Goal: Information Seeking & Learning: Learn about a topic

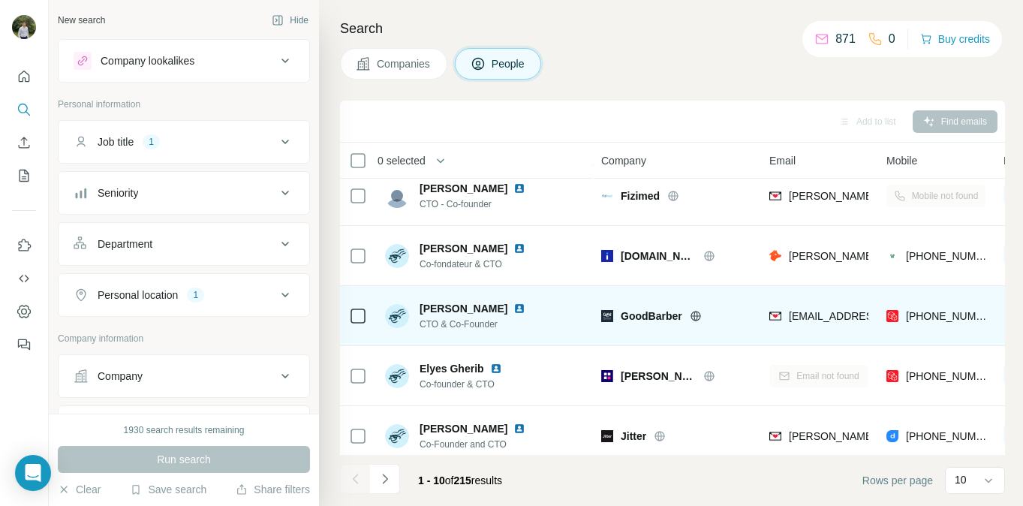
scroll to position [81, 0]
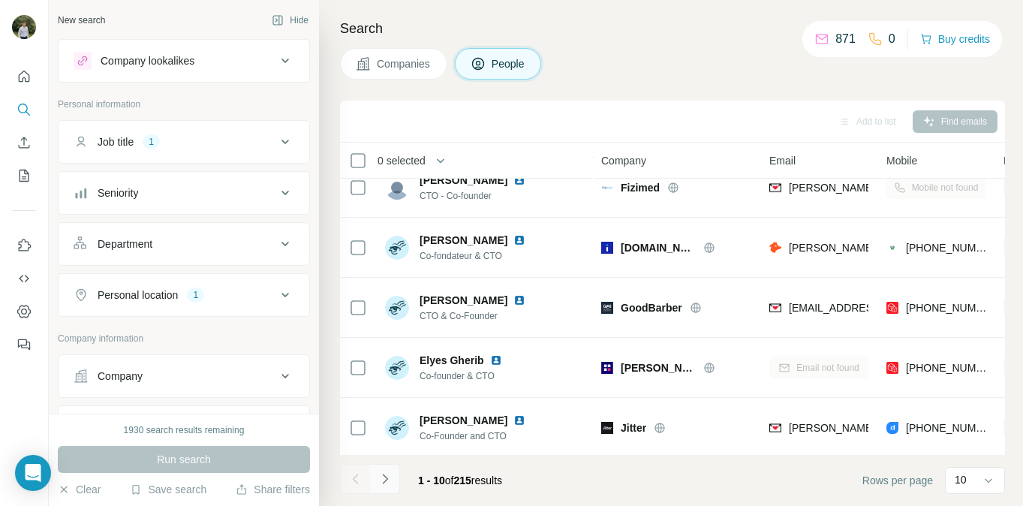
click at [390, 479] on icon "Navigate to next page" at bounding box center [385, 478] width 15 height 15
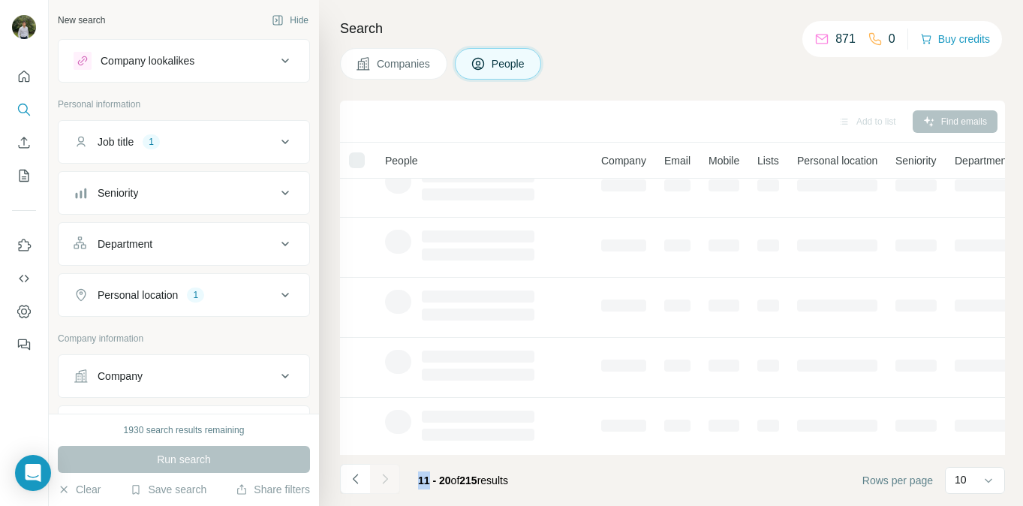
click at [390, 479] on div at bounding box center [385, 479] width 30 height 30
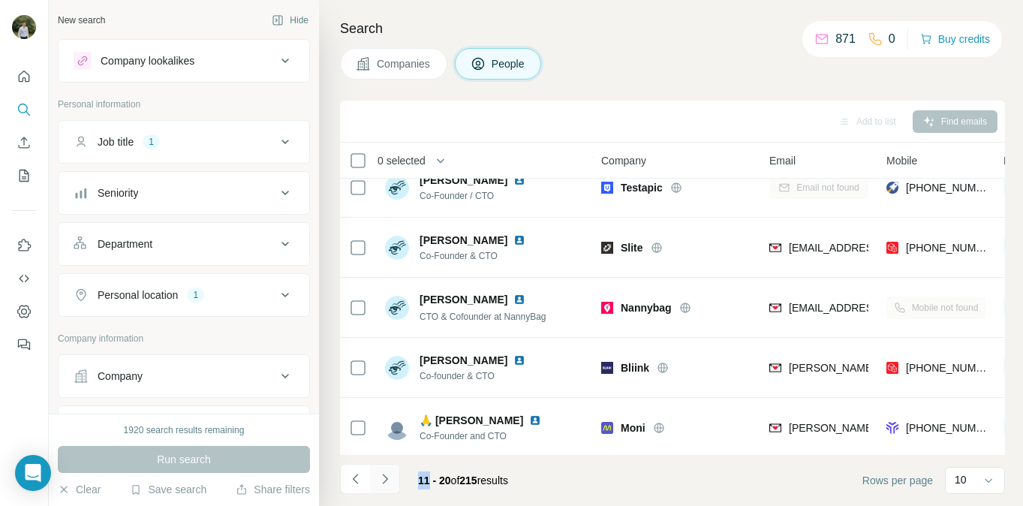
click at [390, 479] on icon "Navigate to next page" at bounding box center [385, 478] width 15 height 15
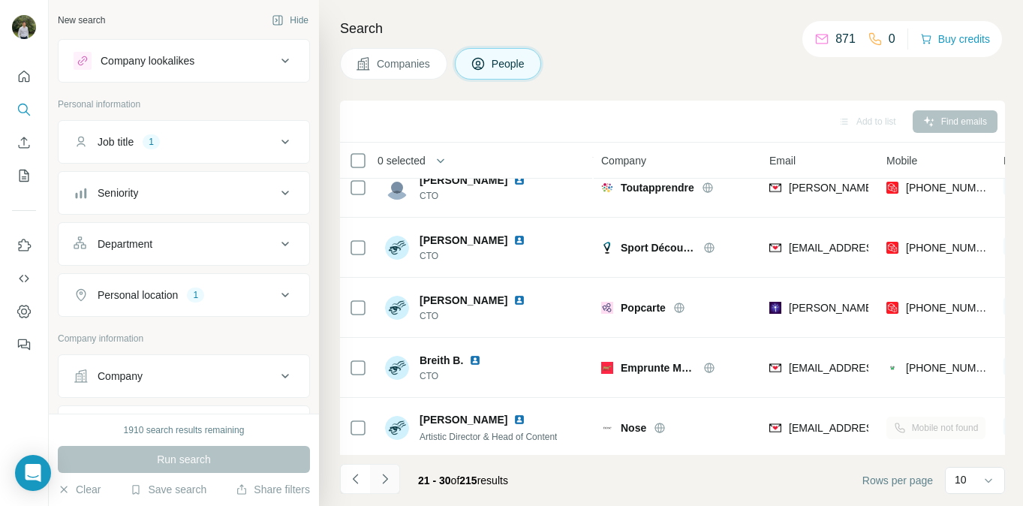
click at [390, 479] on icon "Navigate to next page" at bounding box center [385, 478] width 15 height 15
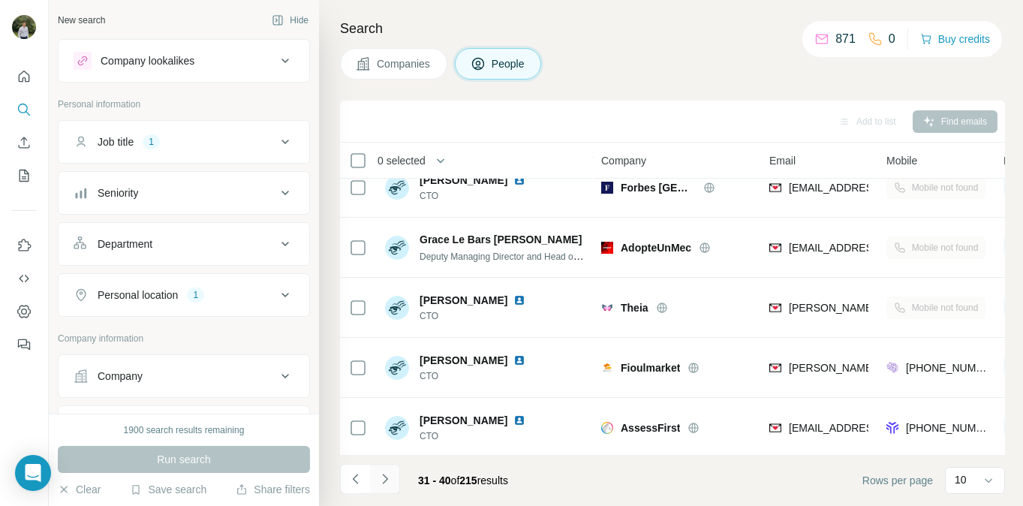
click at [391, 486] on button "Navigate to next page" at bounding box center [385, 479] width 30 height 30
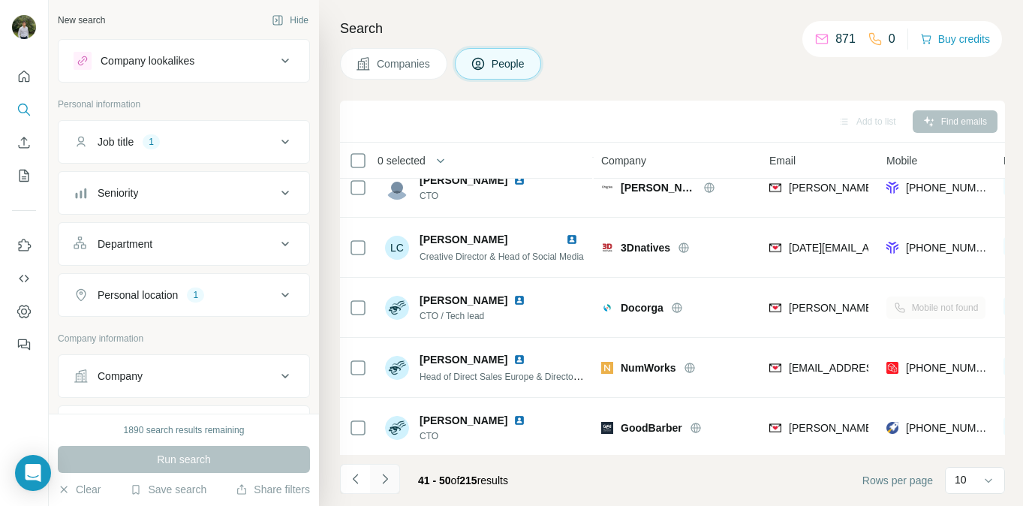
click at [391, 486] on button "Navigate to next page" at bounding box center [385, 479] width 30 height 30
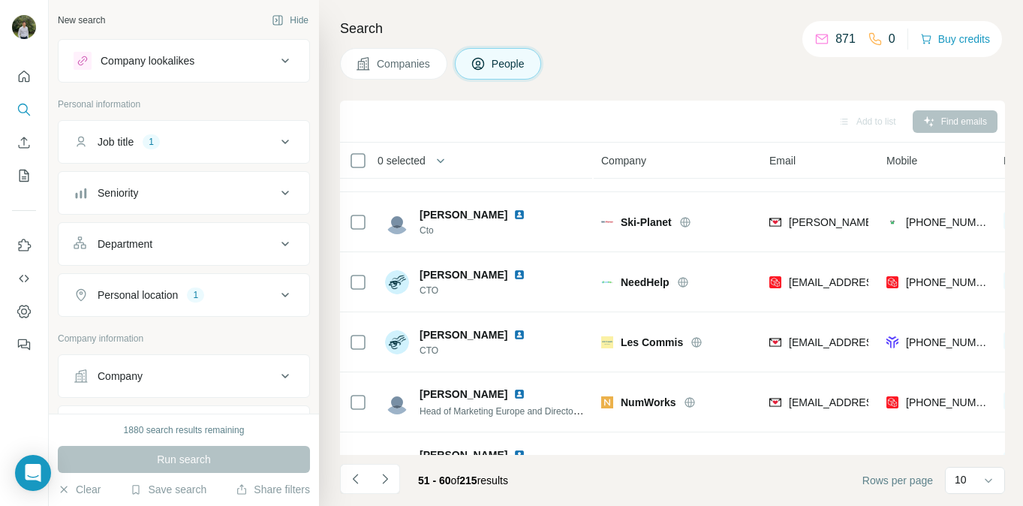
scroll to position [324, 0]
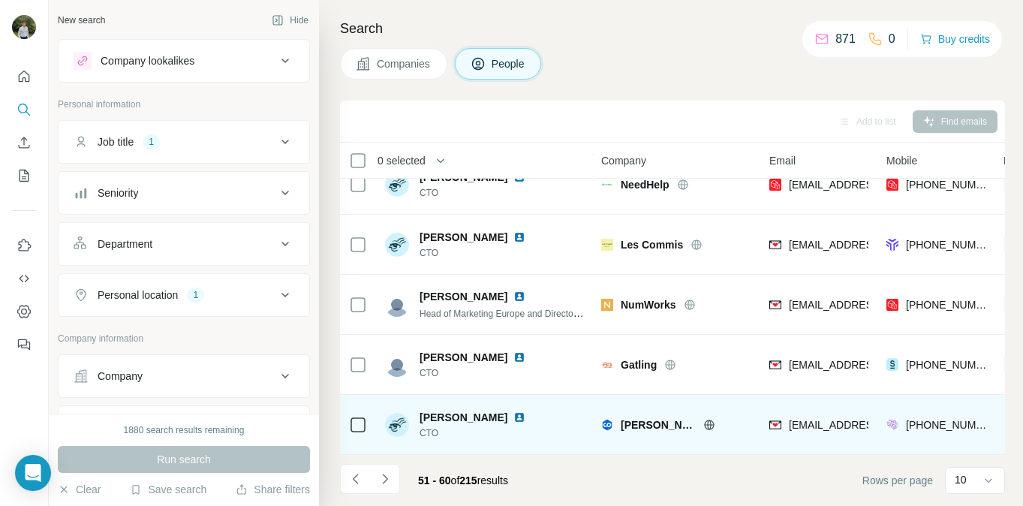
click at [518, 417] on img at bounding box center [519, 417] width 12 height 12
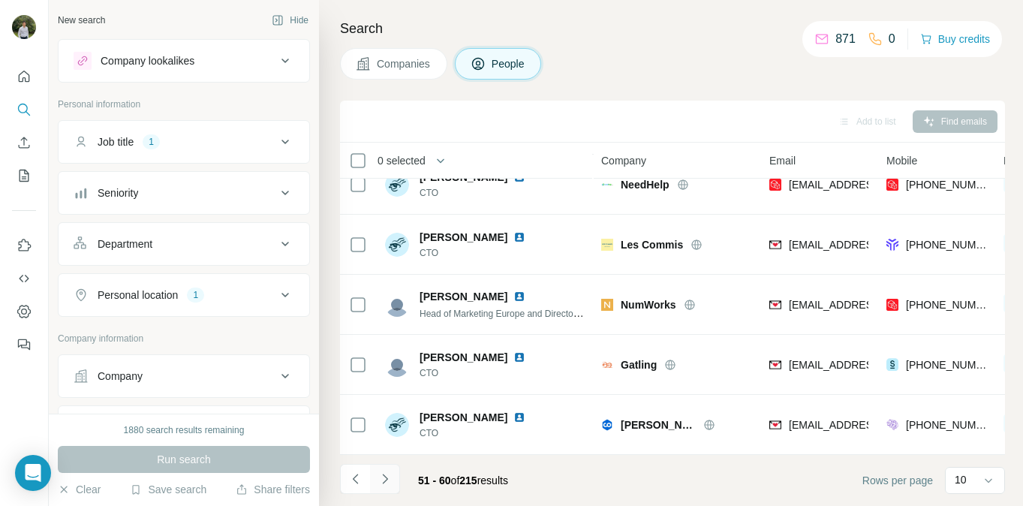
click at [389, 474] on icon "Navigate to next page" at bounding box center [385, 478] width 15 height 15
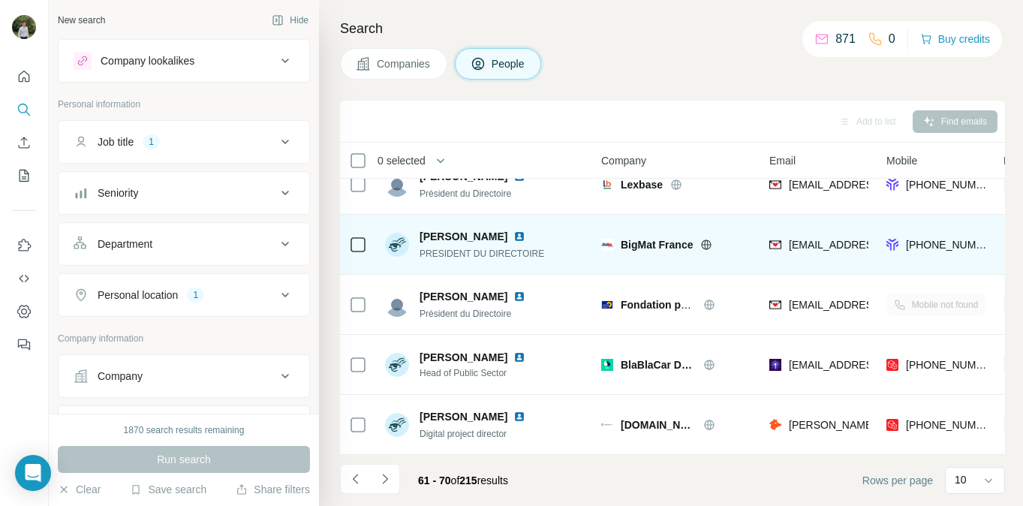
scroll to position [0, 0]
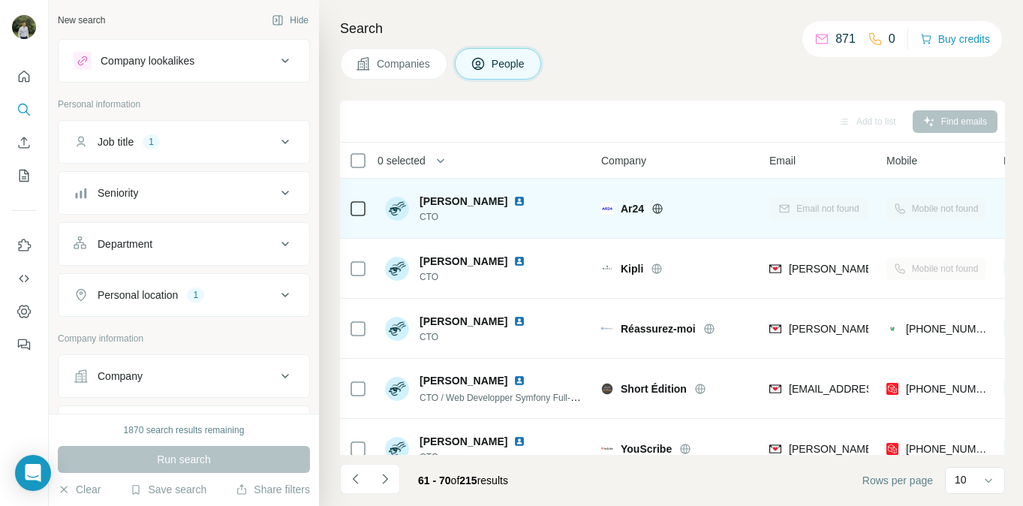
click at [525, 195] on img at bounding box center [519, 201] width 12 height 12
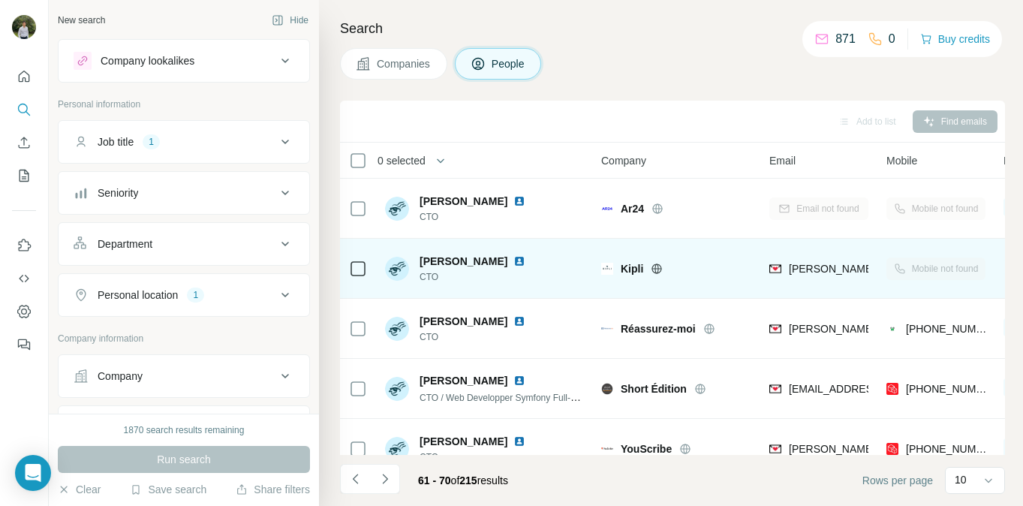
click at [513, 261] on img at bounding box center [519, 261] width 12 height 12
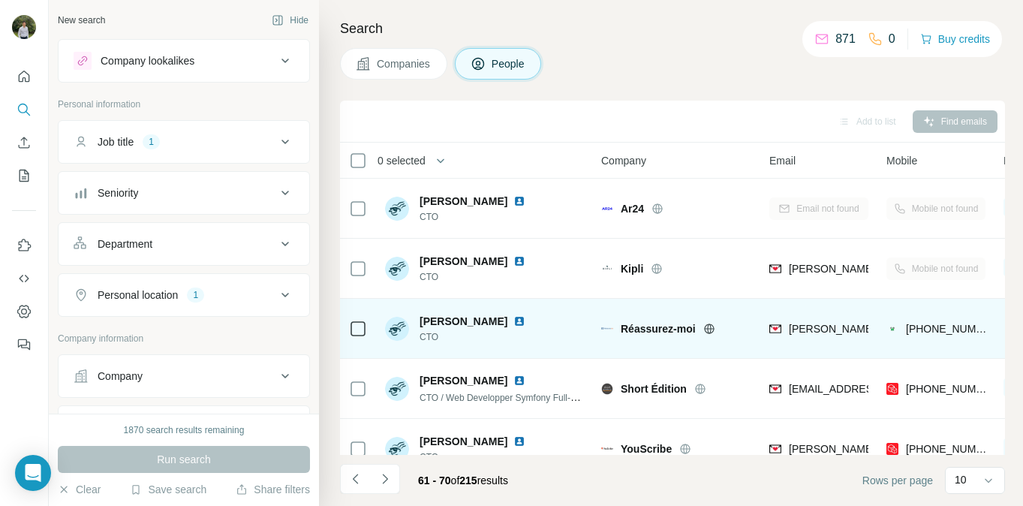
click at [517, 322] on img at bounding box center [519, 321] width 12 height 12
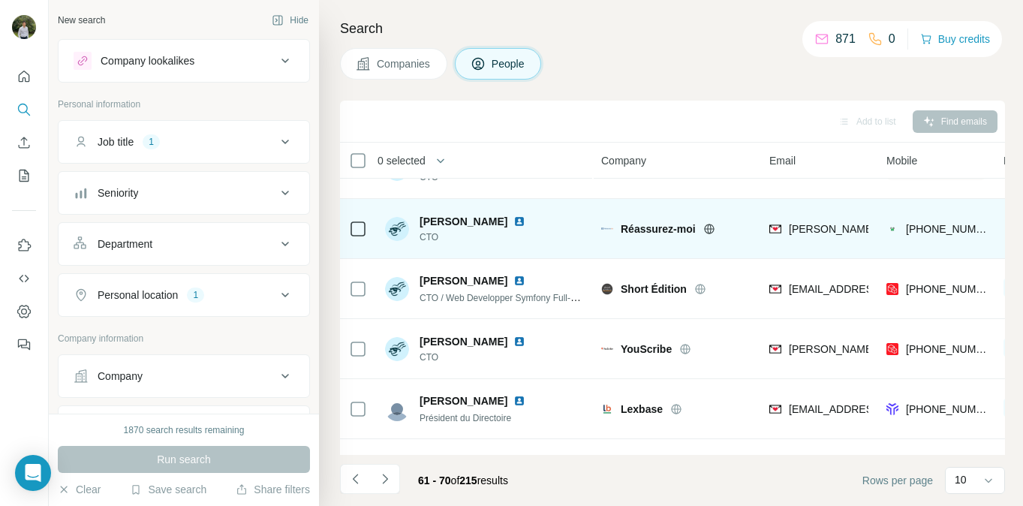
scroll to position [101, 0]
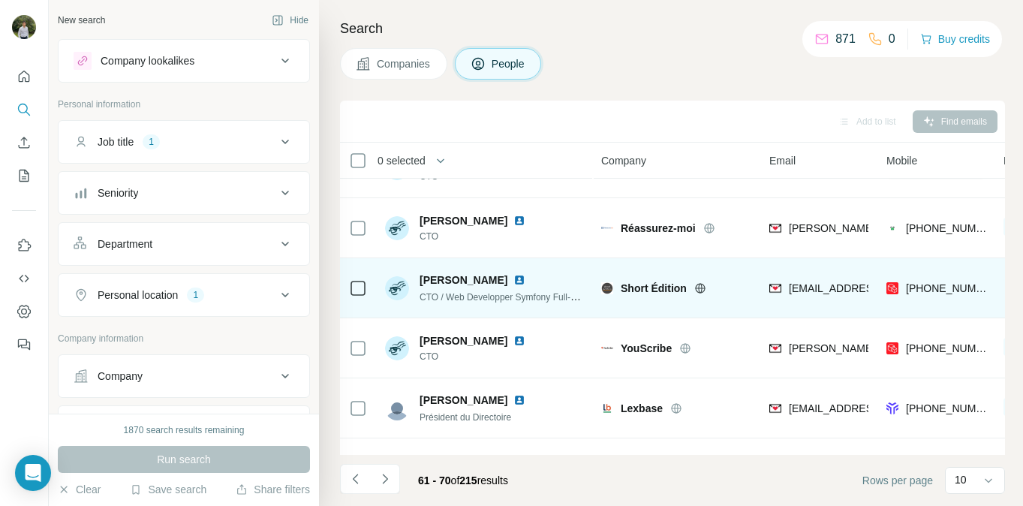
click at [513, 280] on img at bounding box center [519, 280] width 12 height 12
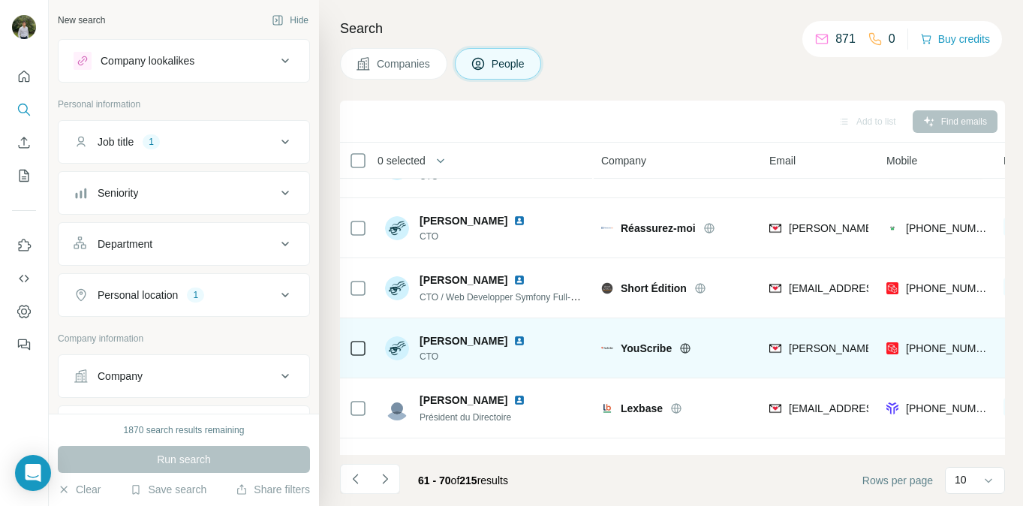
click at [513, 344] on img at bounding box center [519, 341] width 12 height 12
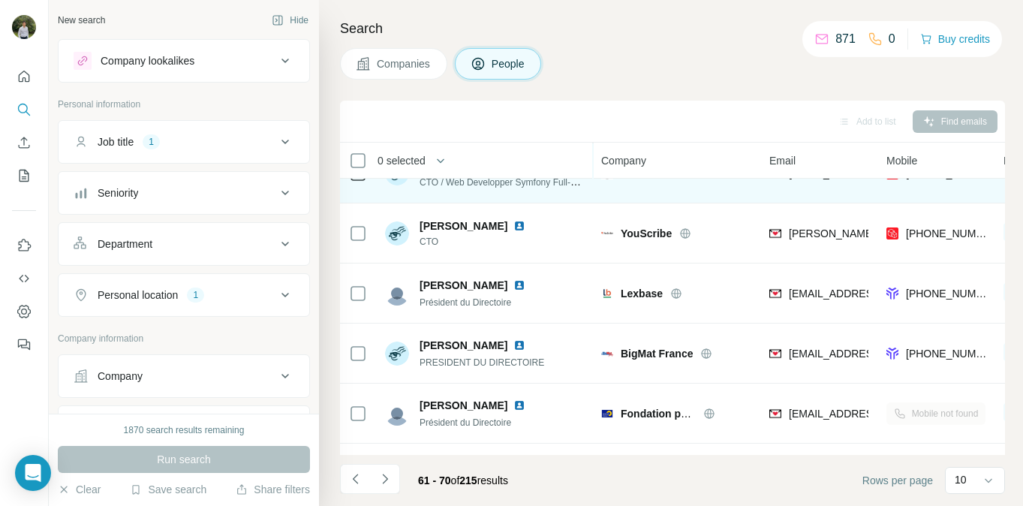
scroll to position [218, 0]
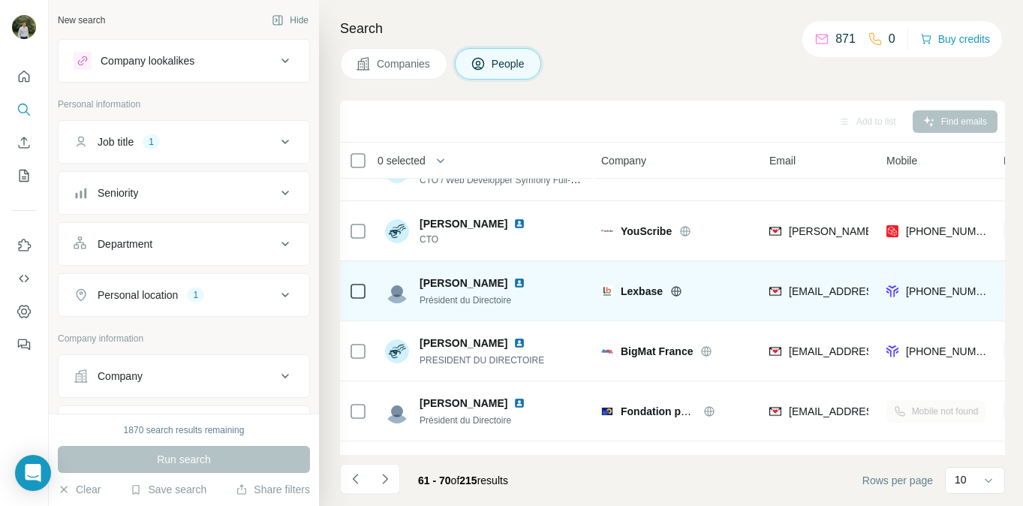
click at [513, 284] on img at bounding box center [519, 283] width 12 height 12
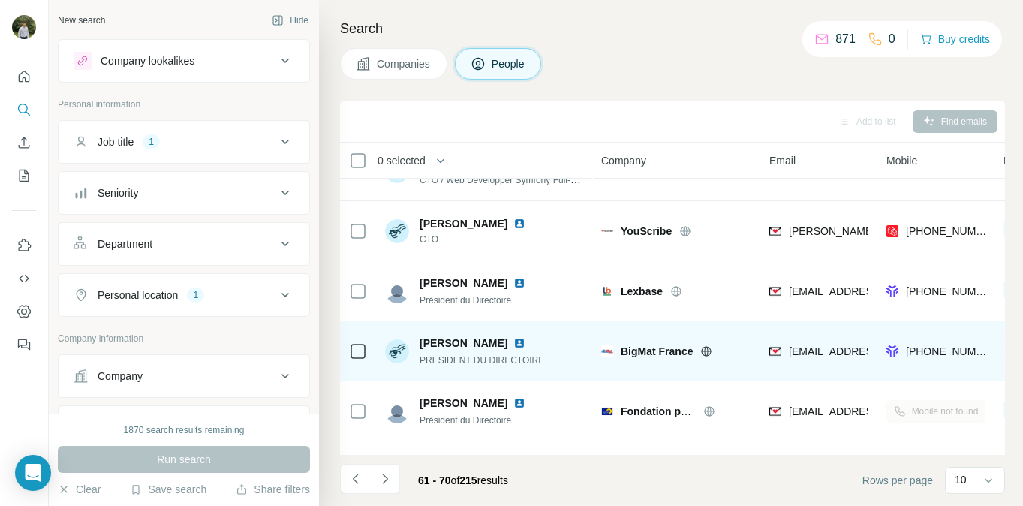
click at [513, 343] on img at bounding box center [519, 343] width 12 height 12
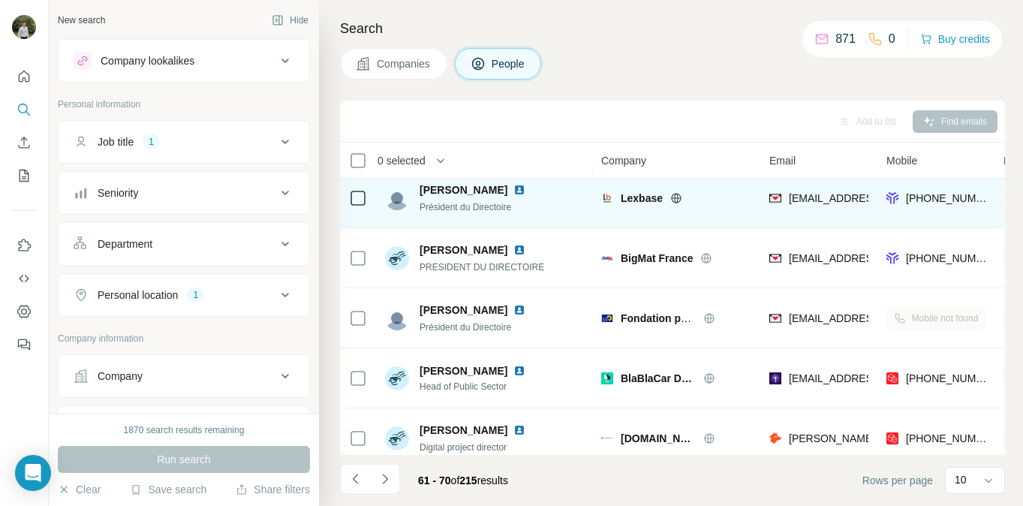
scroll to position [323, 0]
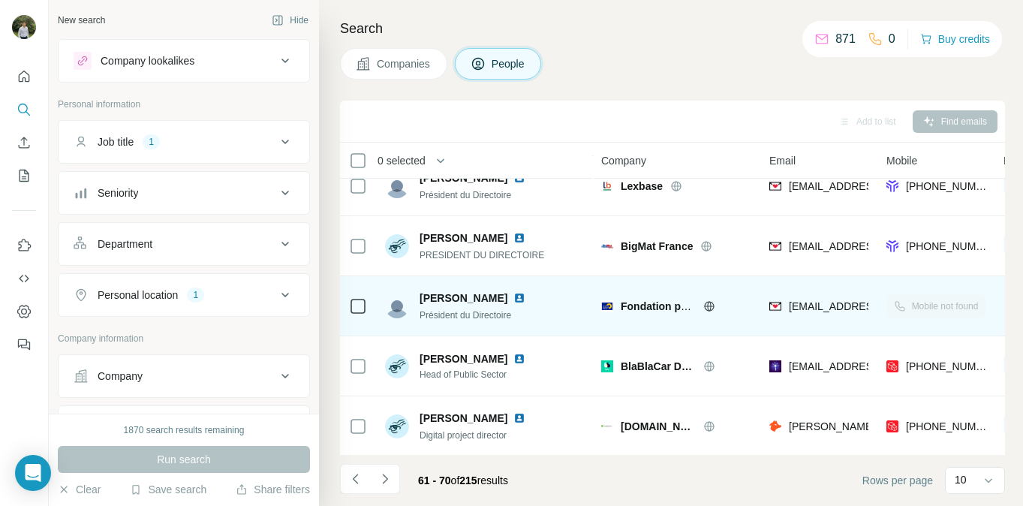
click at [513, 298] on img at bounding box center [519, 298] width 12 height 12
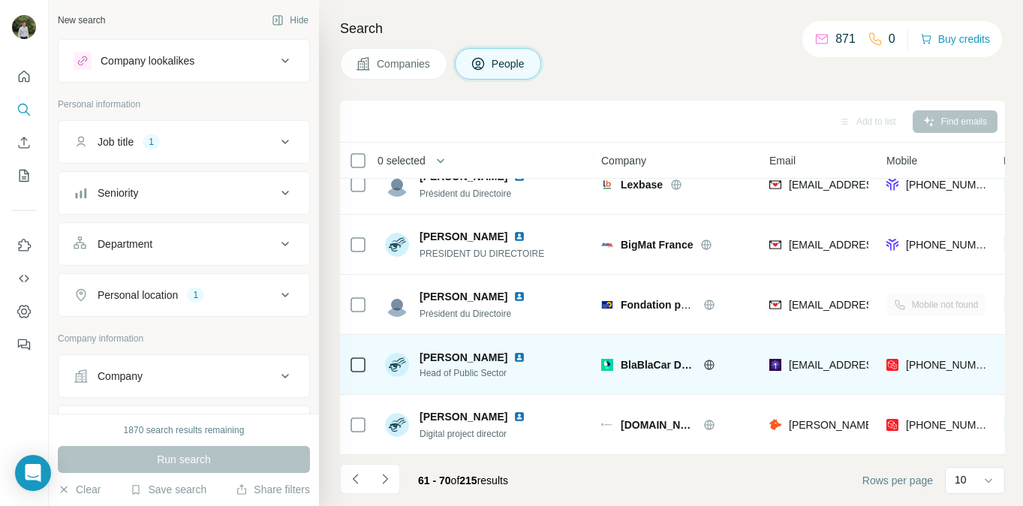
click at [513, 357] on img at bounding box center [519, 357] width 12 height 12
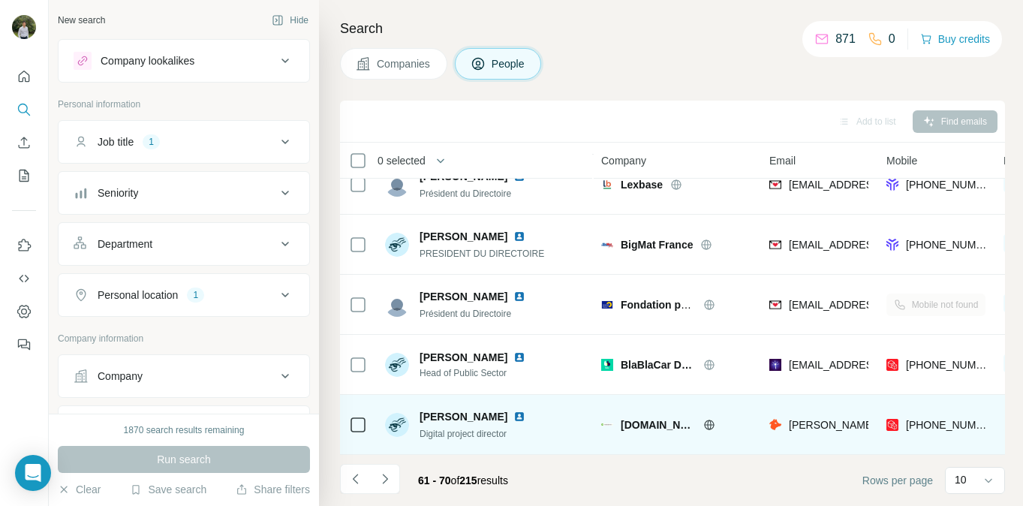
click at [513, 420] on img at bounding box center [519, 417] width 12 height 12
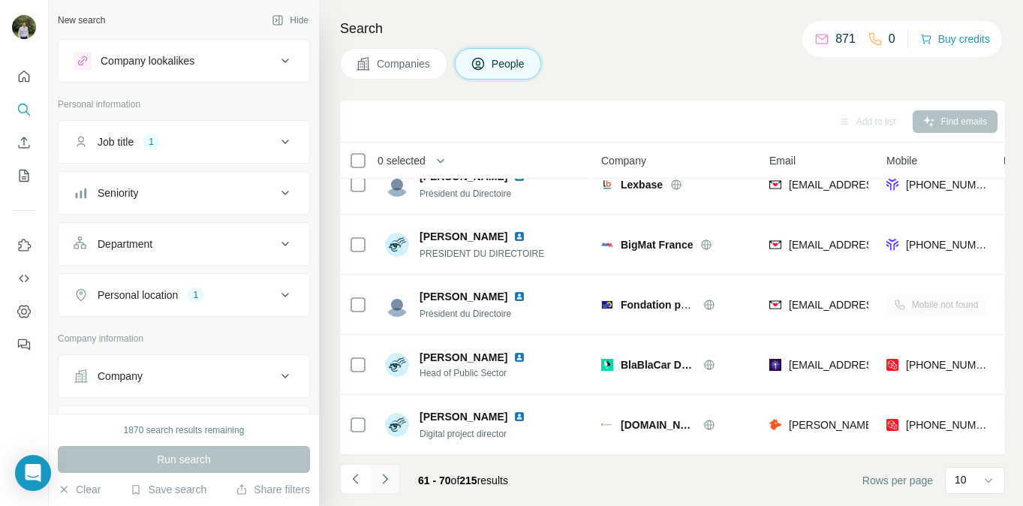
click at [387, 489] on button "Navigate to next page" at bounding box center [385, 479] width 30 height 30
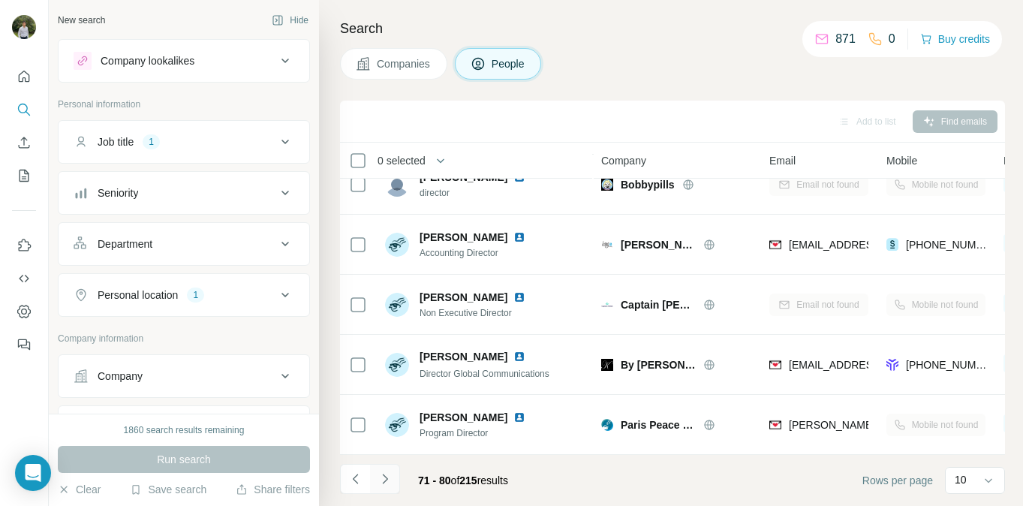
click at [393, 478] on button "Navigate to next page" at bounding box center [385, 479] width 30 height 30
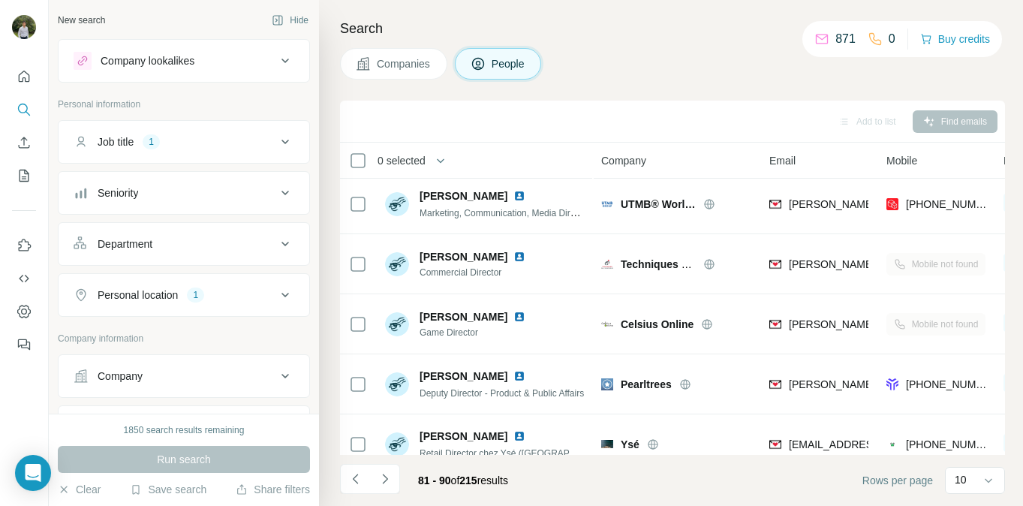
scroll to position [0, 0]
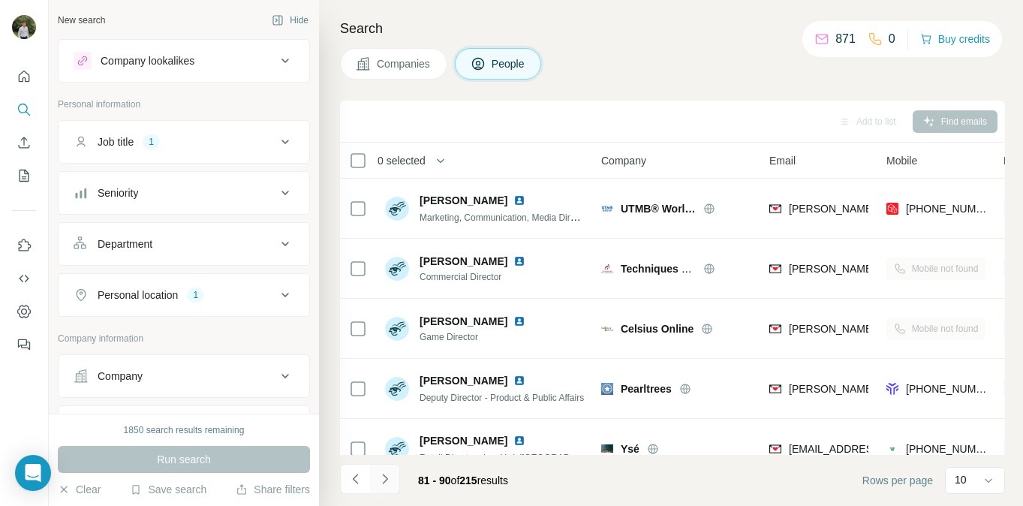
click at [392, 477] on icon "Navigate to next page" at bounding box center [385, 478] width 15 height 15
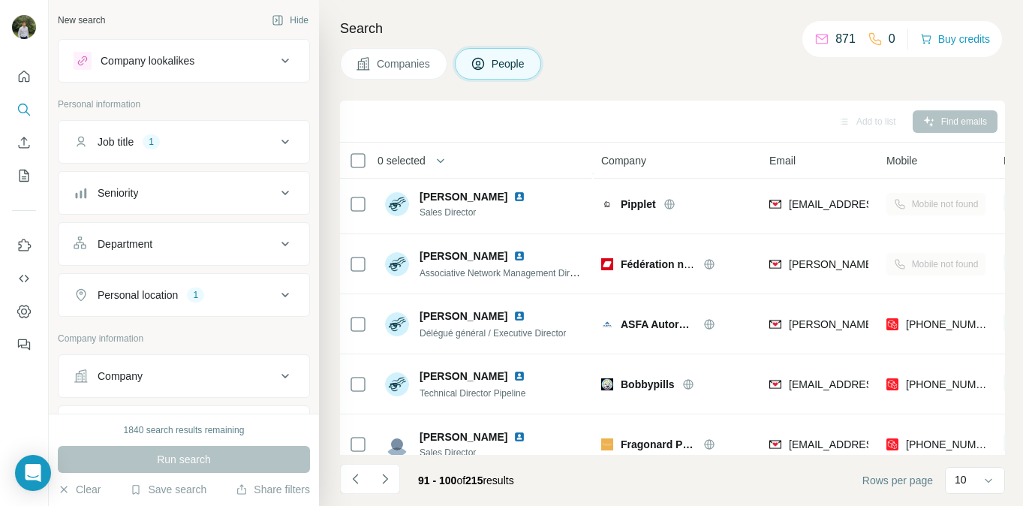
scroll to position [324, 0]
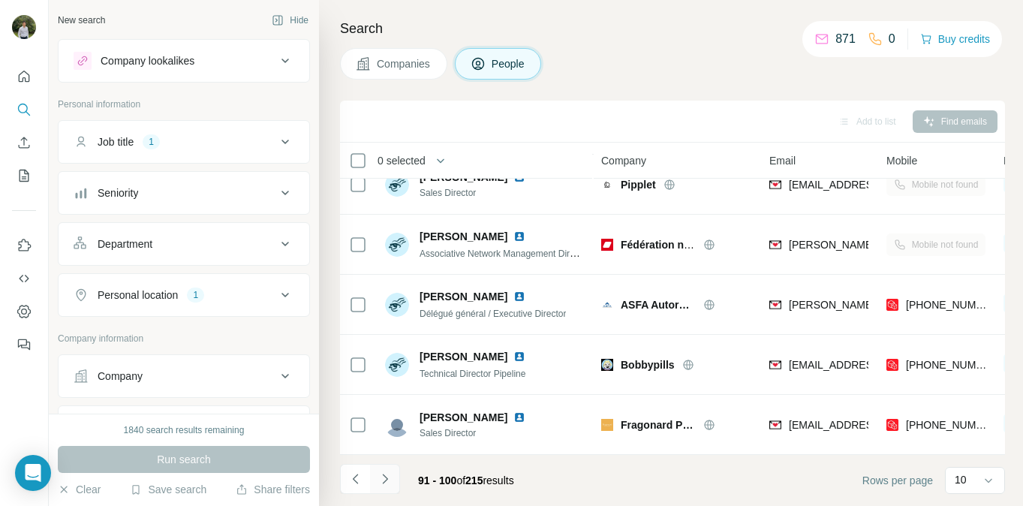
click at [387, 476] on icon "Navigate to next page" at bounding box center [385, 478] width 15 height 15
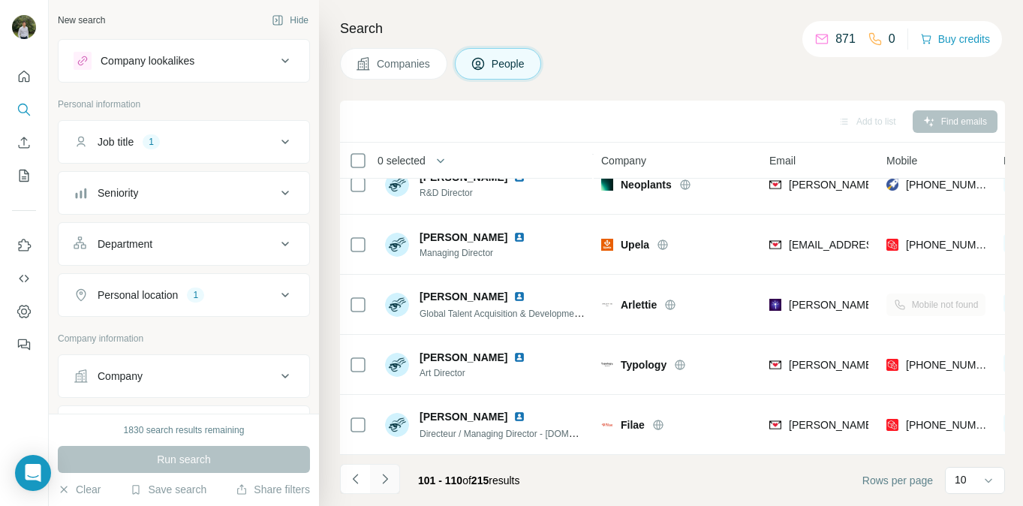
click at [385, 492] on button "Navigate to next page" at bounding box center [385, 479] width 30 height 30
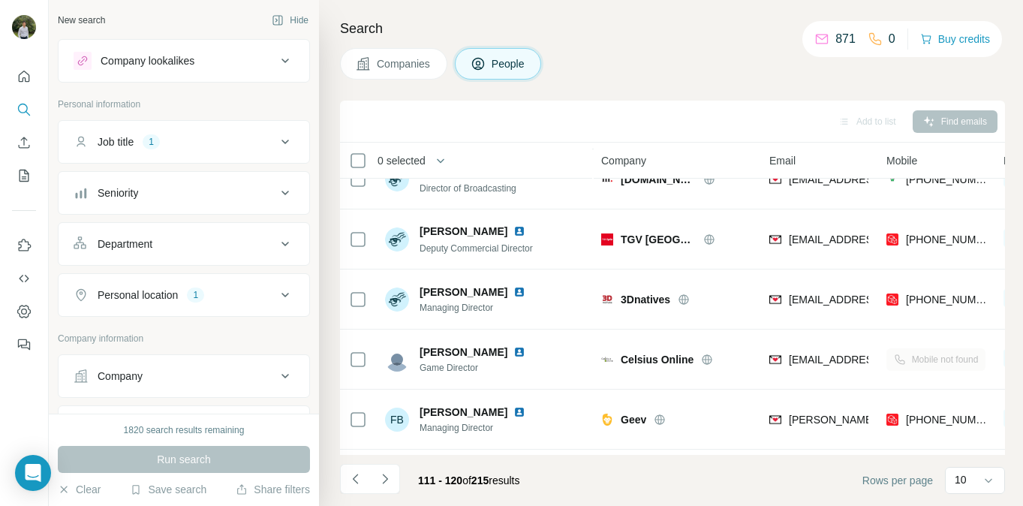
scroll to position [0, 0]
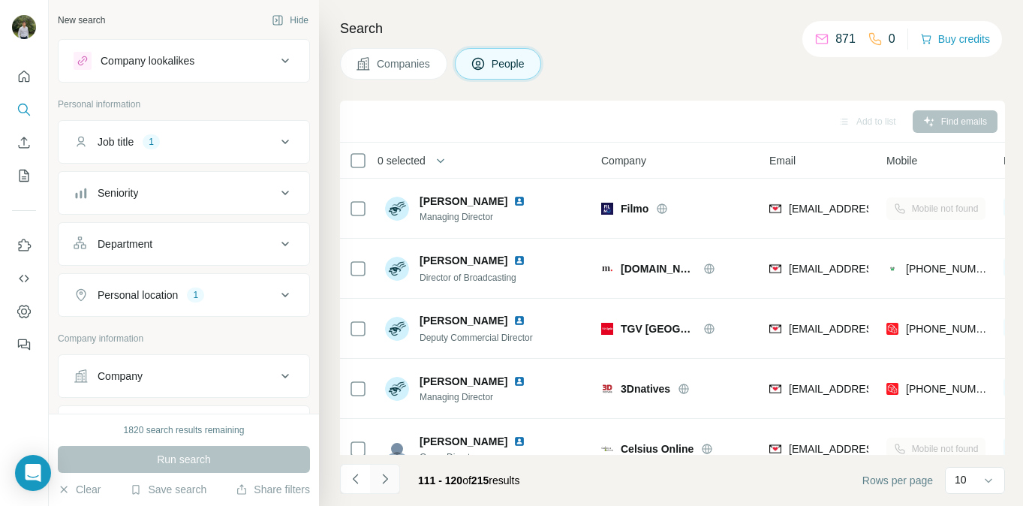
click at [390, 484] on icon "Navigate to next page" at bounding box center [385, 478] width 15 height 15
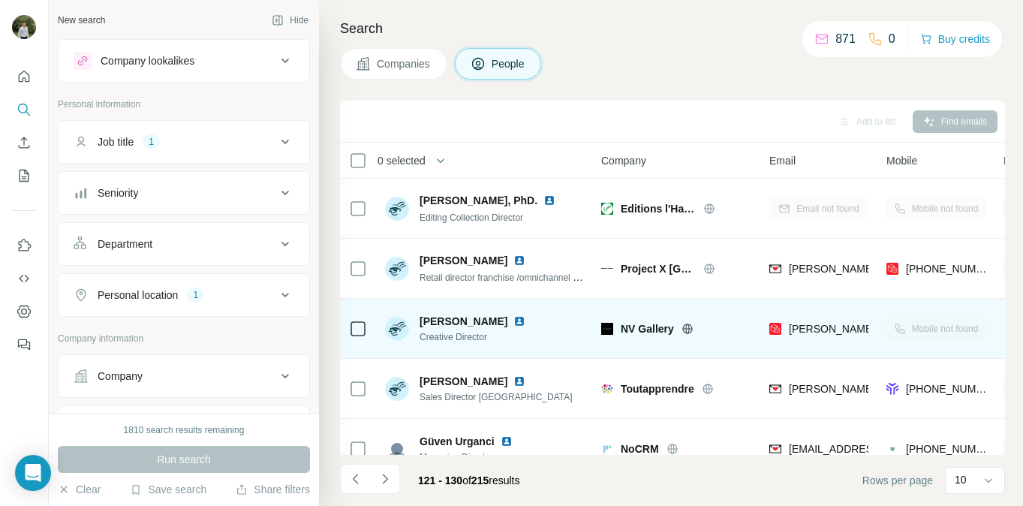
scroll to position [324, 0]
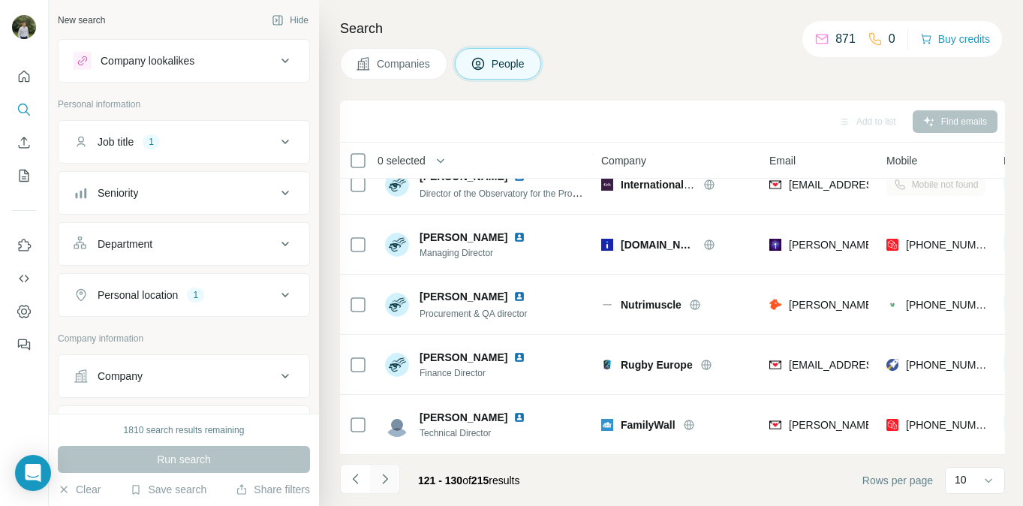
click at [394, 474] on button "Navigate to next page" at bounding box center [385, 479] width 30 height 30
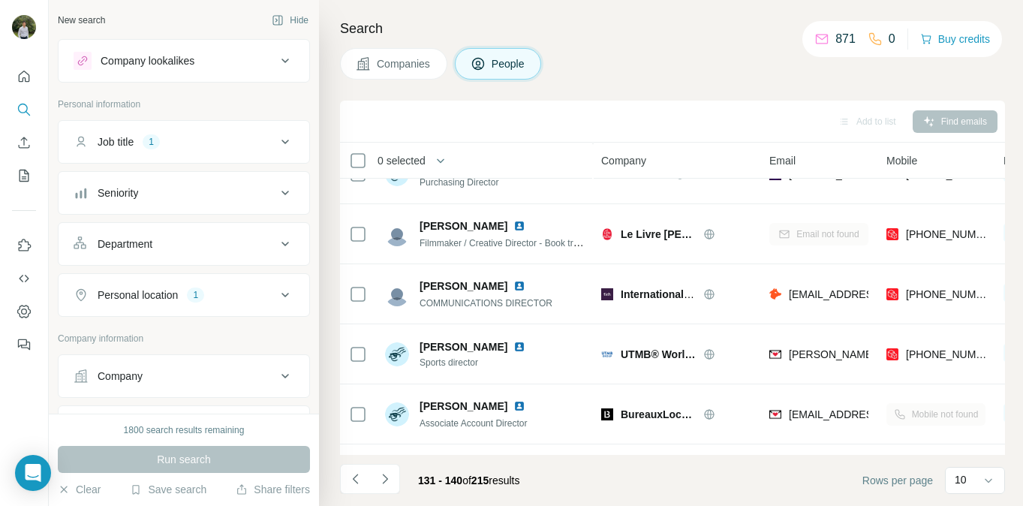
scroll to position [152, 0]
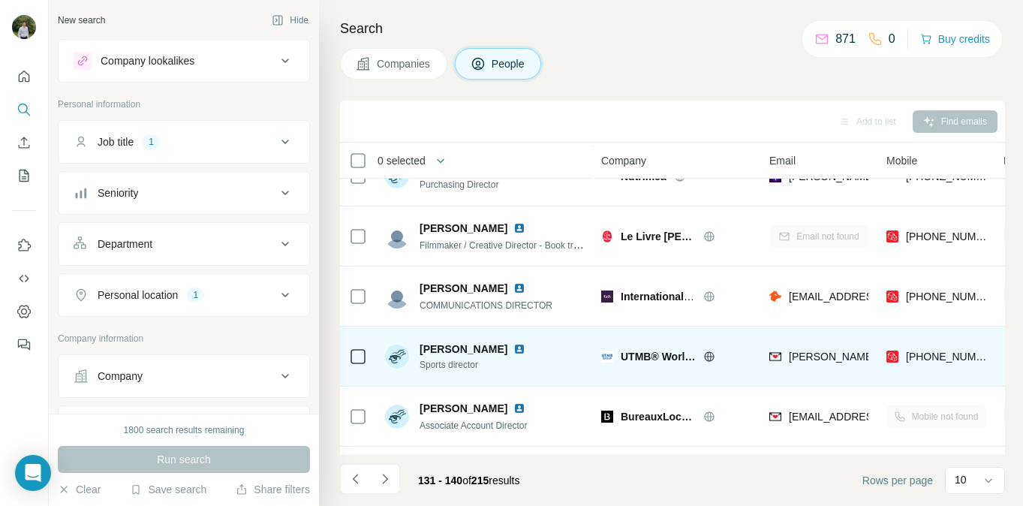
click at [454, 355] on span "[PERSON_NAME]" at bounding box center [464, 349] width 88 height 15
click at [448, 352] on span "[PERSON_NAME]" at bounding box center [464, 349] width 88 height 15
click at [516, 350] on img at bounding box center [519, 349] width 12 height 12
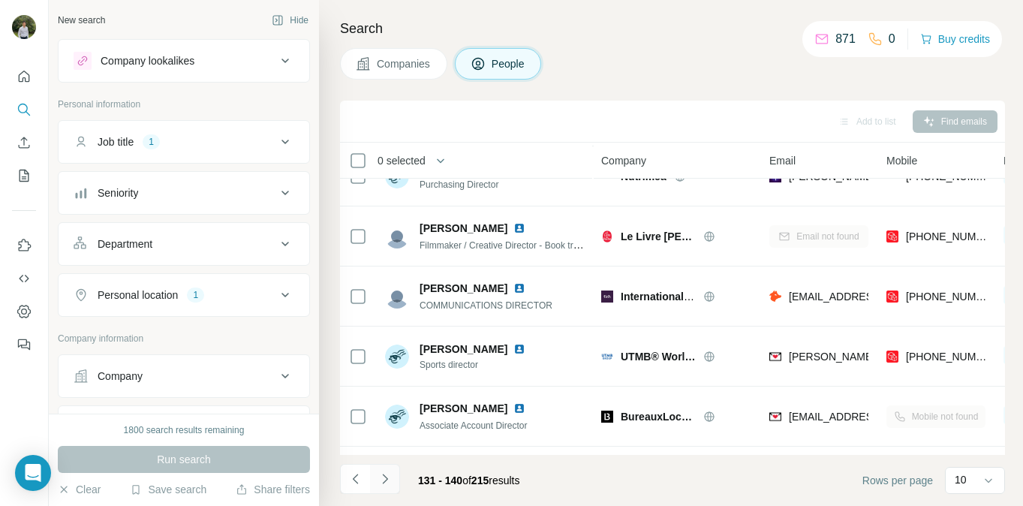
click at [390, 485] on icon "Navigate to next page" at bounding box center [385, 478] width 15 height 15
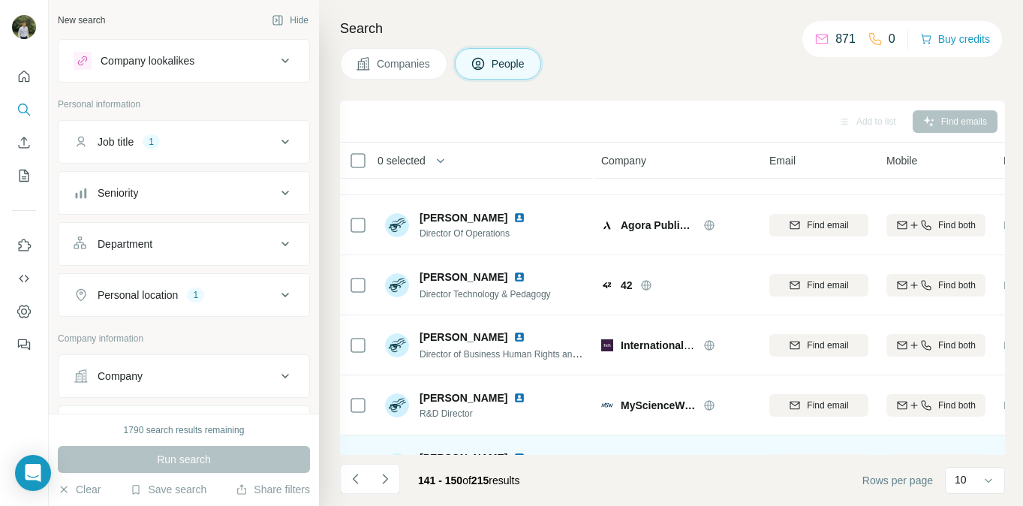
scroll to position [30, 0]
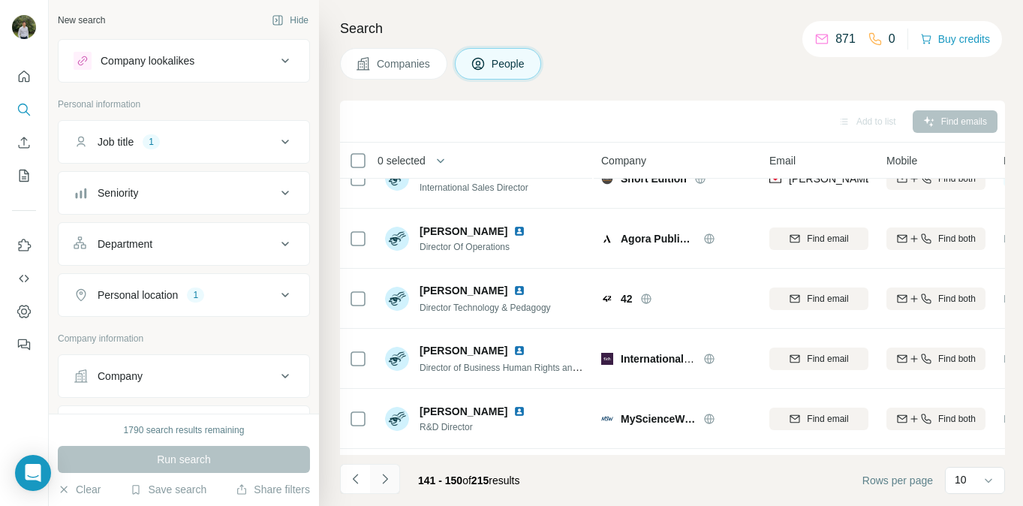
click at [388, 477] on icon "Navigate to next page" at bounding box center [385, 478] width 15 height 15
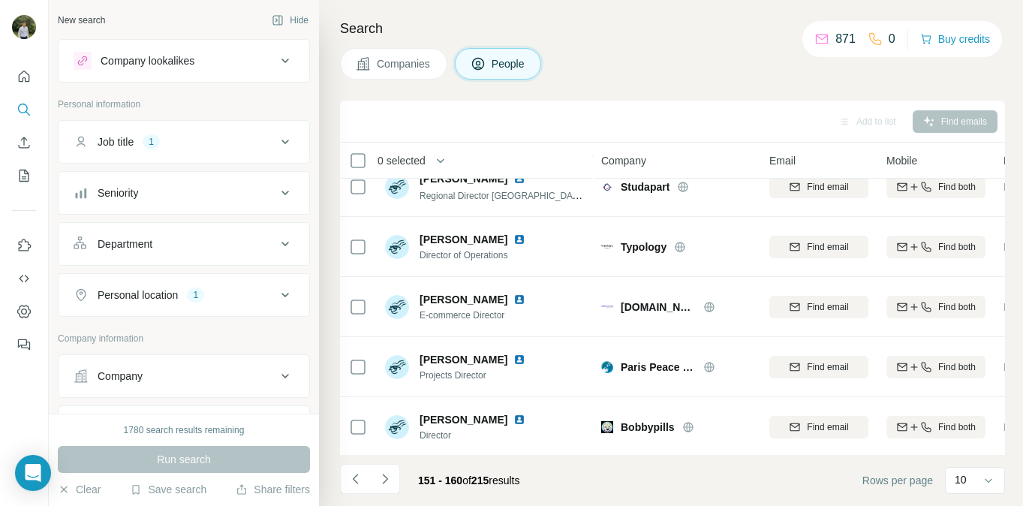
scroll to position [0, 0]
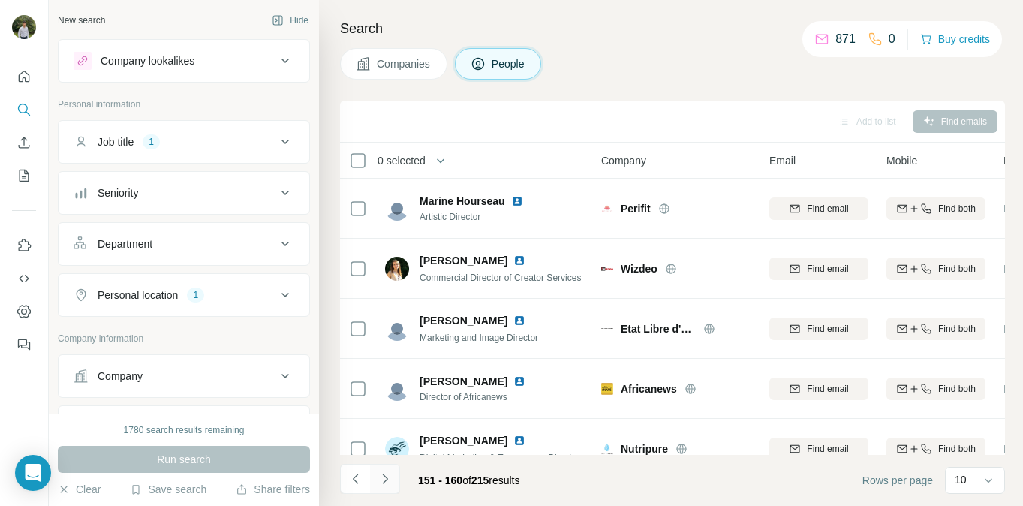
click at [389, 471] on button "Navigate to next page" at bounding box center [385, 479] width 30 height 30
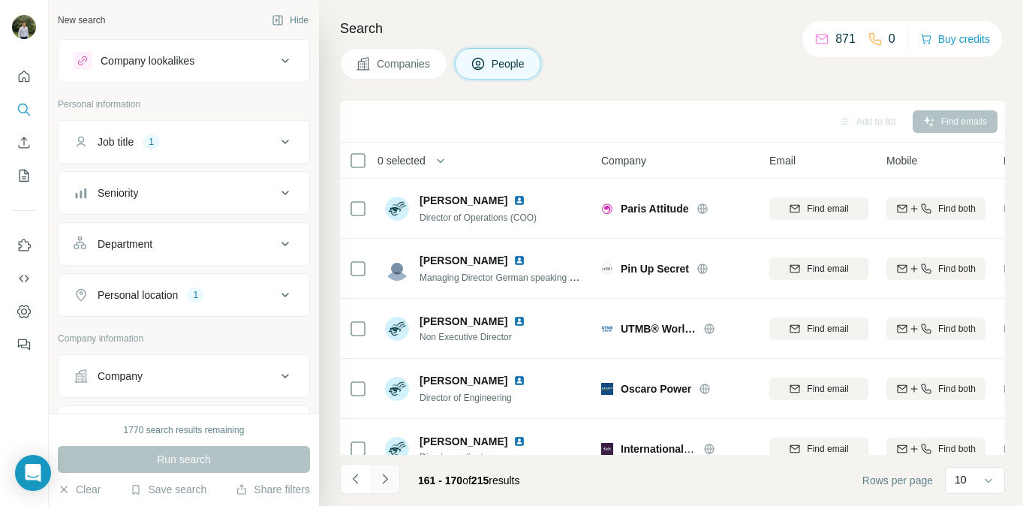
click at [391, 470] on button "Navigate to next page" at bounding box center [385, 479] width 30 height 30
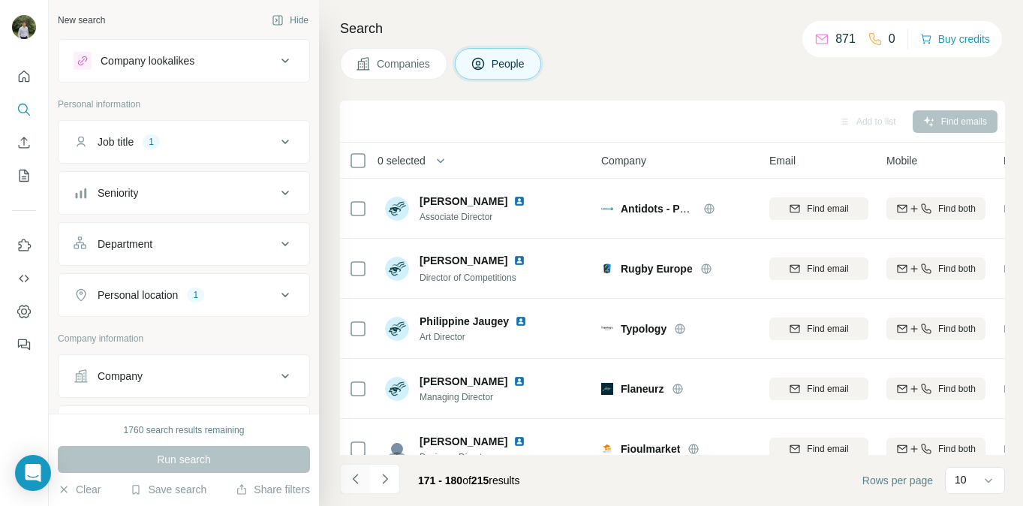
click at [356, 478] on icon "Navigate to previous page" at bounding box center [355, 478] width 15 height 15
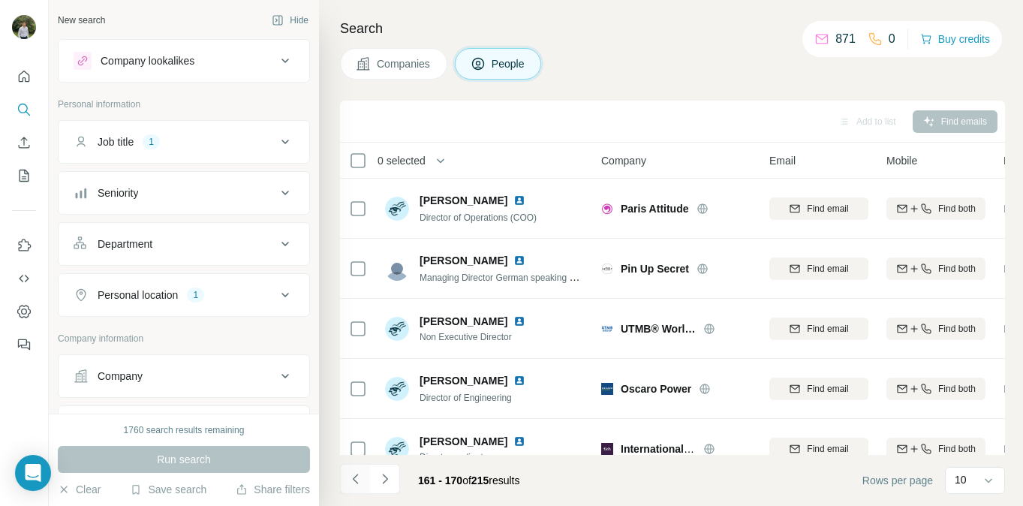
click at [348, 477] on icon "Navigate to previous page" at bounding box center [355, 478] width 15 height 15
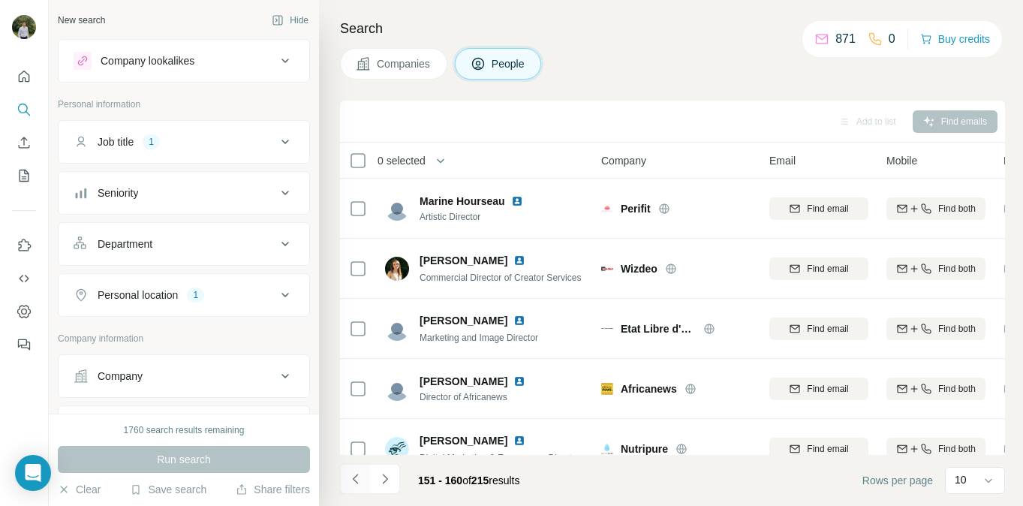
click at [350, 478] on icon "Navigate to previous page" at bounding box center [355, 478] width 15 height 15
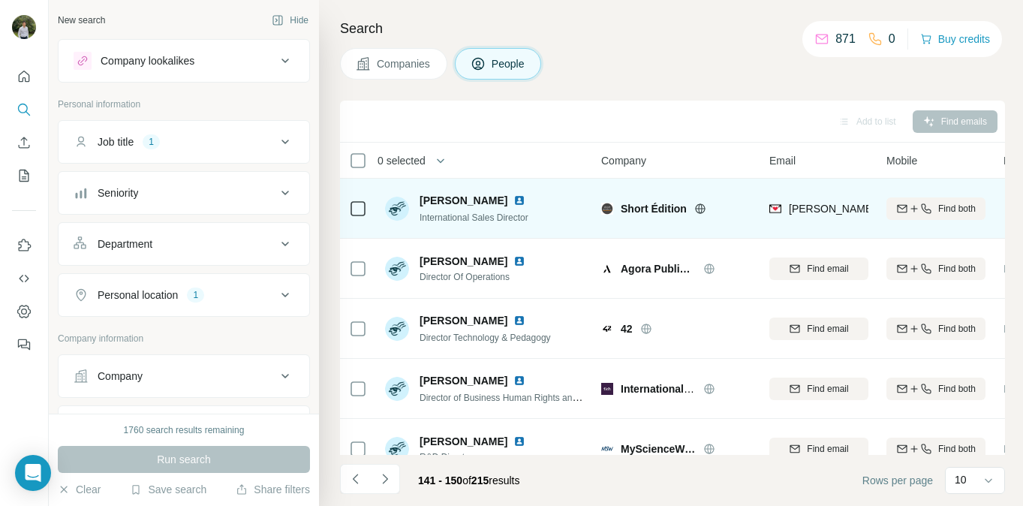
click at [513, 197] on img at bounding box center [519, 200] width 12 height 12
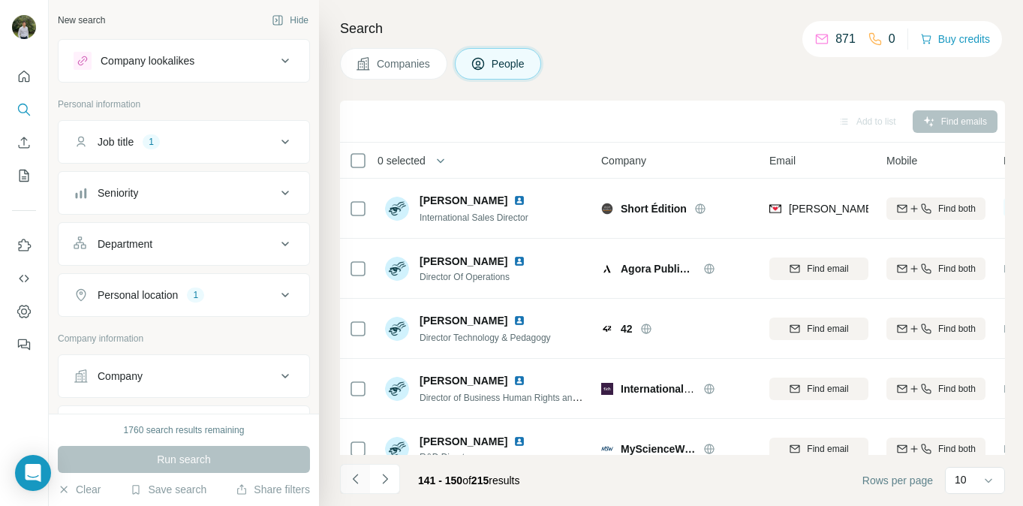
click at [353, 478] on icon "Navigate to previous page" at bounding box center [354, 479] width 5 height 10
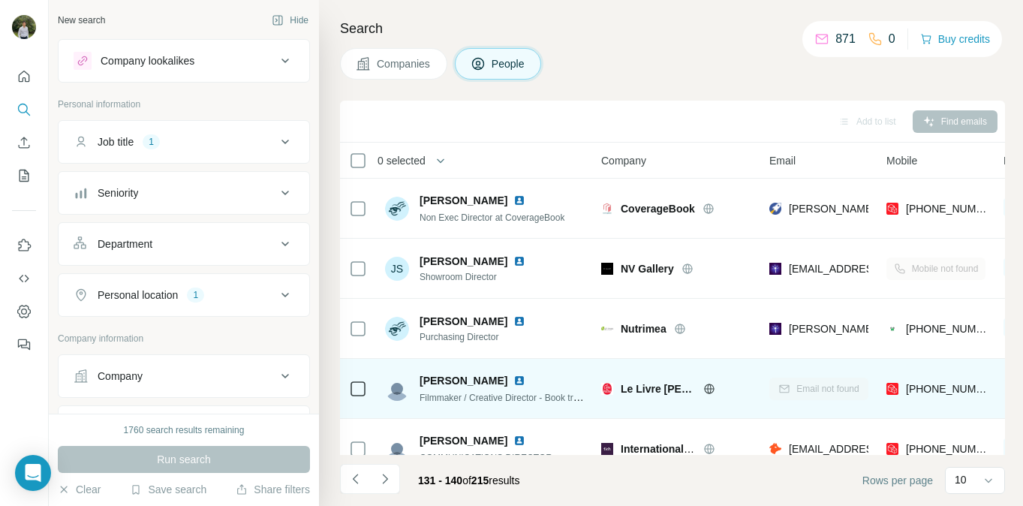
scroll to position [324, 0]
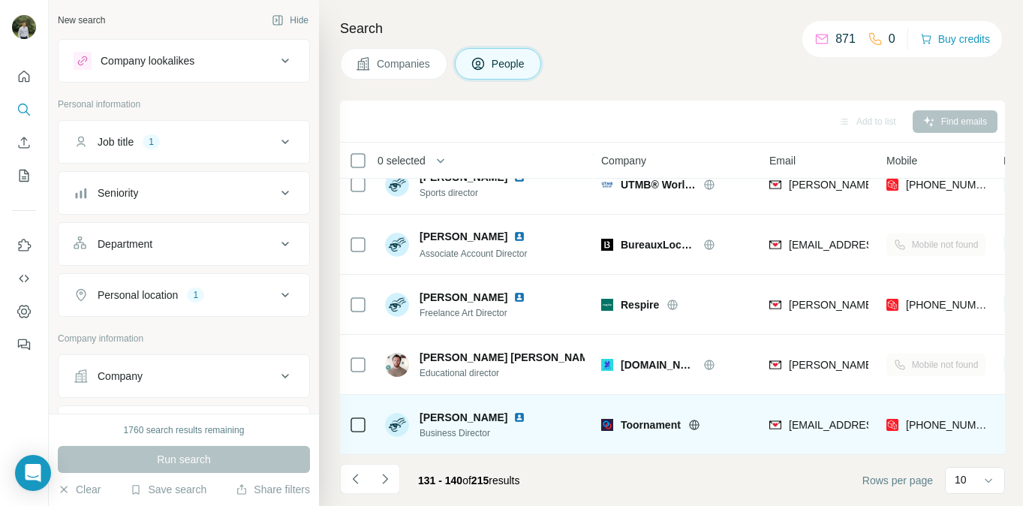
click at [513, 414] on img at bounding box center [519, 417] width 12 height 12
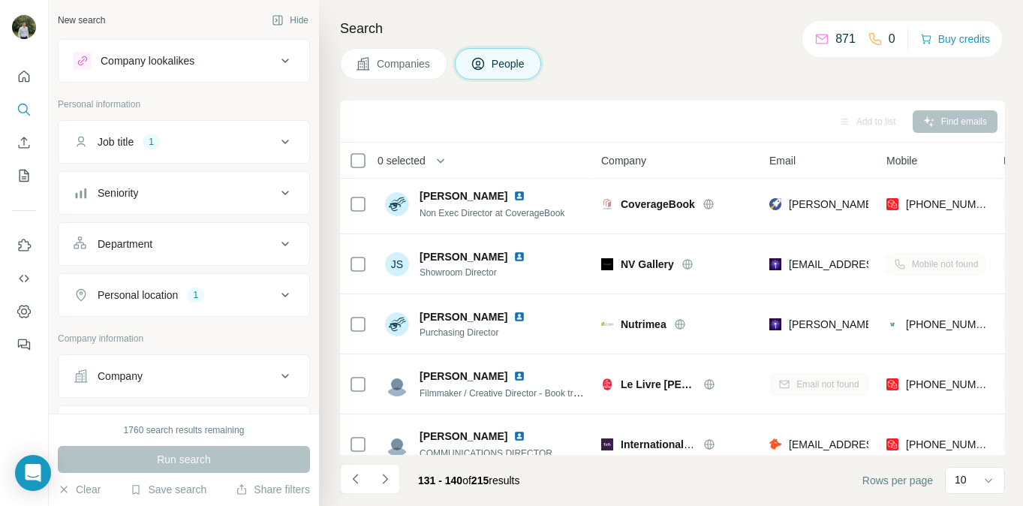
scroll to position [0, 0]
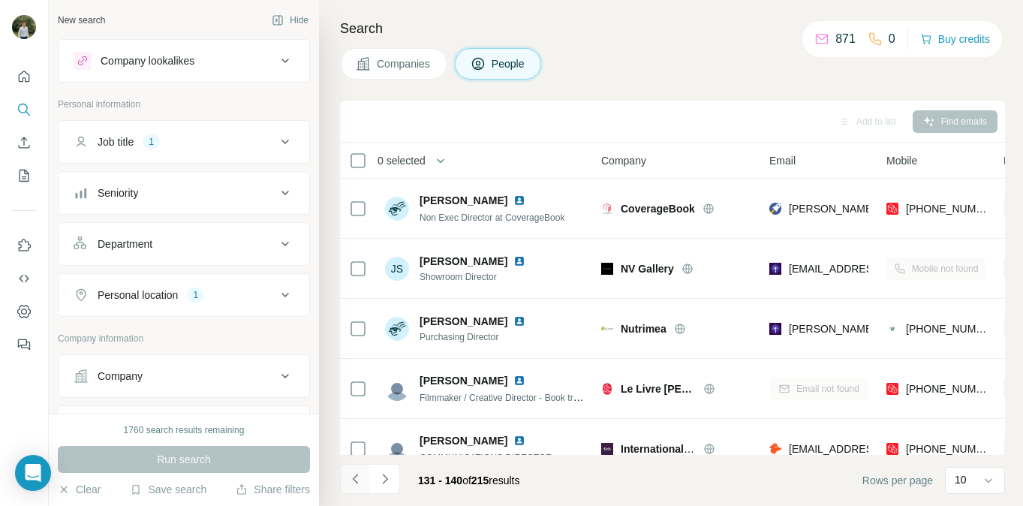
click at [353, 486] on icon "Navigate to previous page" at bounding box center [355, 478] width 15 height 15
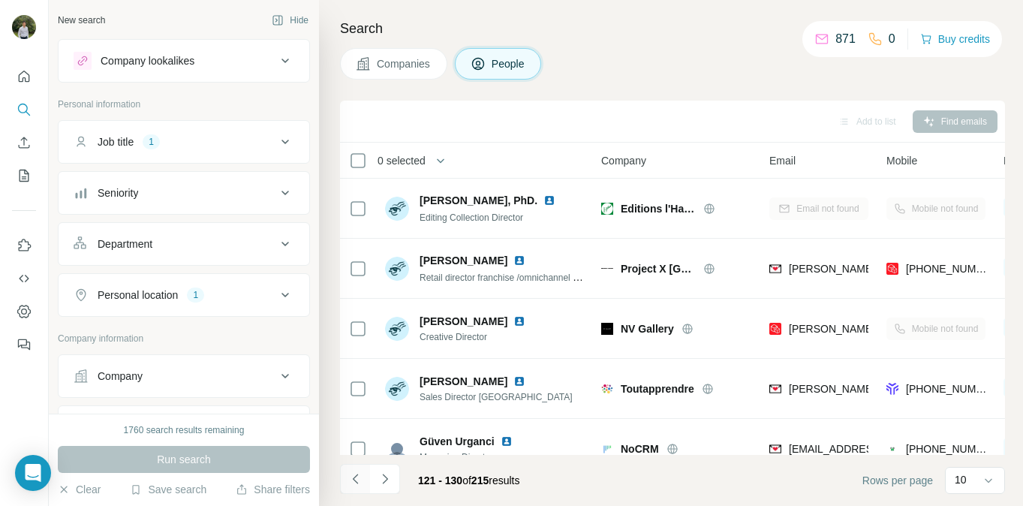
click at [360, 483] on icon "Navigate to previous page" at bounding box center [355, 478] width 15 height 15
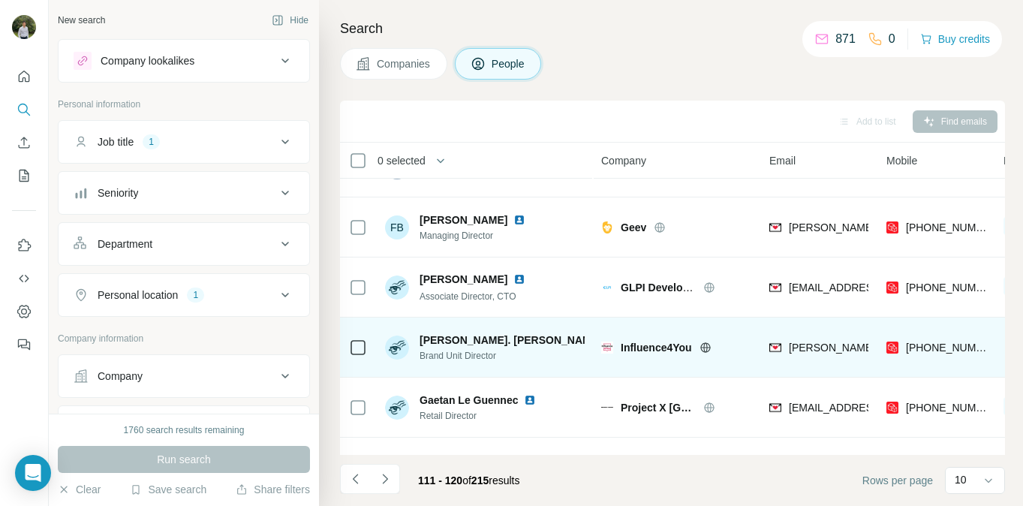
scroll to position [282, 0]
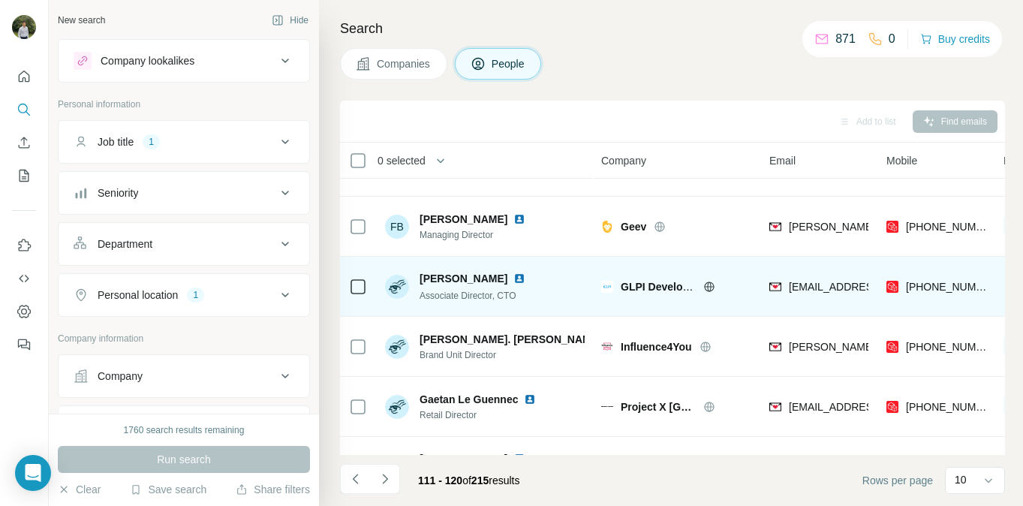
click at [525, 278] on img at bounding box center [519, 278] width 12 height 12
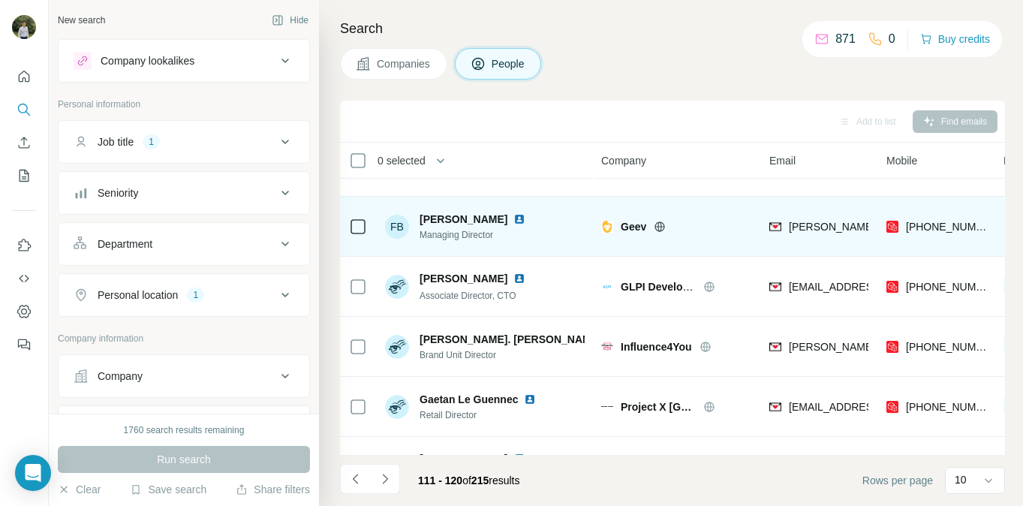
click at [513, 218] on img at bounding box center [519, 219] width 12 height 12
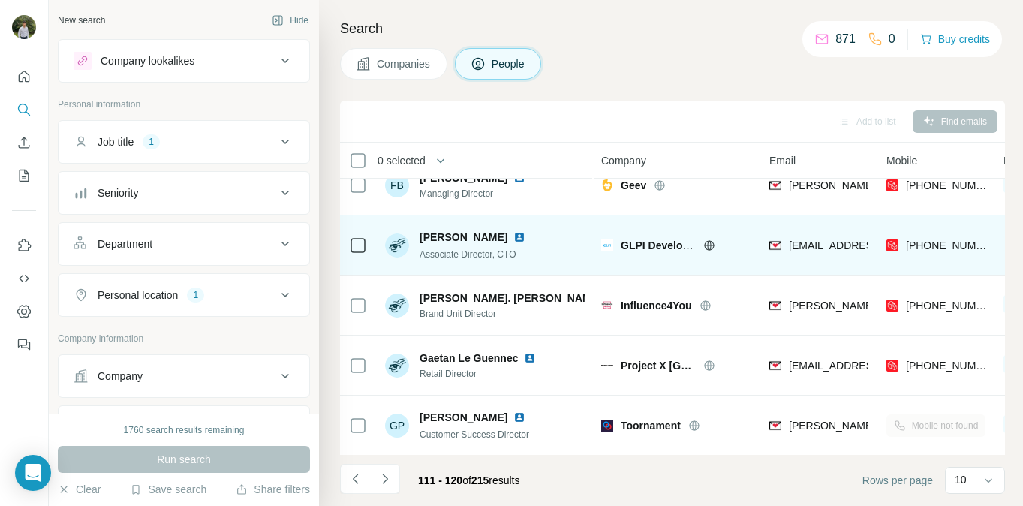
scroll to position [324, 0]
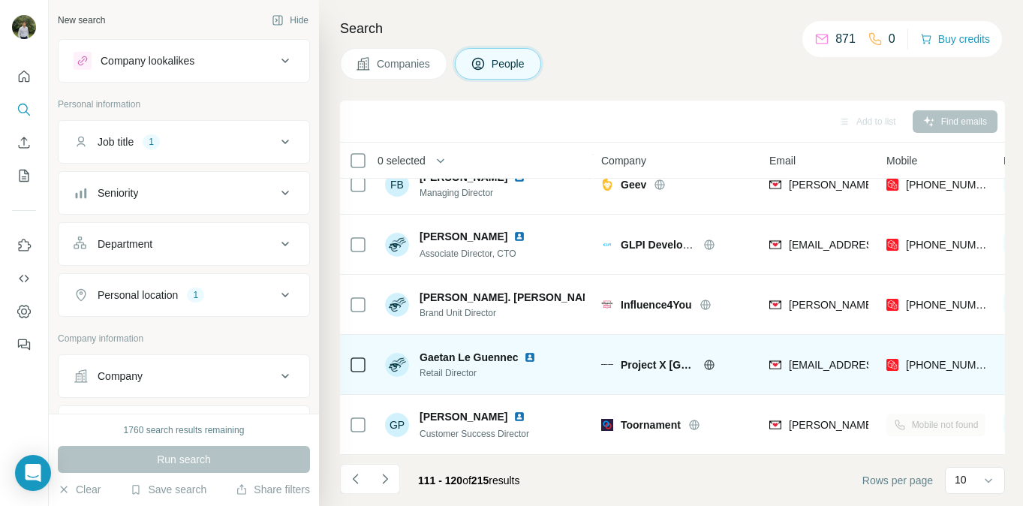
click at [531, 358] on img at bounding box center [530, 357] width 12 height 12
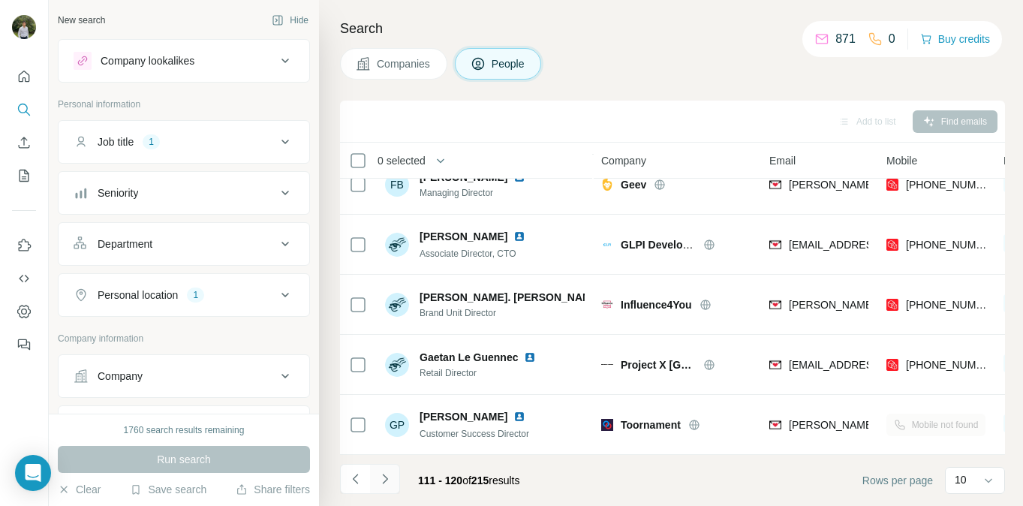
click at [392, 480] on button "Navigate to next page" at bounding box center [385, 479] width 30 height 30
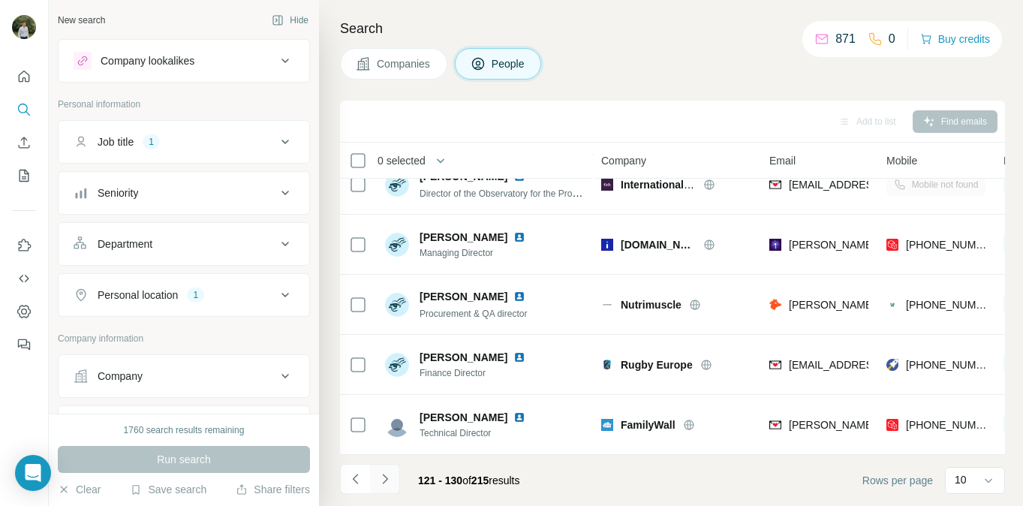
click at [392, 480] on button "Navigate to next page" at bounding box center [385, 479] width 30 height 30
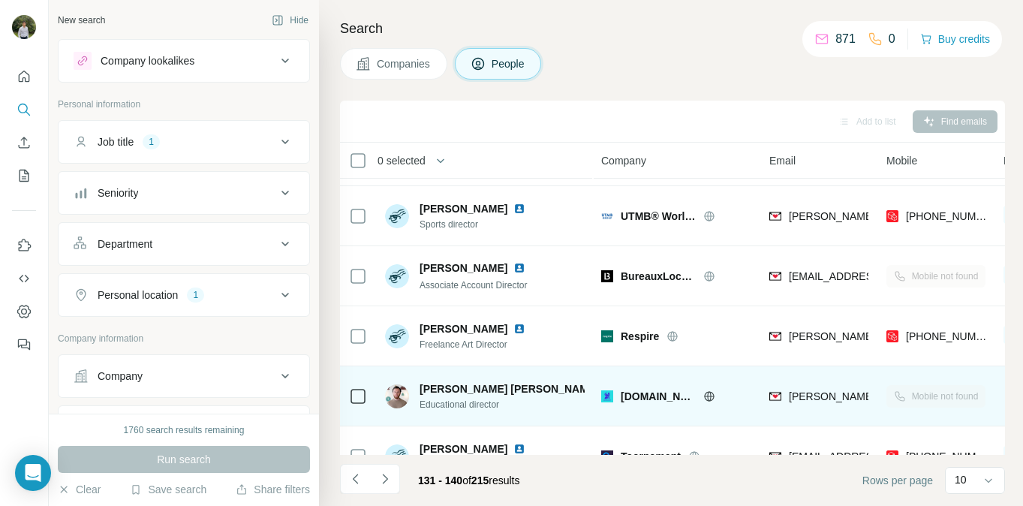
scroll to position [0, 0]
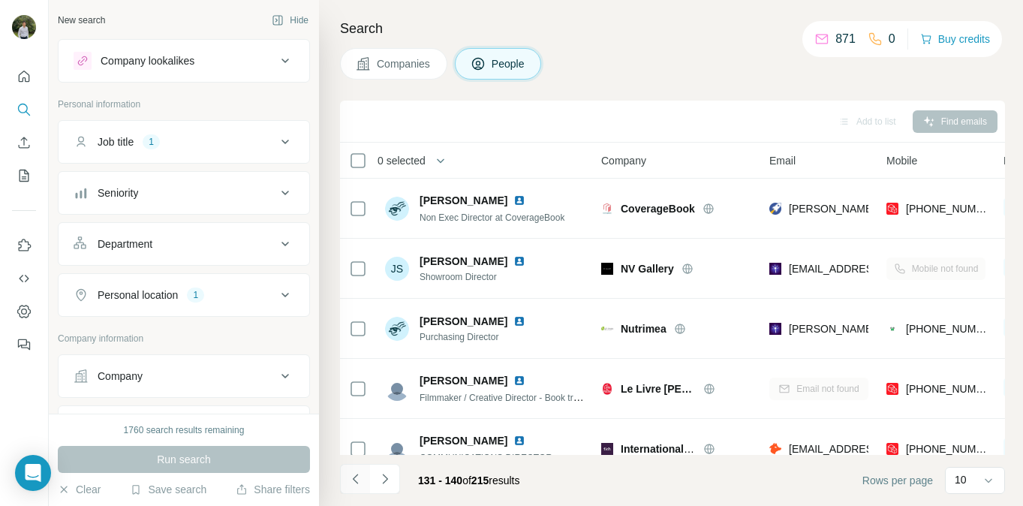
click at [358, 480] on icon "Navigate to previous page" at bounding box center [355, 478] width 15 height 15
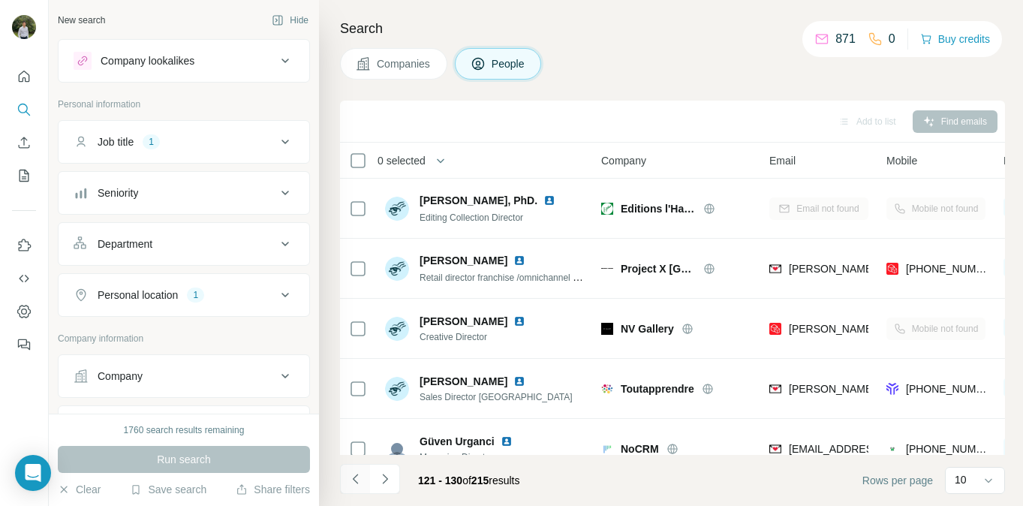
click at [351, 483] on icon "Navigate to previous page" at bounding box center [355, 478] width 15 height 15
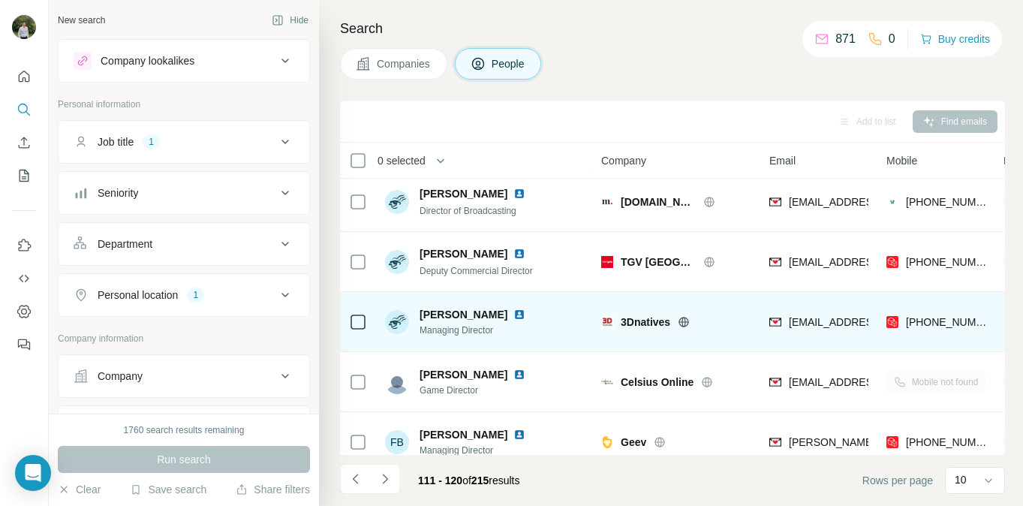
scroll to position [57, 0]
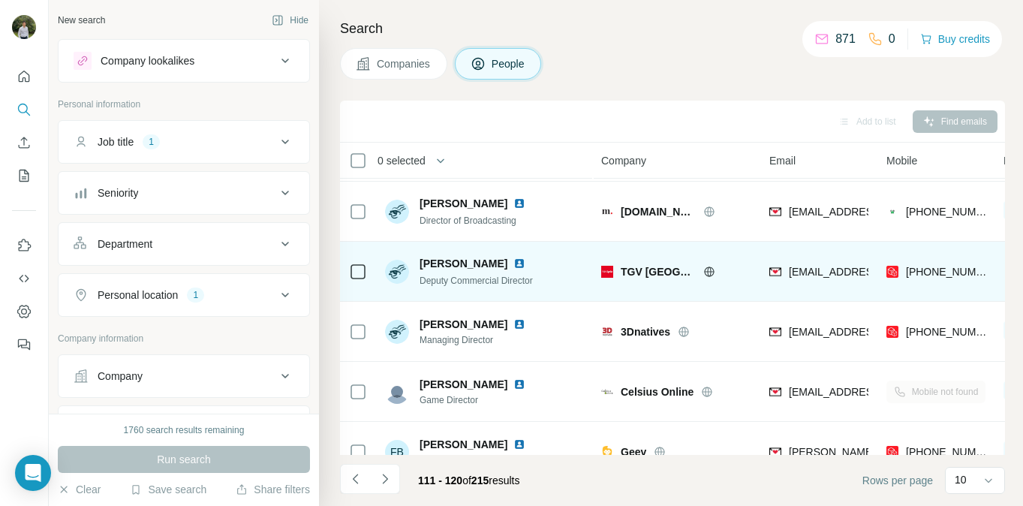
click at [513, 263] on img at bounding box center [519, 263] width 12 height 12
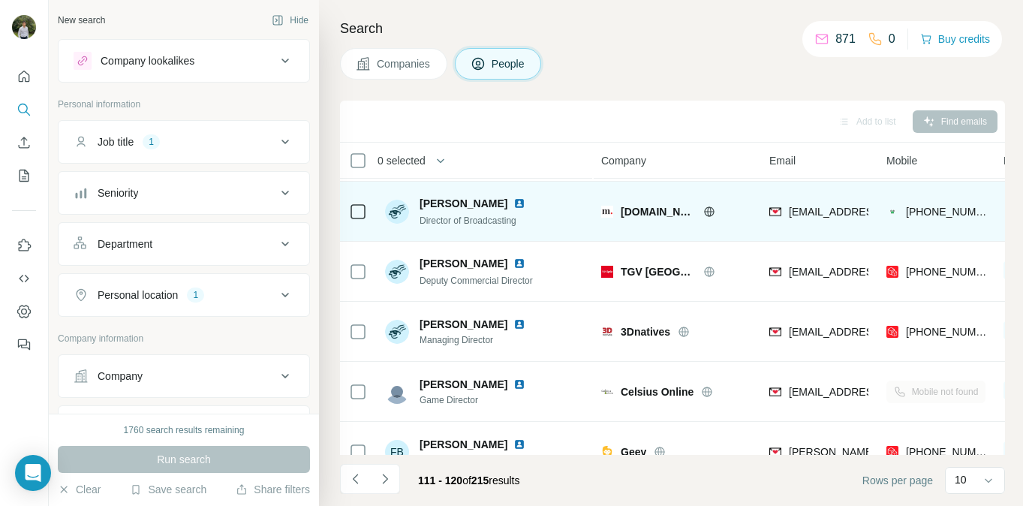
click at [513, 206] on img at bounding box center [519, 203] width 12 height 12
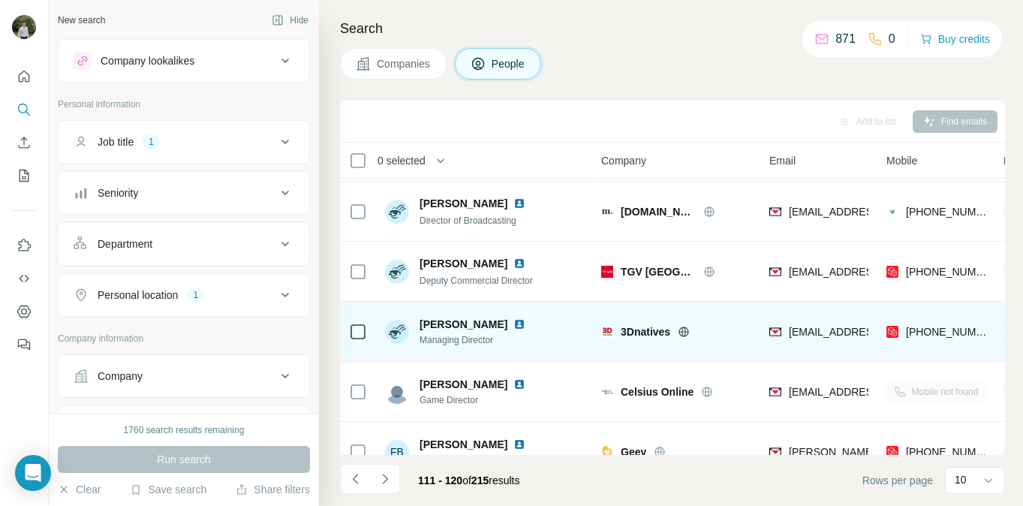
scroll to position [0, 0]
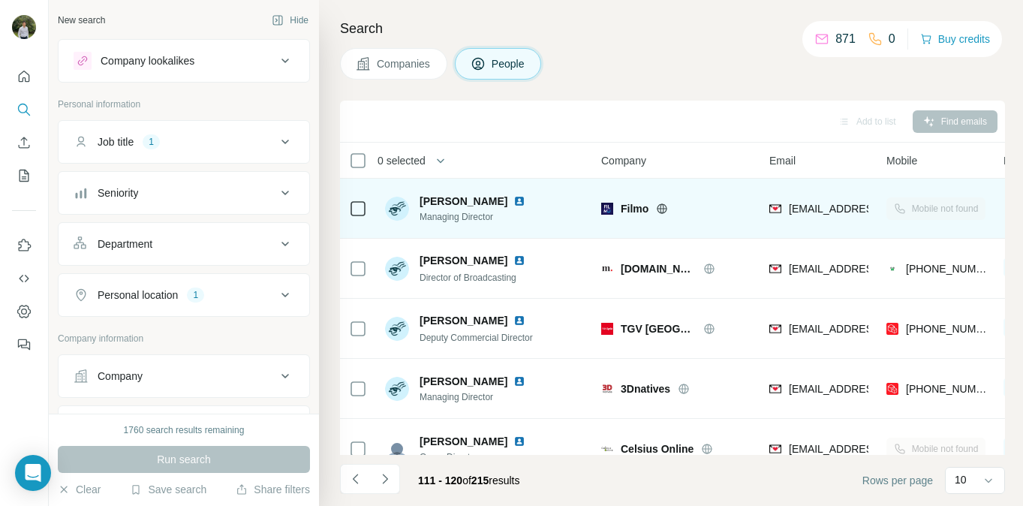
click at [513, 201] on img at bounding box center [519, 201] width 12 height 12
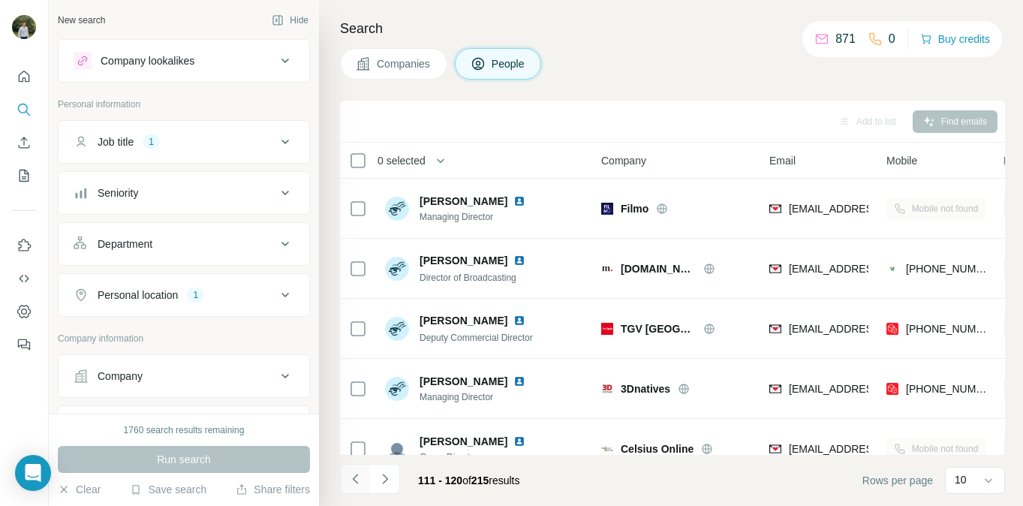
click at [365, 481] on button "Navigate to previous page" at bounding box center [355, 479] width 30 height 30
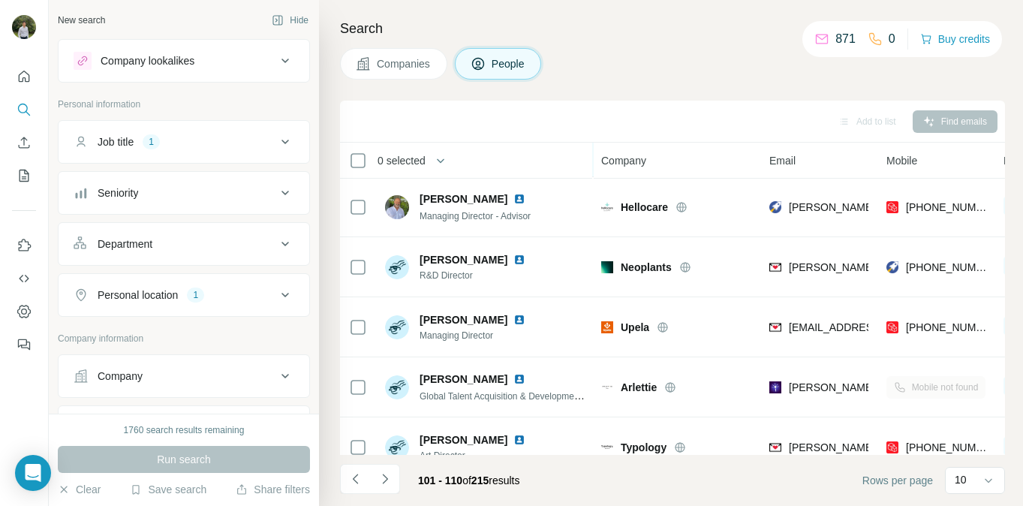
scroll to position [324, 0]
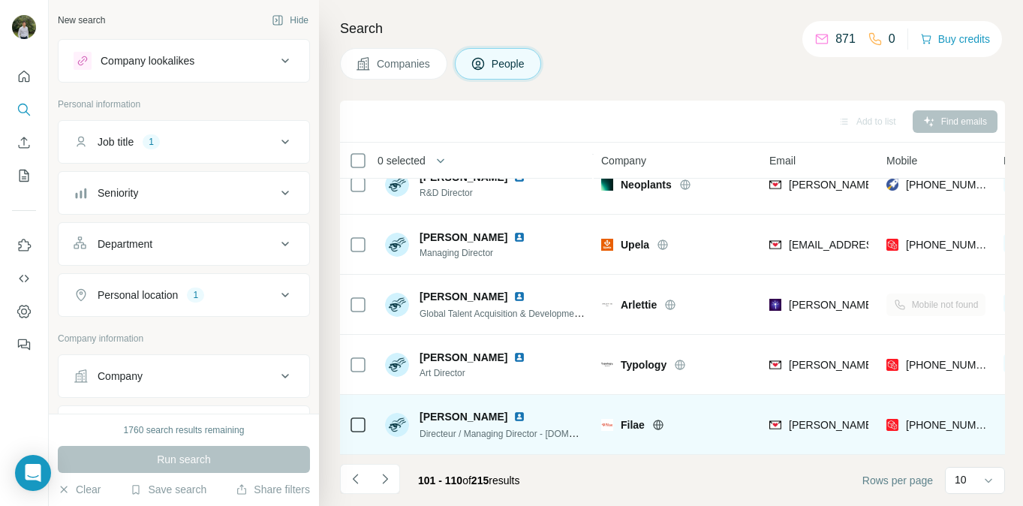
click at [525, 417] on img at bounding box center [519, 417] width 12 height 12
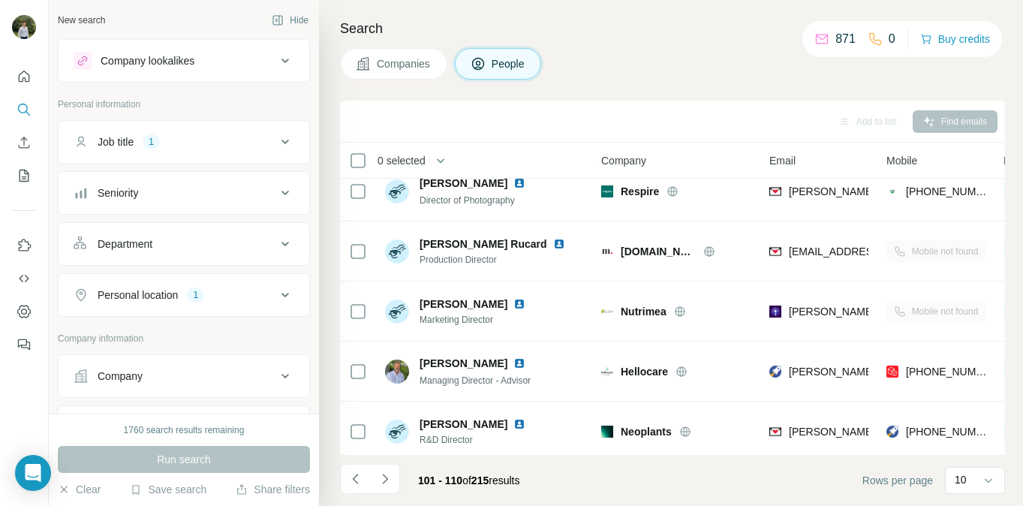
scroll to position [74, 0]
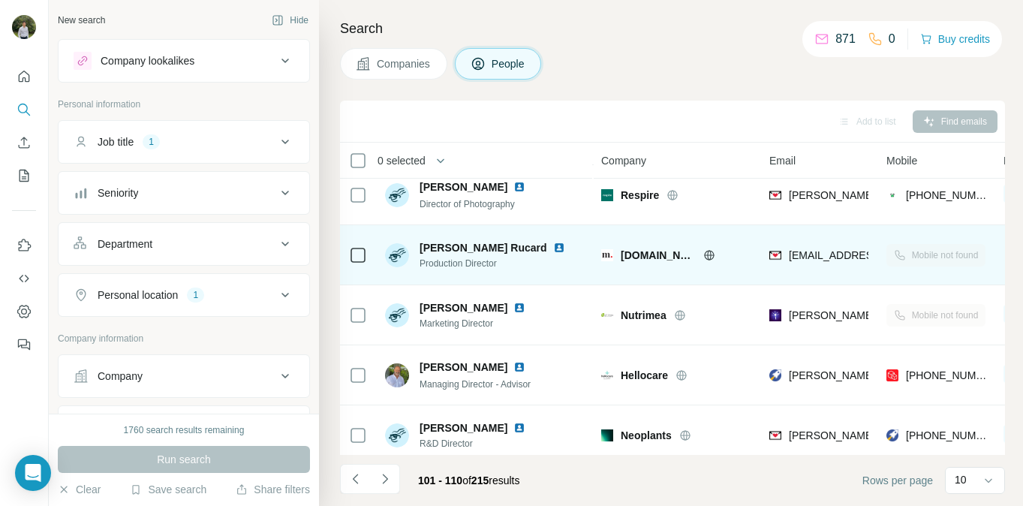
click at [553, 248] on img at bounding box center [559, 248] width 12 height 12
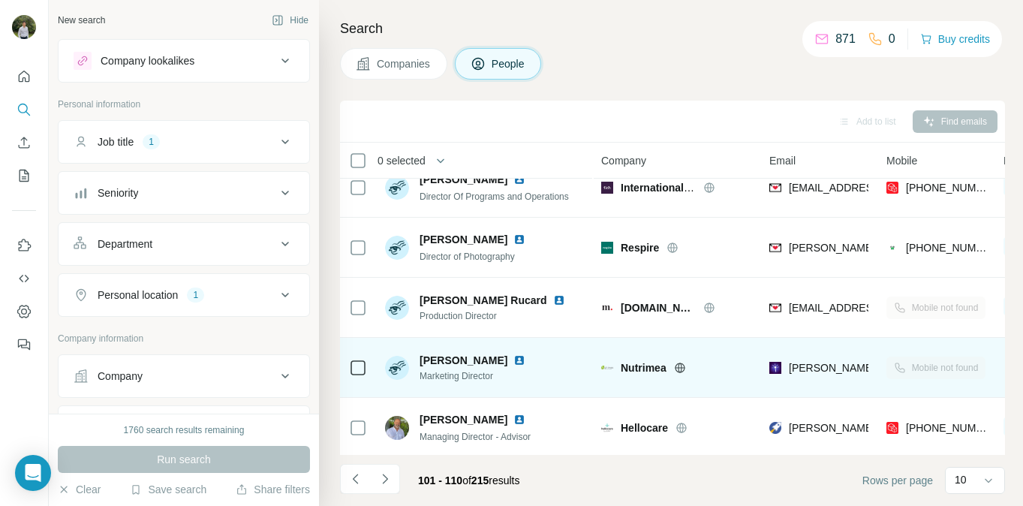
scroll to position [0, 0]
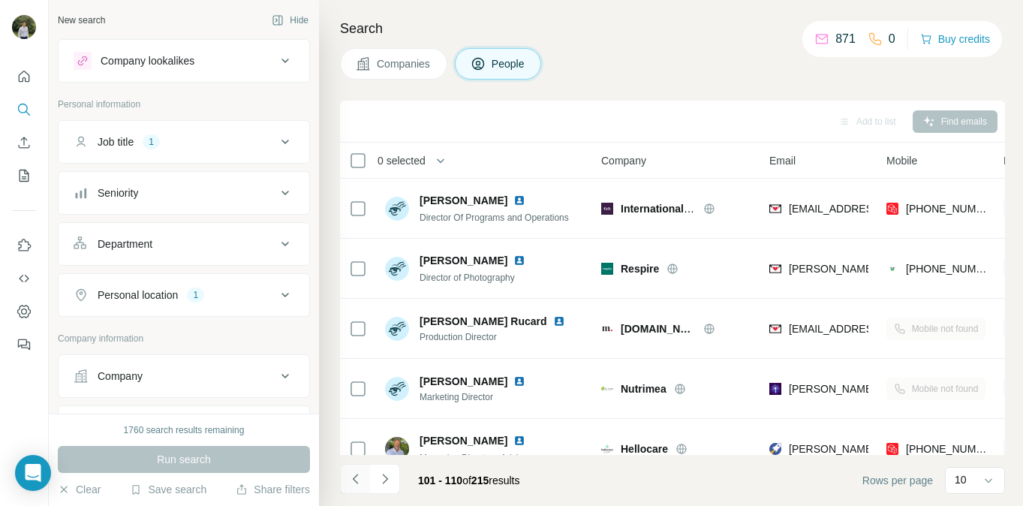
click at [349, 486] on icon "Navigate to previous page" at bounding box center [355, 478] width 15 height 15
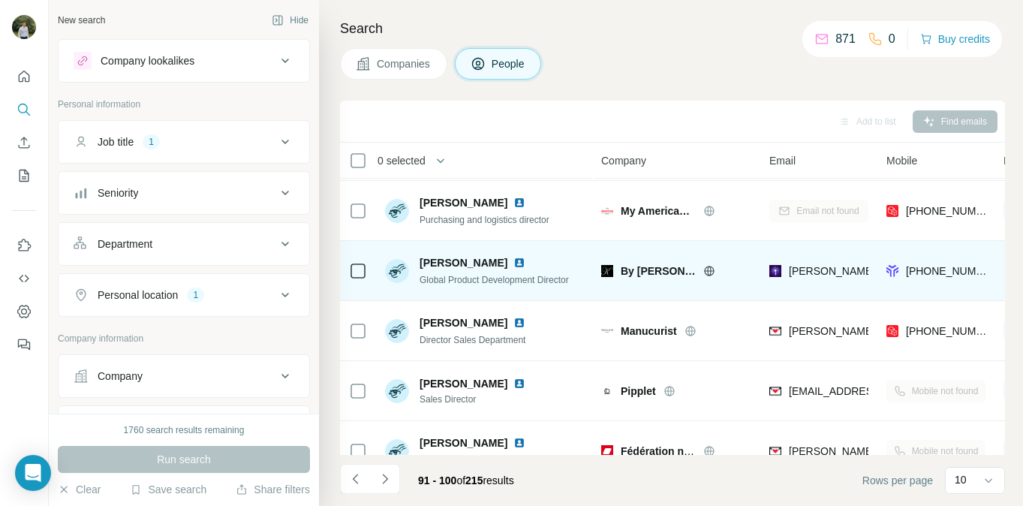
scroll to position [123, 0]
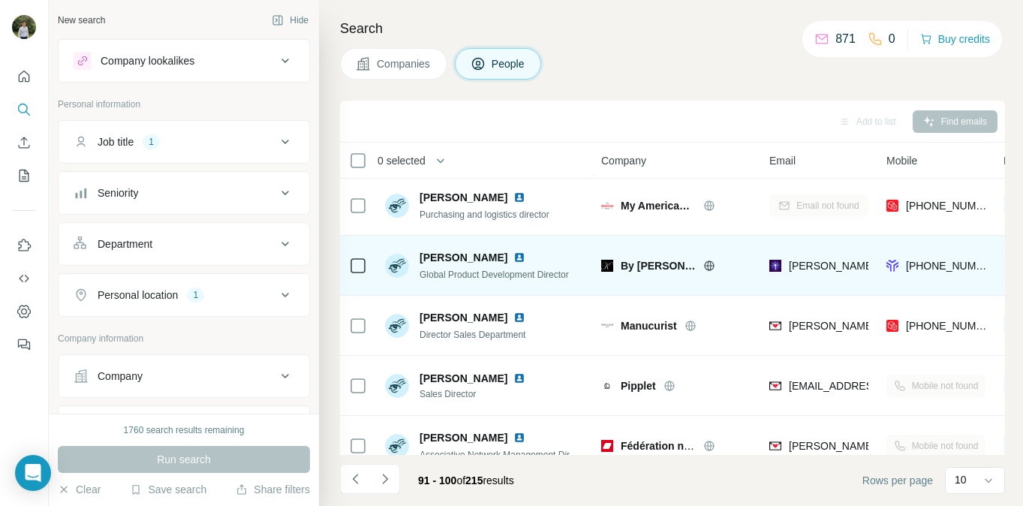
click at [513, 254] on img at bounding box center [519, 257] width 12 height 12
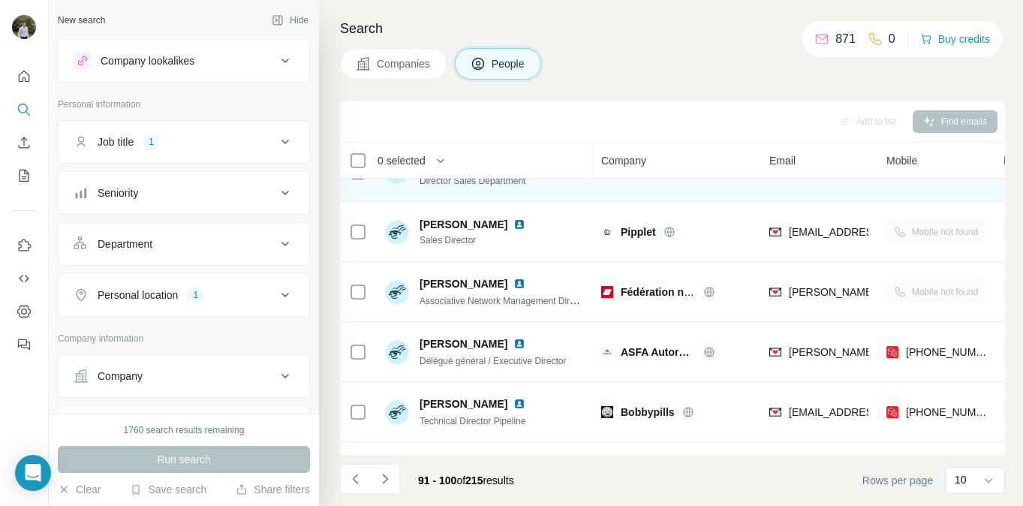
scroll to position [280, 0]
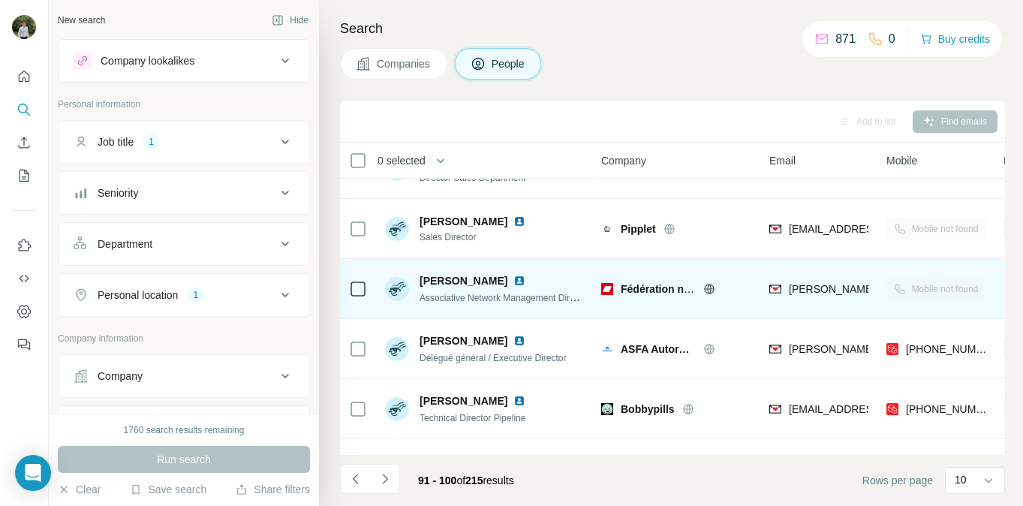
click at [525, 281] on img at bounding box center [519, 281] width 12 height 12
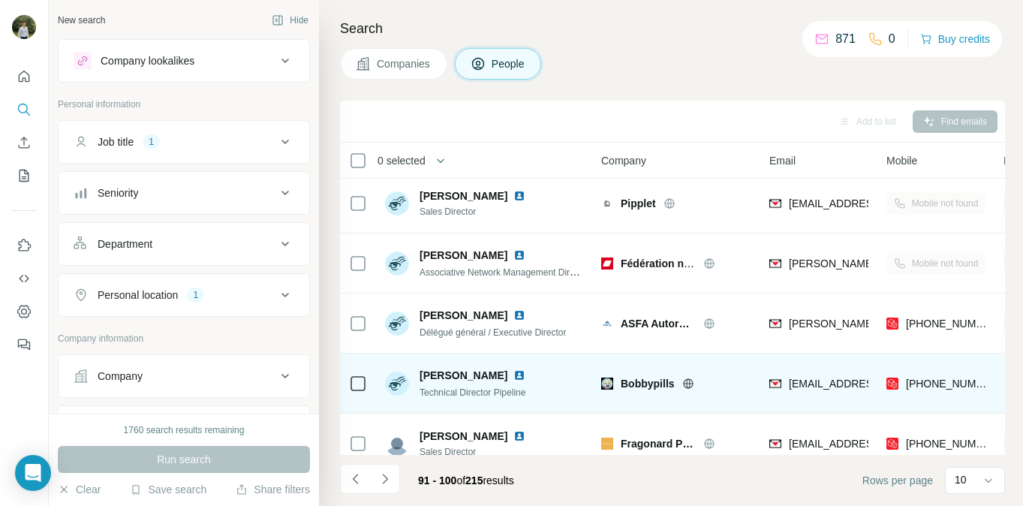
scroll to position [324, 0]
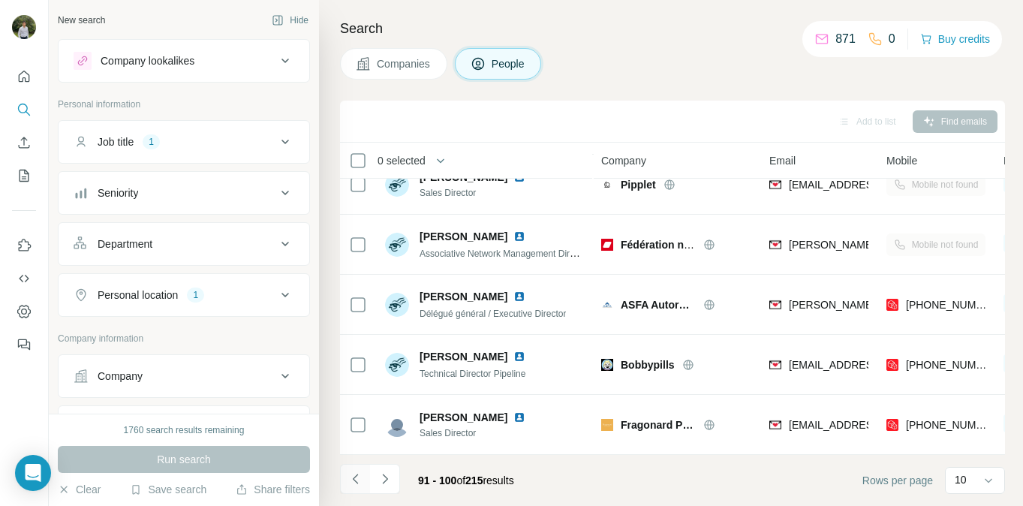
click at [356, 476] on icon "Navigate to previous page" at bounding box center [354, 479] width 5 height 10
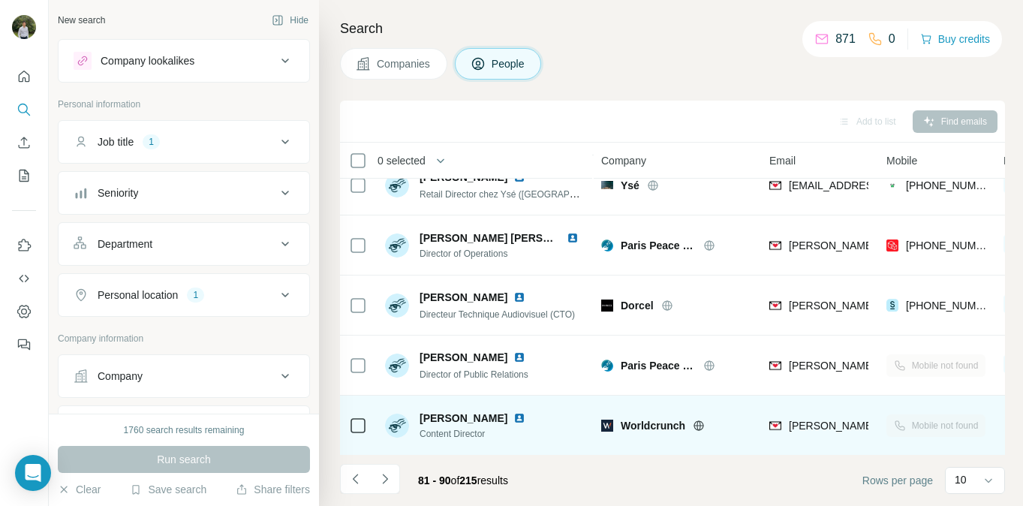
scroll to position [254, 0]
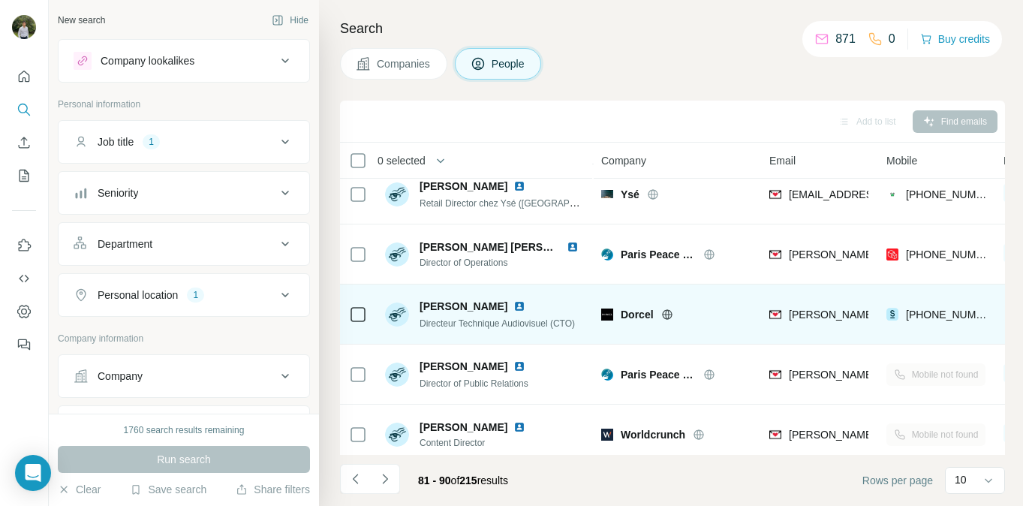
click at [513, 304] on img at bounding box center [519, 306] width 12 height 12
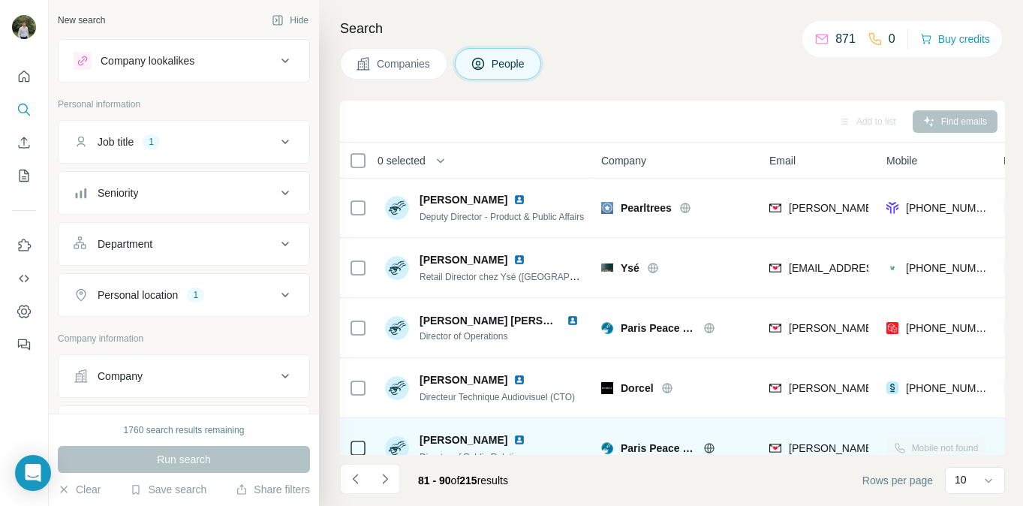
scroll to position [178, 0]
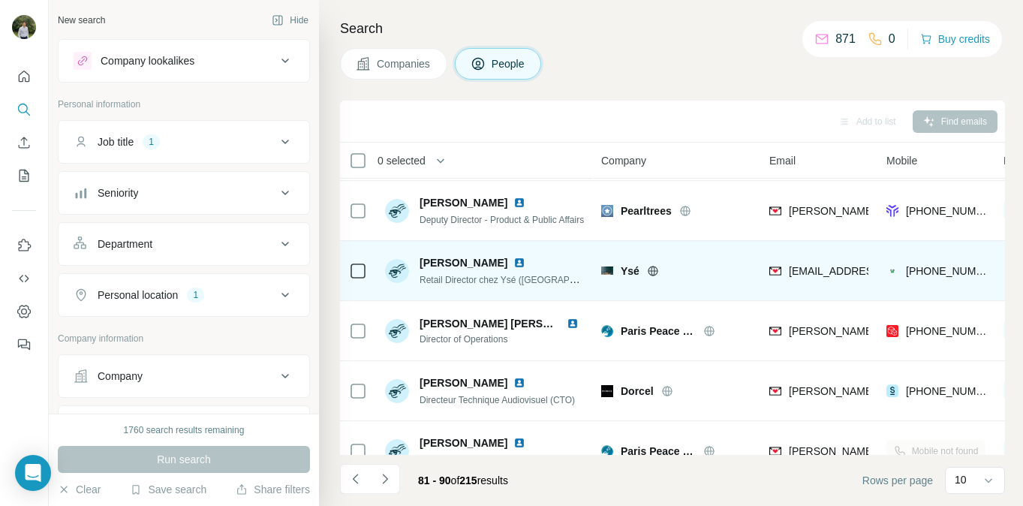
click at [513, 265] on img at bounding box center [519, 263] width 12 height 12
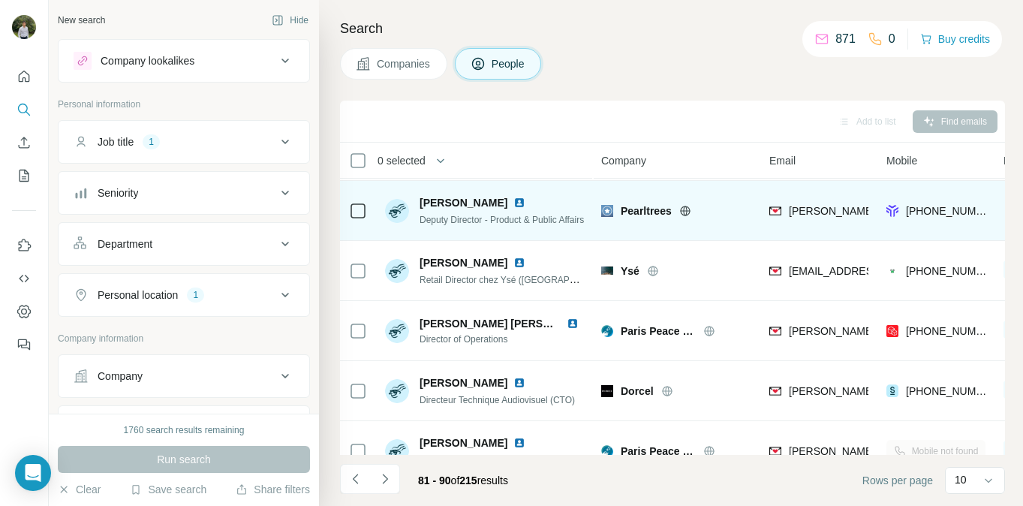
click at [513, 203] on img at bounding box center [519, 203] width 12 height 12
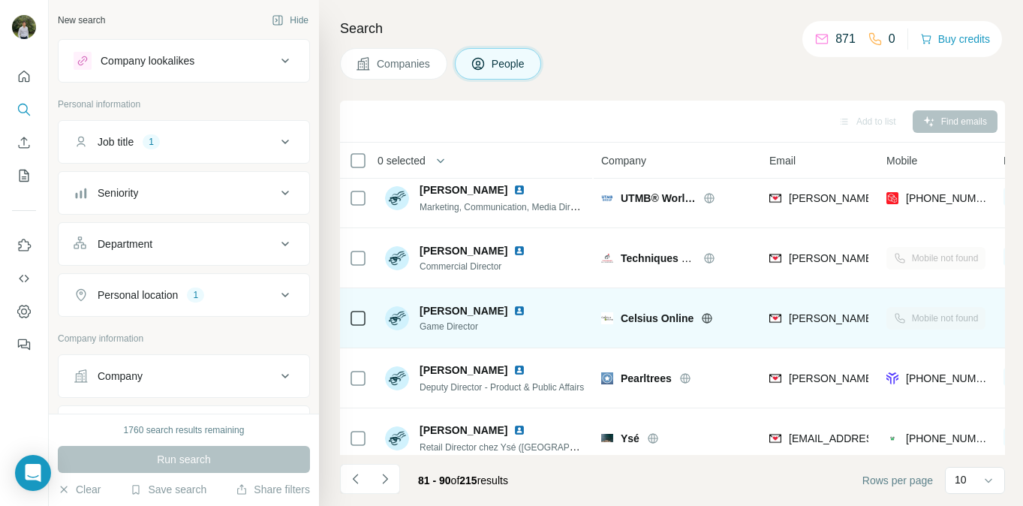
scroll to position [0, 0]
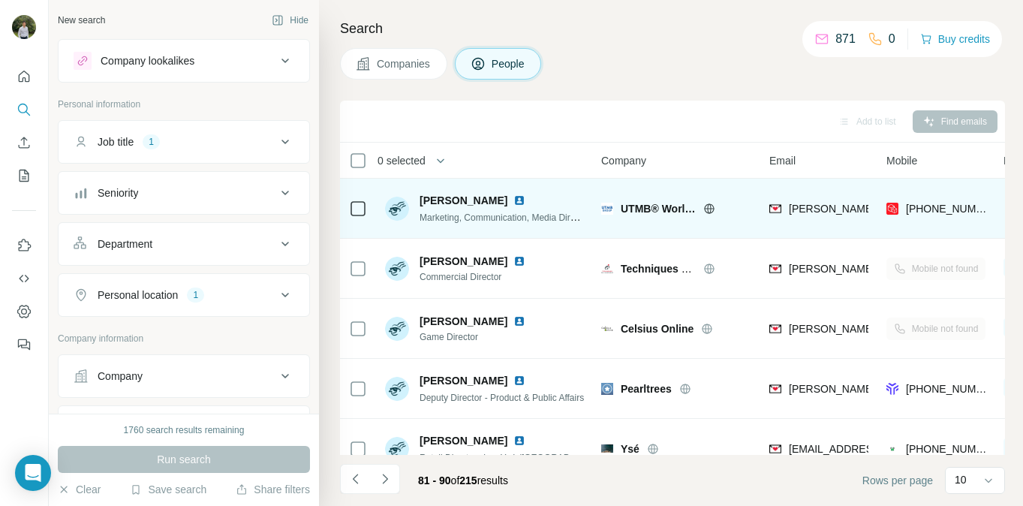
click at [519, 200] on img at bounding box center [519, 200] width 12 height 12
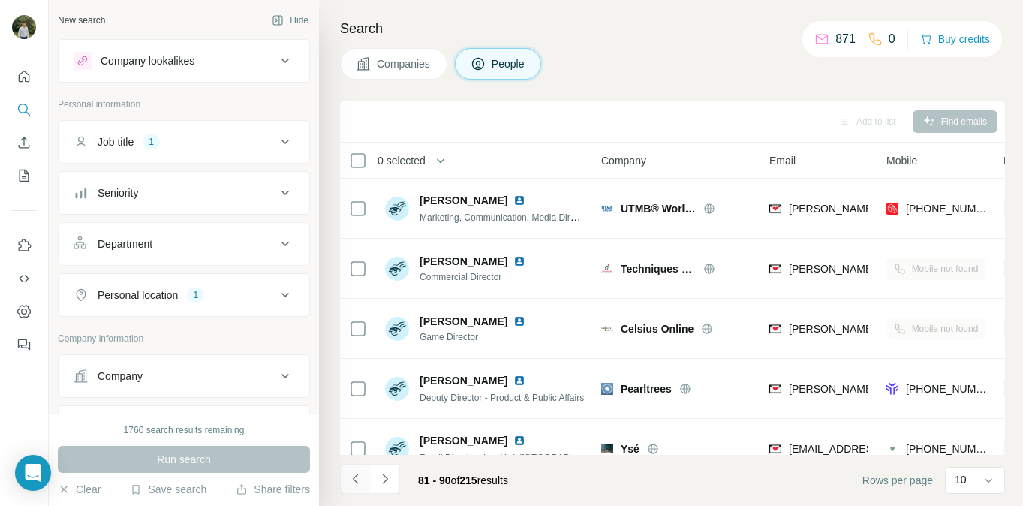
click at [365, 474] on button "Navigate to previous page" at bounding box center [355, 479] width 30 height 30
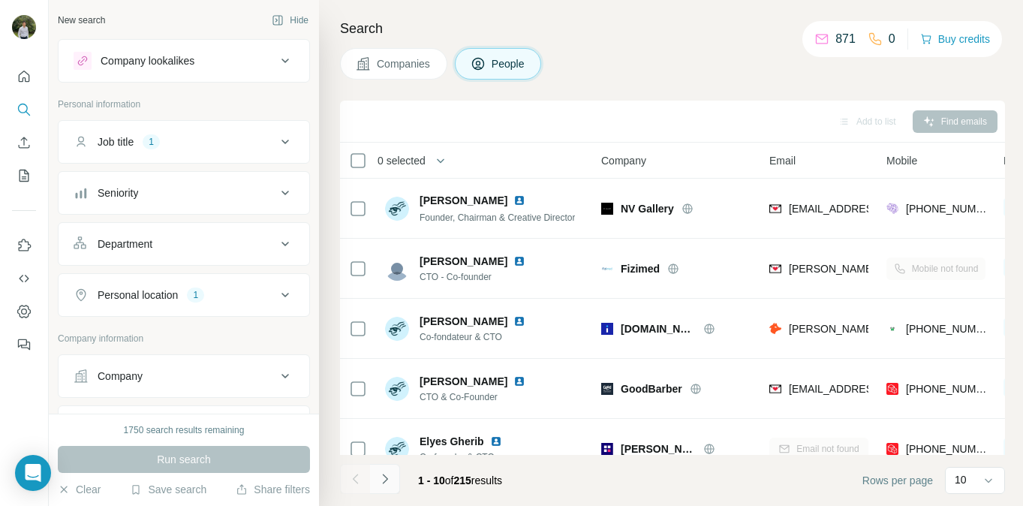
click at [396, 477] on button "Navigate to next page" at bounding box center [385, 479] width 30 height 30
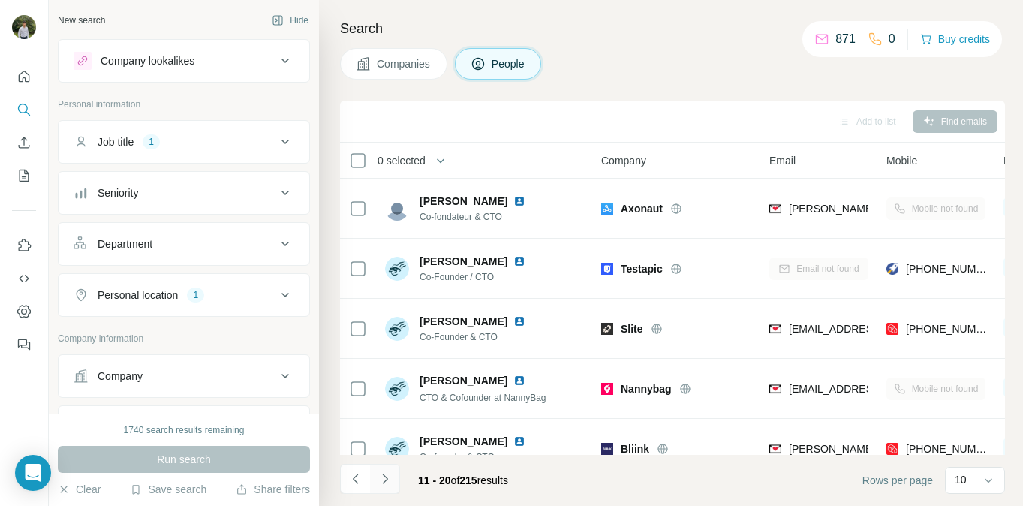
click at [396, 477] on button "Navigate to next page" at bounding box center [385, 479] width 30 height 30
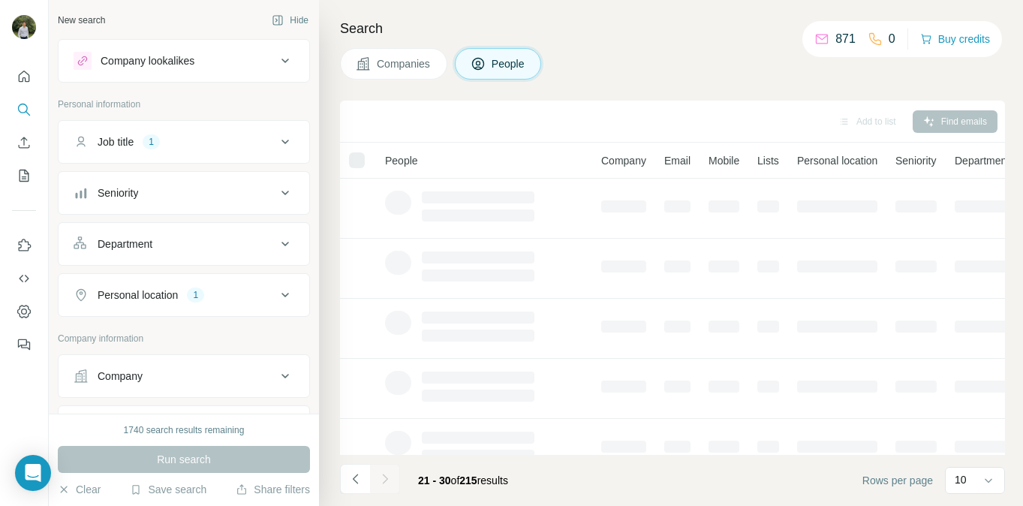
click at [396, 477] on button "Navigate to next page" at bounding box center [385, 479] width 30 height 30
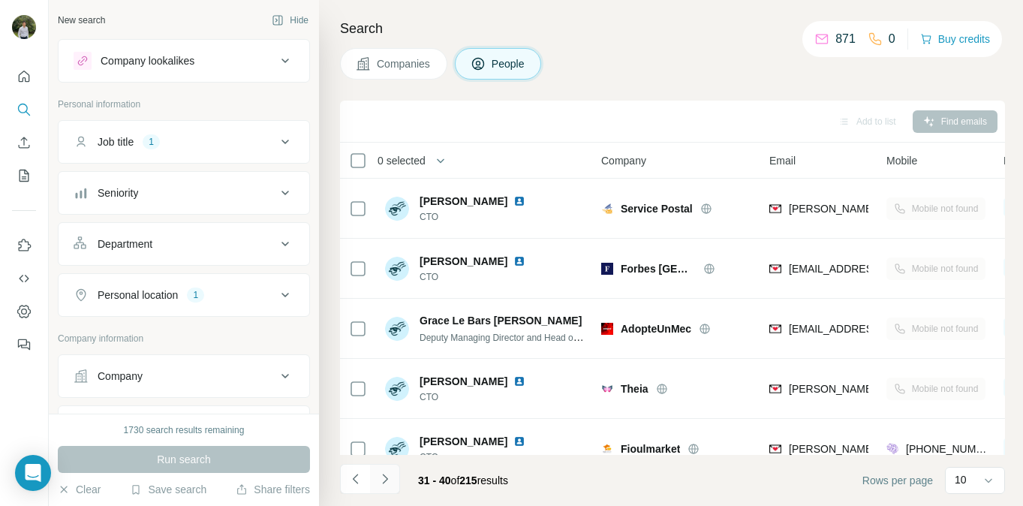
click at [396, 477] on button "Navigate to next page" at bounding box center [385, 479] width 30 height 30
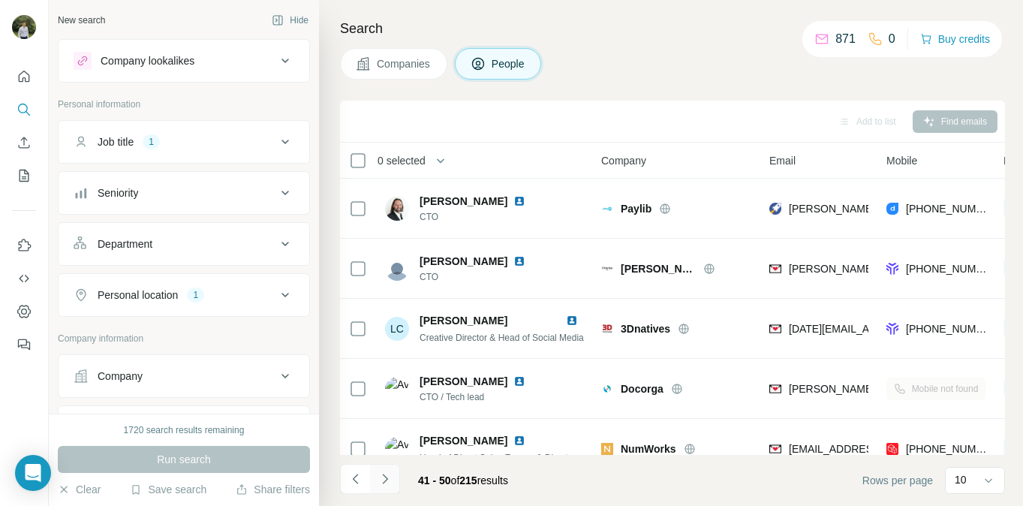
click at [396, 477] on button "Navigate to next page" at bounding box center [385, 479] width 30 height 30
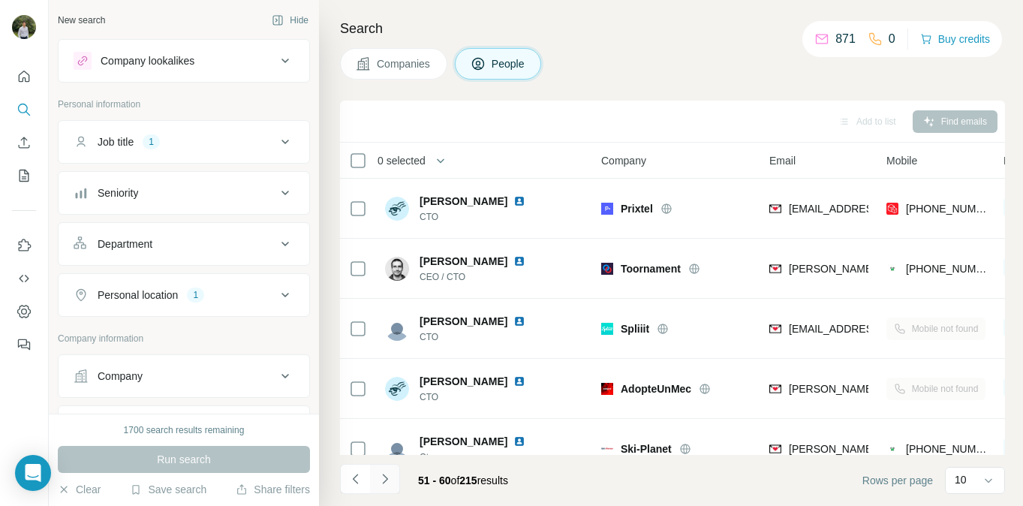
click at [396, 477] on button "Navigate to next page" at bounding box center [385, 479] width 30 height 30
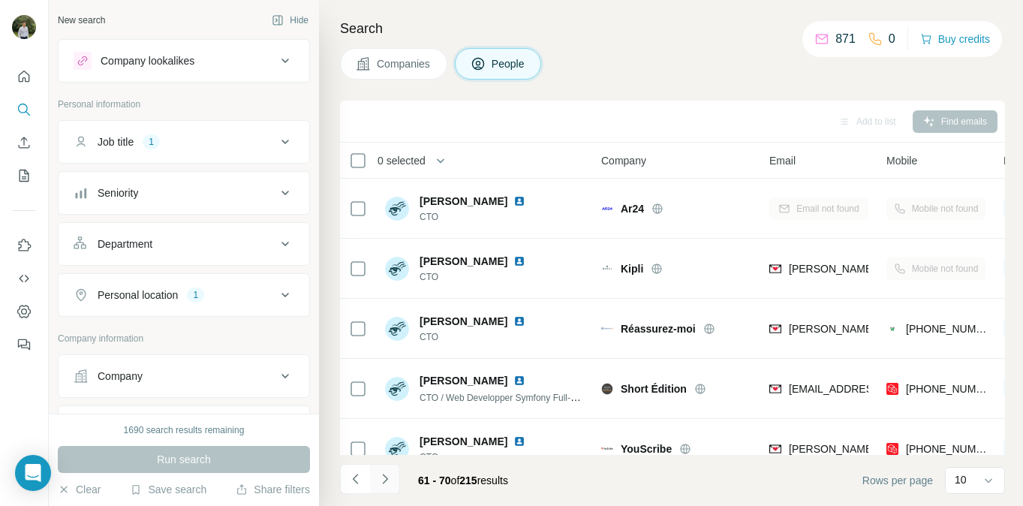
click at [395, 475] on button "Navigate to next page" at bounding box center [385, 479] width 30 height 30
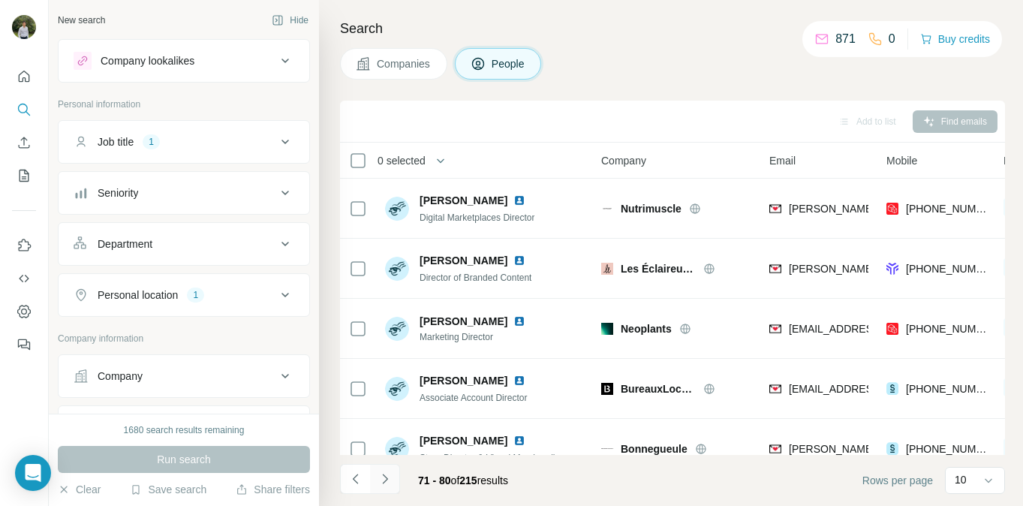
click at [395, 475] on button "Navigate to next page" at bounding box center [385, 479] width 30 height 30
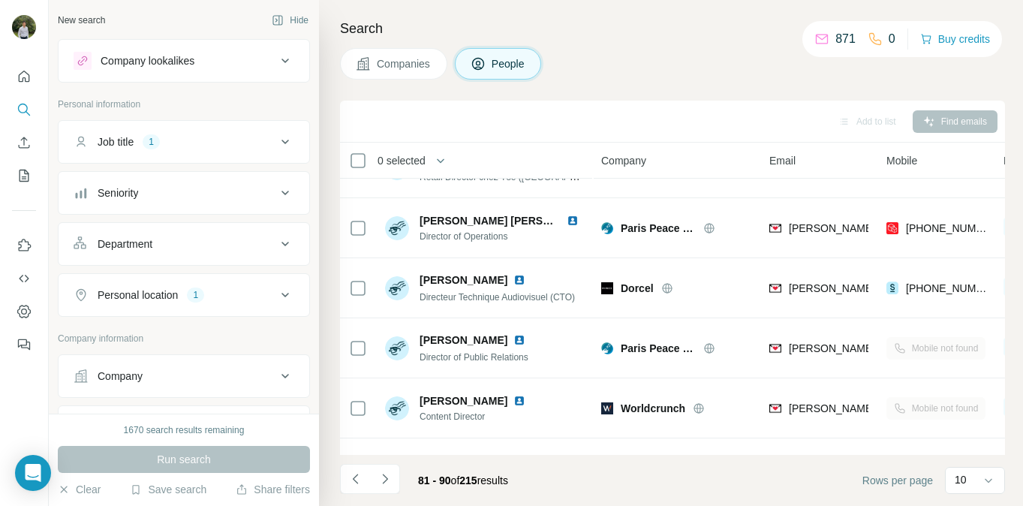
scroll to position [324, 0]
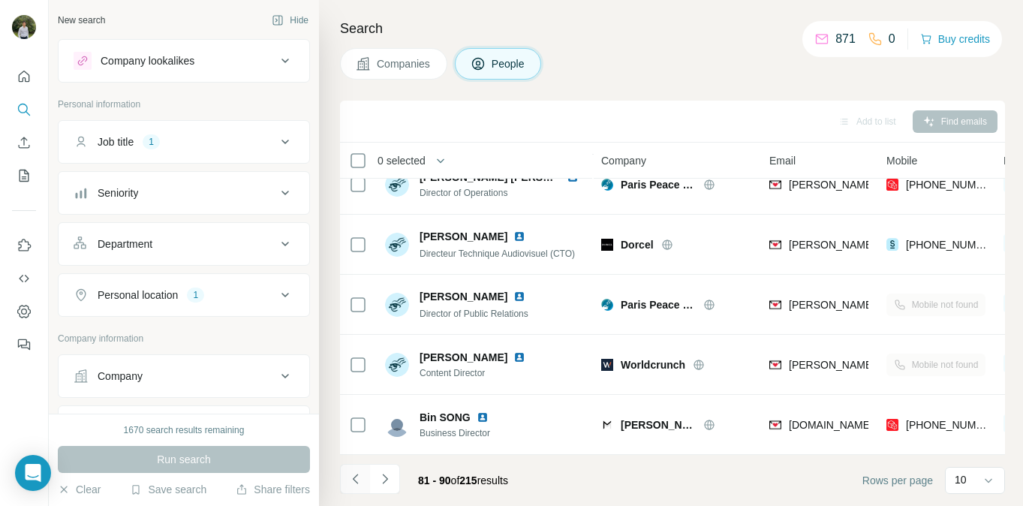
click at [363, 470] on button "Navigate to previous page" at bounding box center [355, 479] width 30 height 30
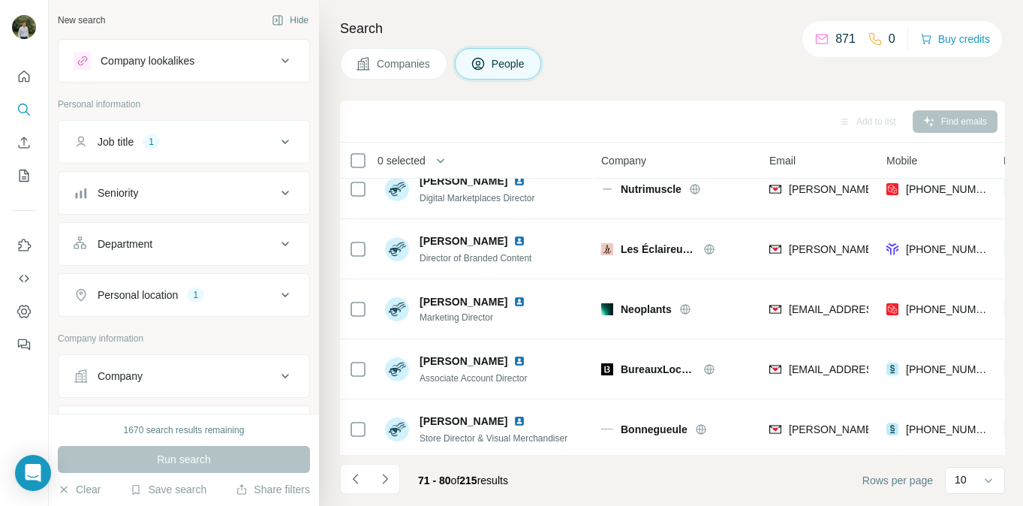
scroll to position [0, 0]
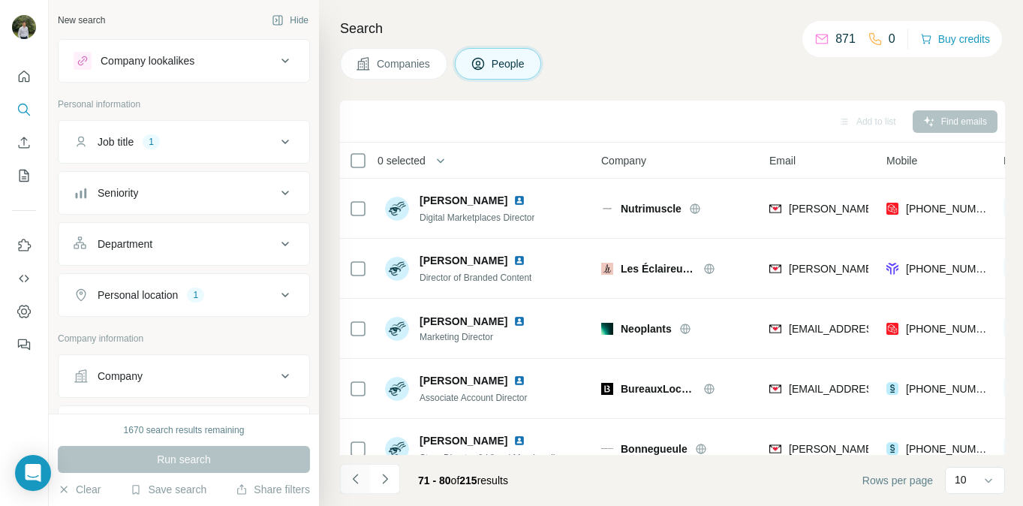
click at [354, 485] on icon "Navigate to previous page" at bounding box center [355, 478] width 15 height 15
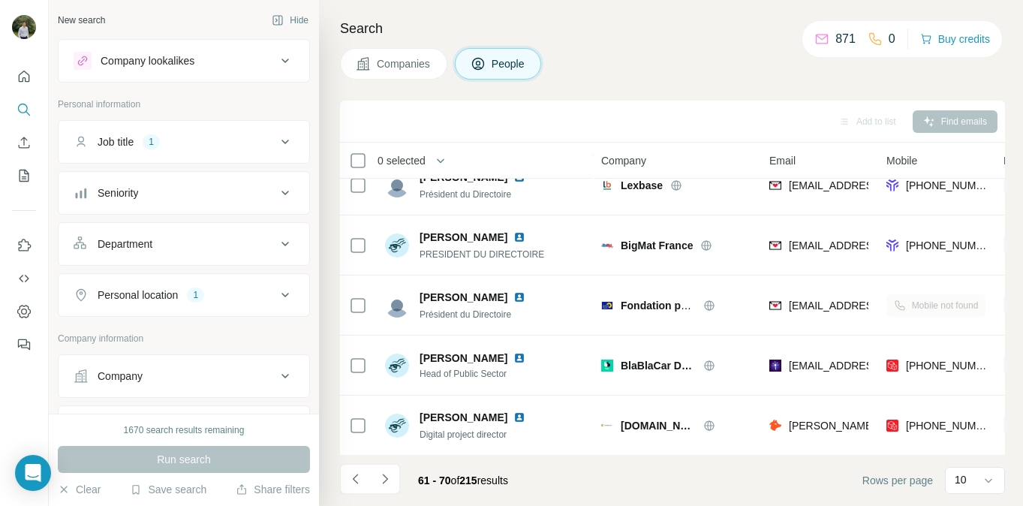
scroll to position [324, 0]
click at [359, 487] on button "Navigate to previous page" at bounding box center [355, 479] width 30 height 30
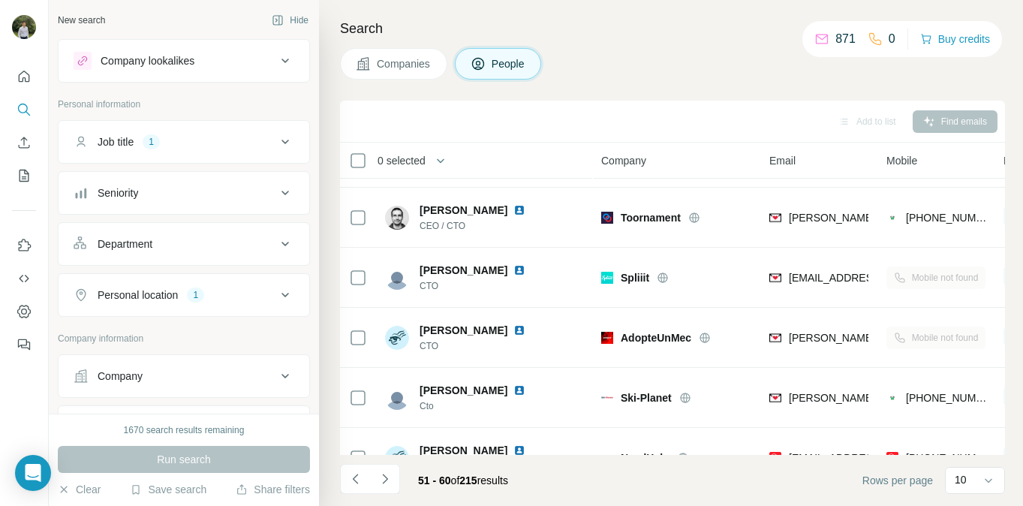
scroll to position [0, 0]
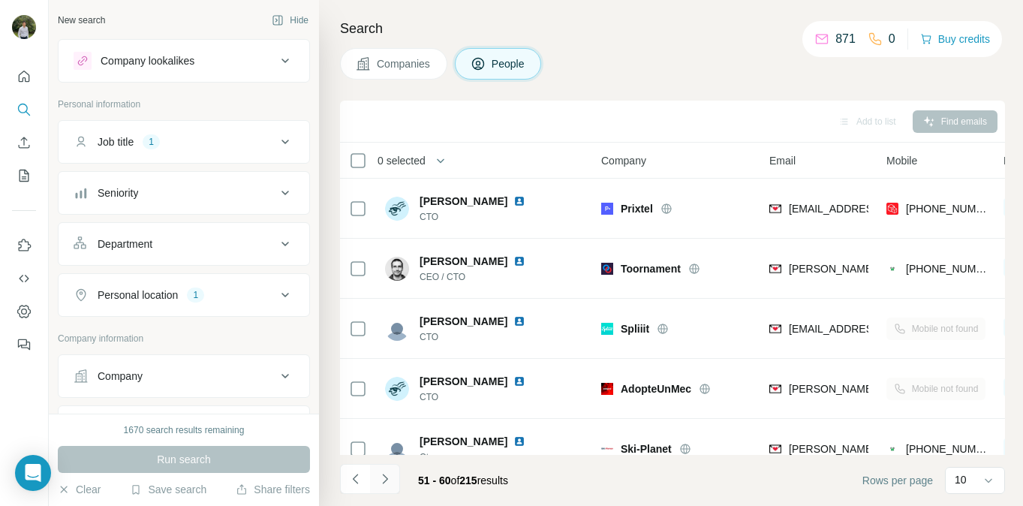
click at [391, 476] on icon "Navigate to next page" at bounding box center [385, 478] width 15 height 15
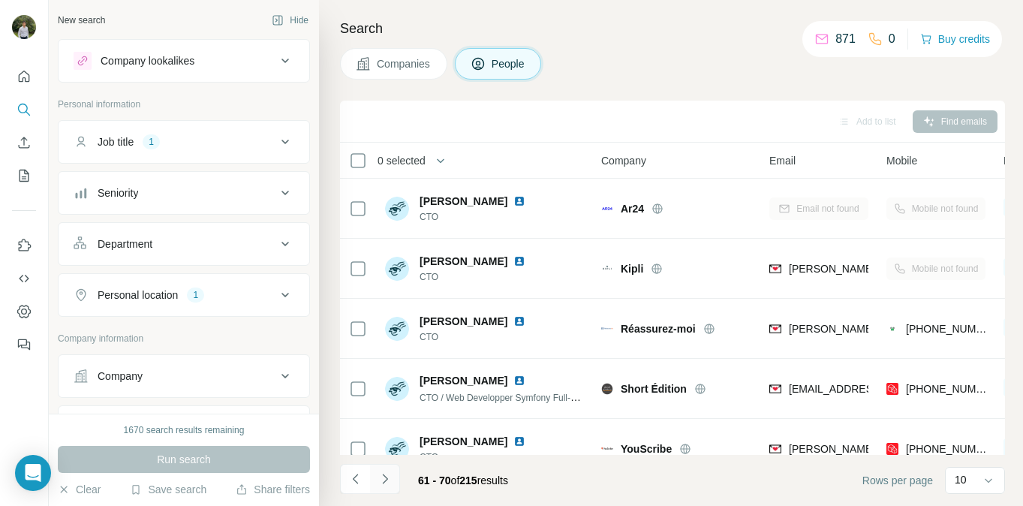
click at [391, 476] on icon "Navigate to next page" at bounding box center [385, 478] width 15 height 15
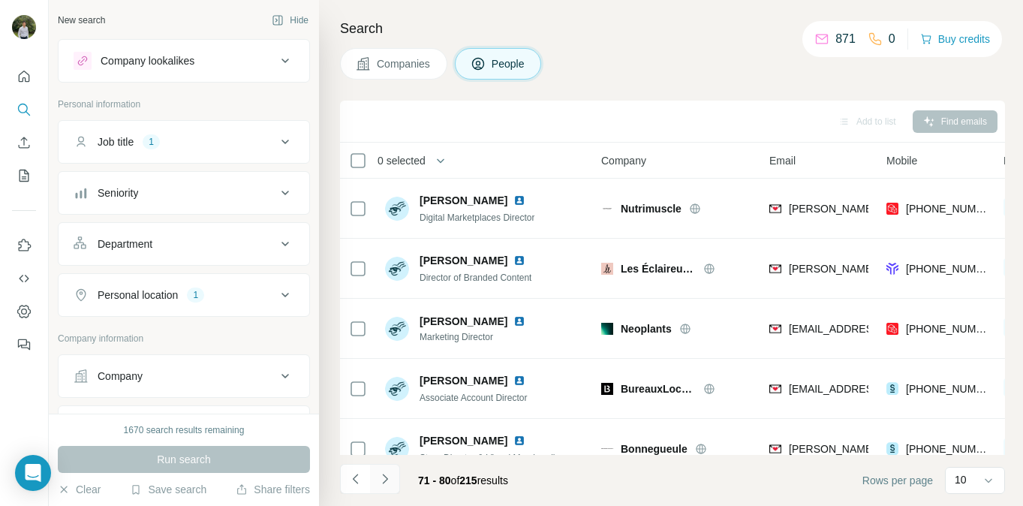
click at [391, 476] on icon "Navigate to next page" at bounding box center [385, 478] width 15 height 15
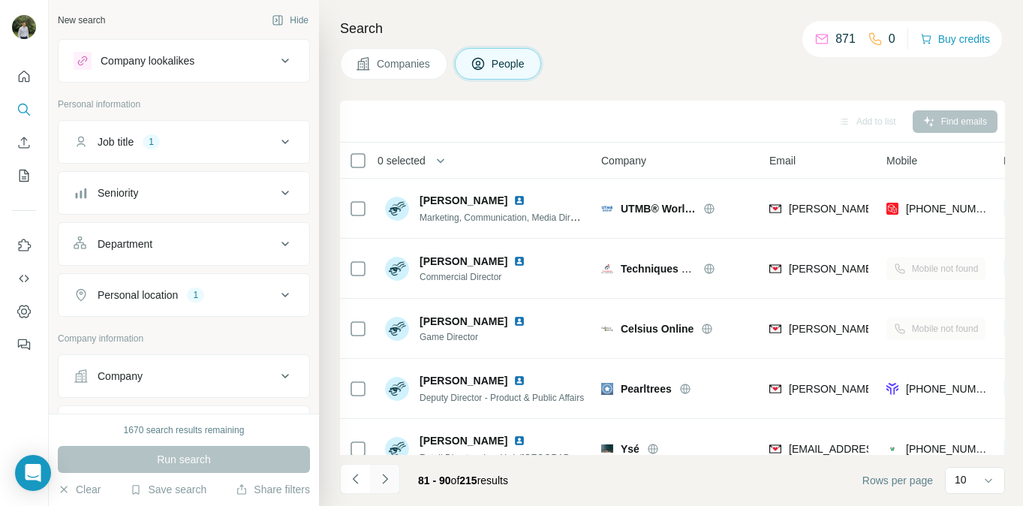
click at [391, 476] on icon "Navigate to next page" at bounding box center [385, 478] width 15 height 15
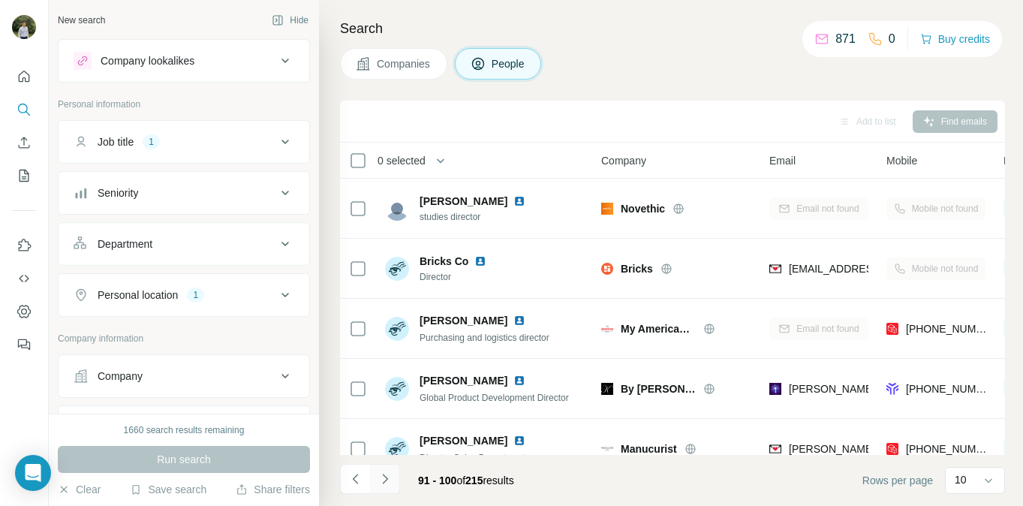
click at [391, 476] on icon "Navigate to next page" at bounding box center [385, 478] width 15 height 15
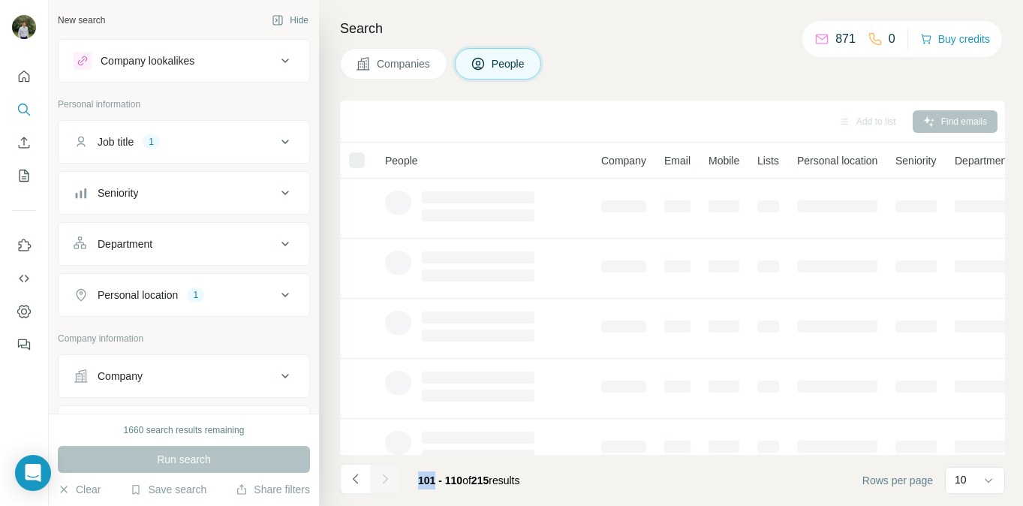
click at [391, 476] on div at bounding box center [385, 479] width 30 height 30
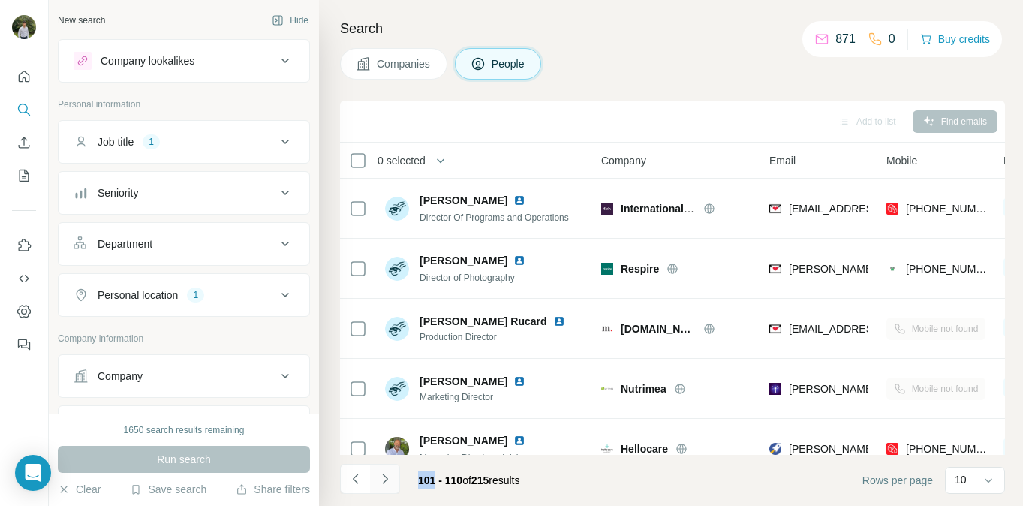
click at [391, 476] on icon "Navigate to next page" at bounding box center [385, 478] width 15 height 15
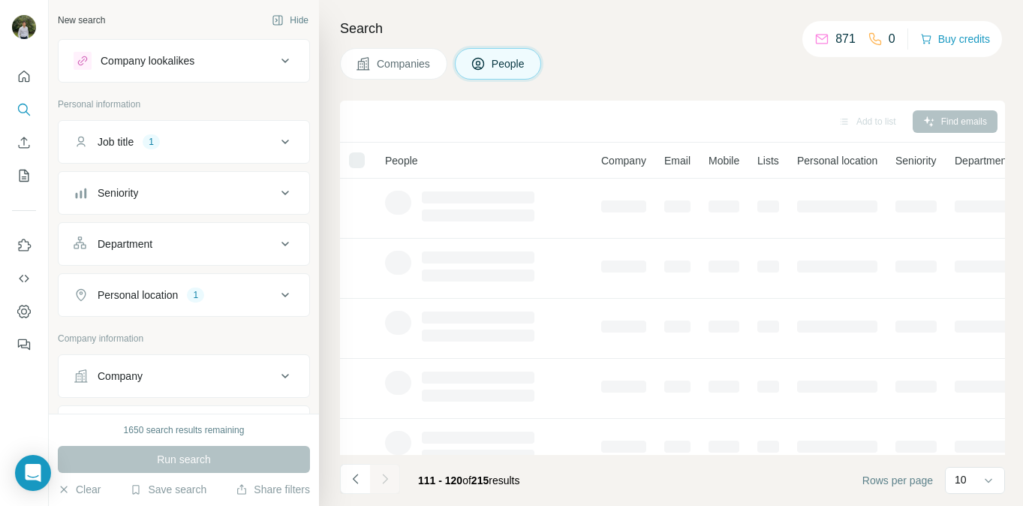
click at [390, 476] on div at bounding box center [385, 479] width 30 height 30
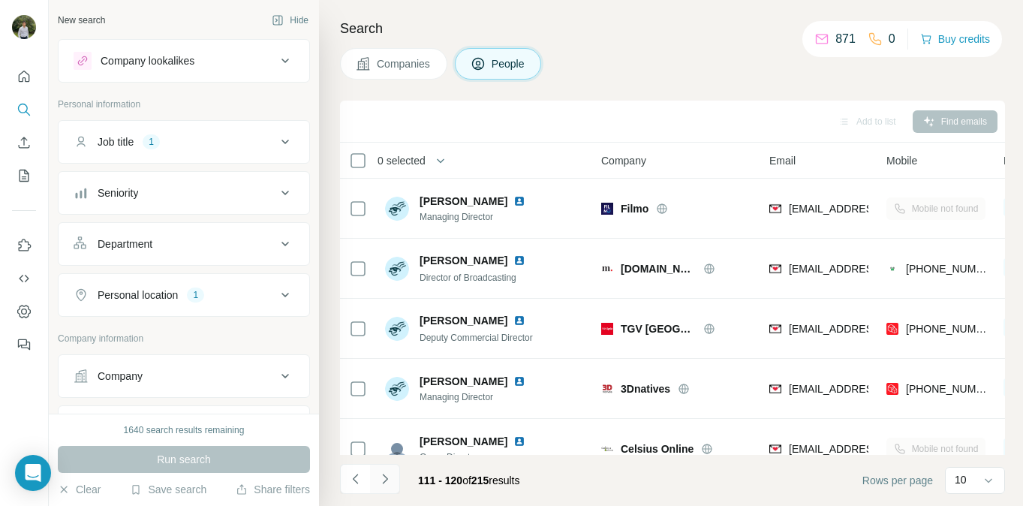
click at [391, 476] on icon "Navigate to next page" at bounding box center [385, 478] width 15 height 15
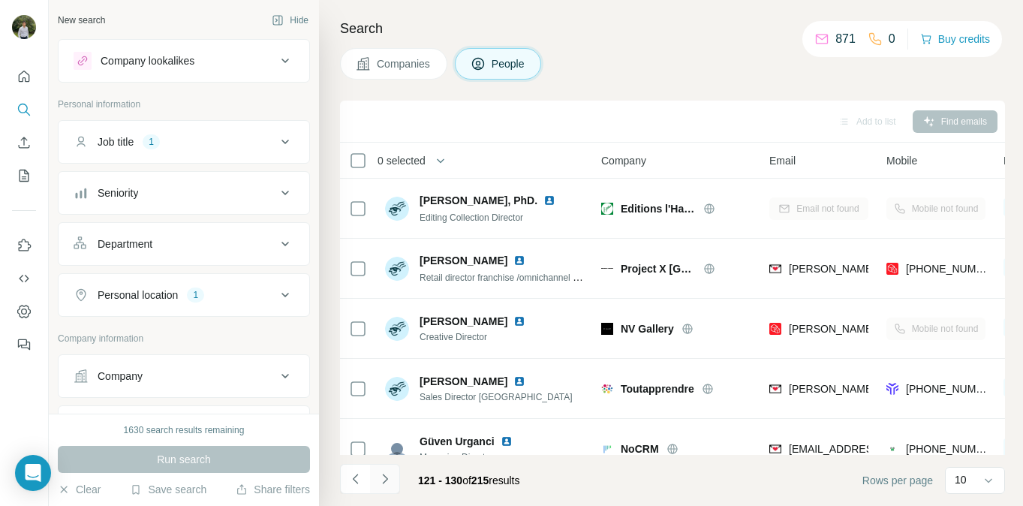
click at [391, 476] on icon "Navigate to next page" at bounding box center [385, 478] width 15 height 15
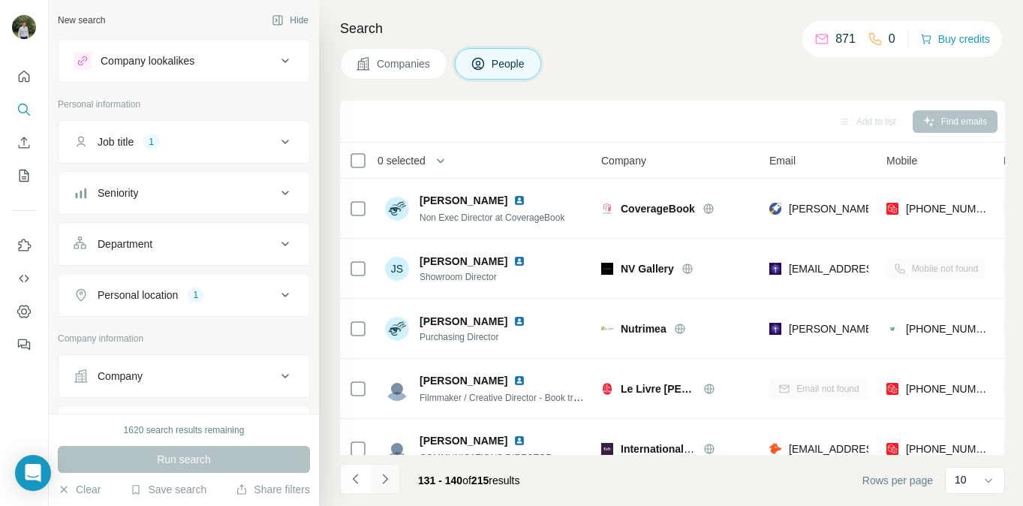
click at [391, 491] on button "Navigate to next page" at bounding box center [385, 479] width 30 height 30
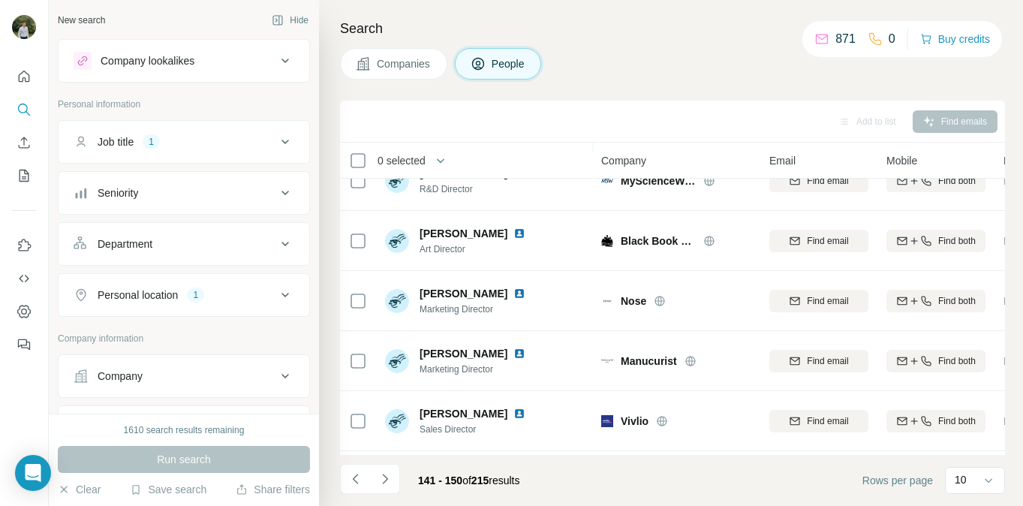
scroll to position [324, 0]
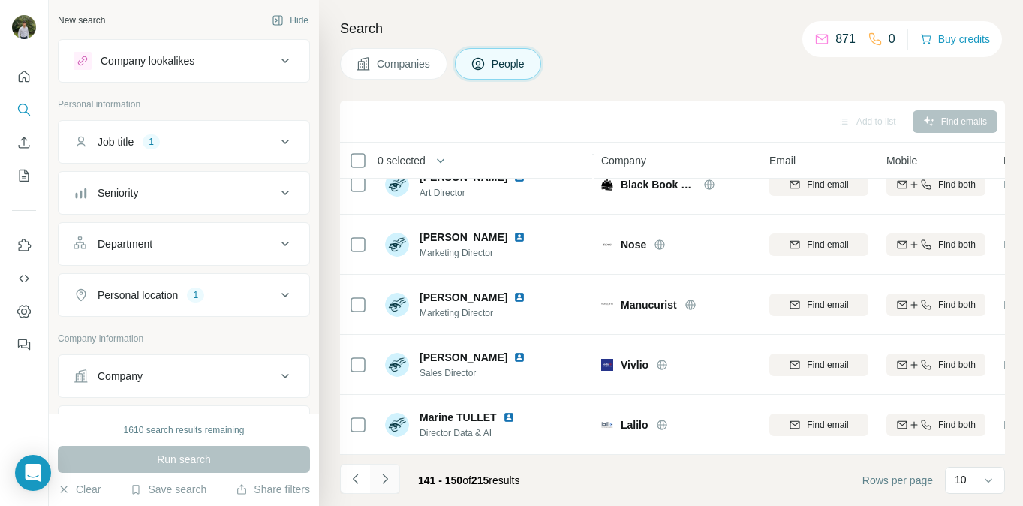
click at [391, 477] on icon "Navigate to next page" at bounding box center [385, 478] width 15 height 15
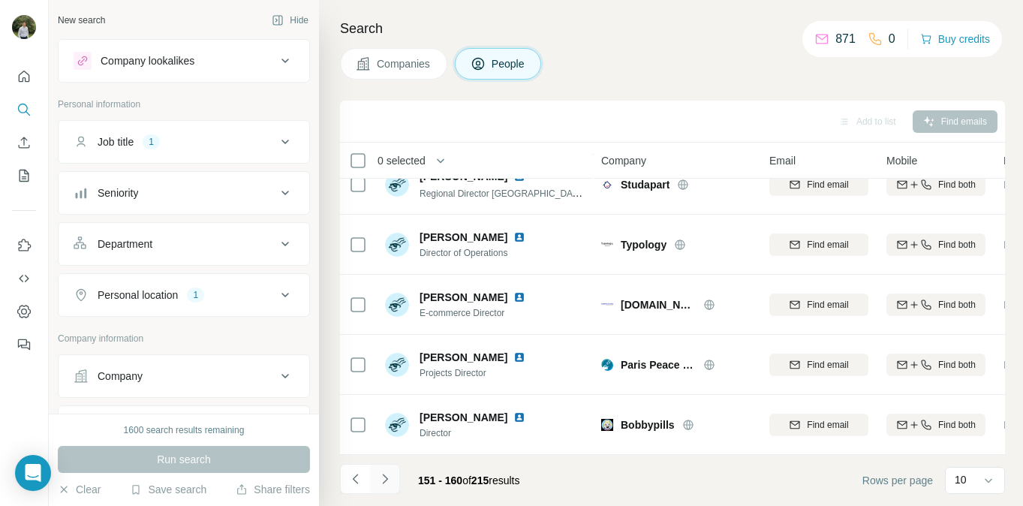
click at [391, 488] on button "Navigate to next page" at bounding box center [385, 479] width 30 height 30
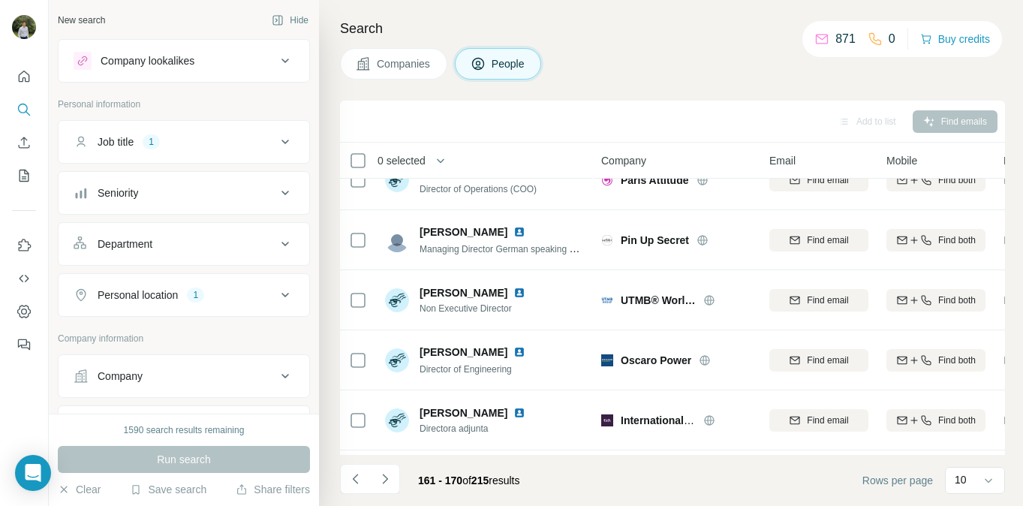
scroll to position [0, 0]
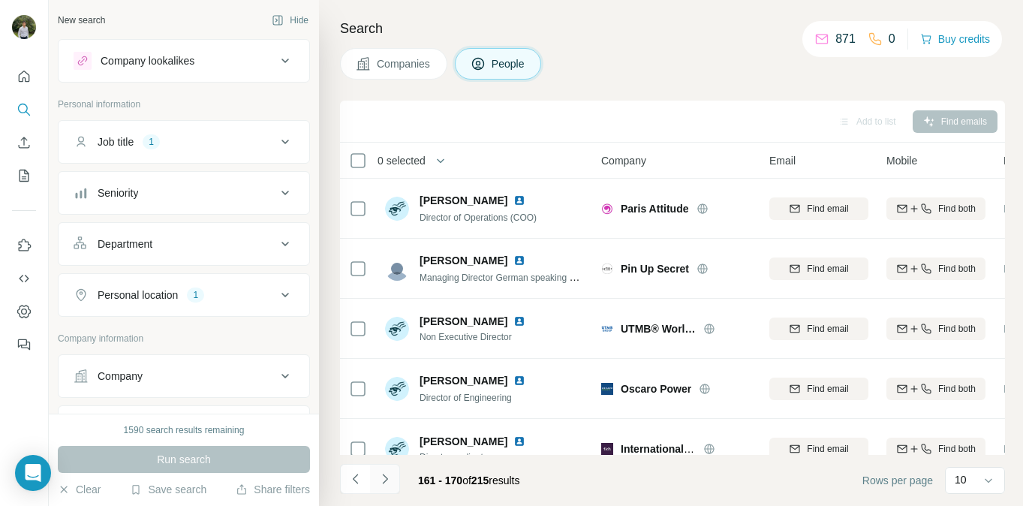
click at [385, 487] on button "Navigate to next page" at bounding box center [385, 479] width 30 height 30
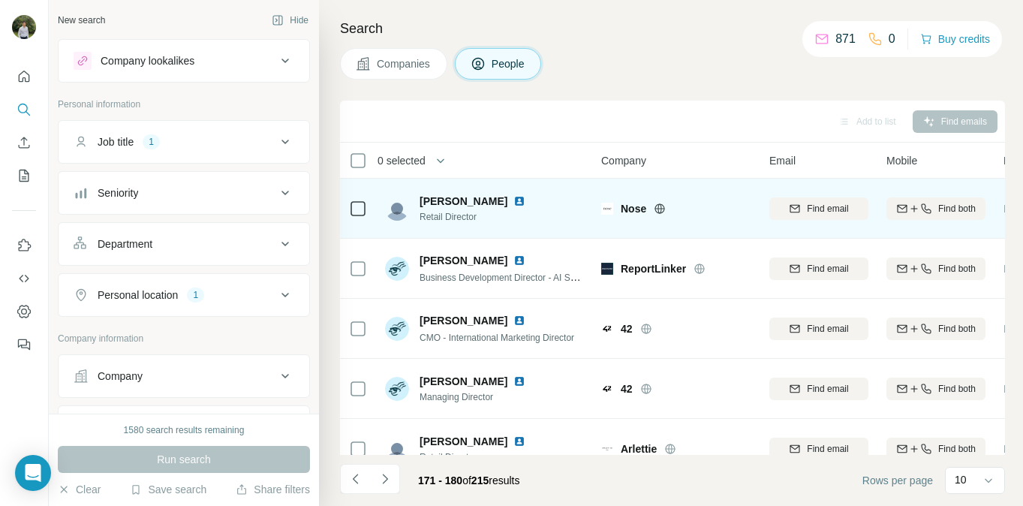
scroll to position [324, 0]
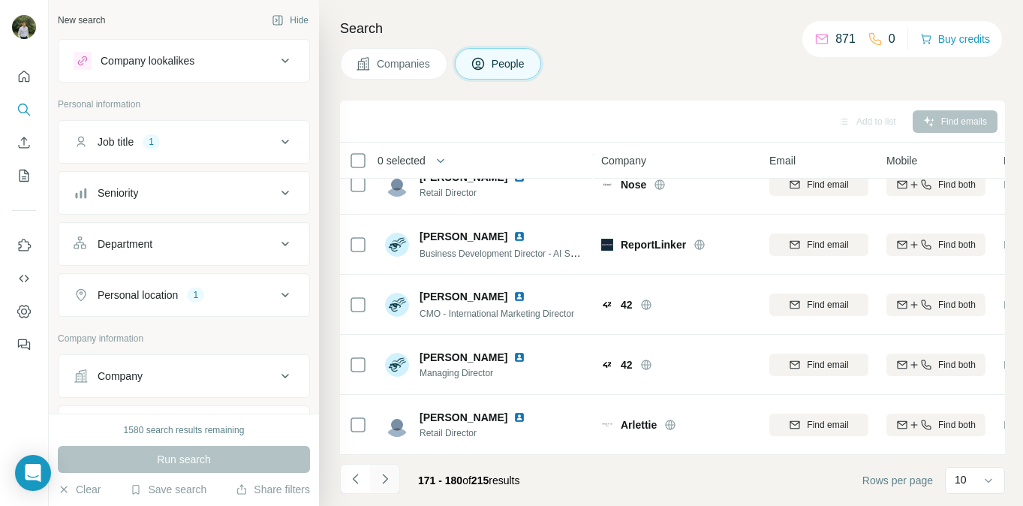
click at [393, 477] on button "Navigate to next page" at bounding box center [385, 479] width 30 height 30
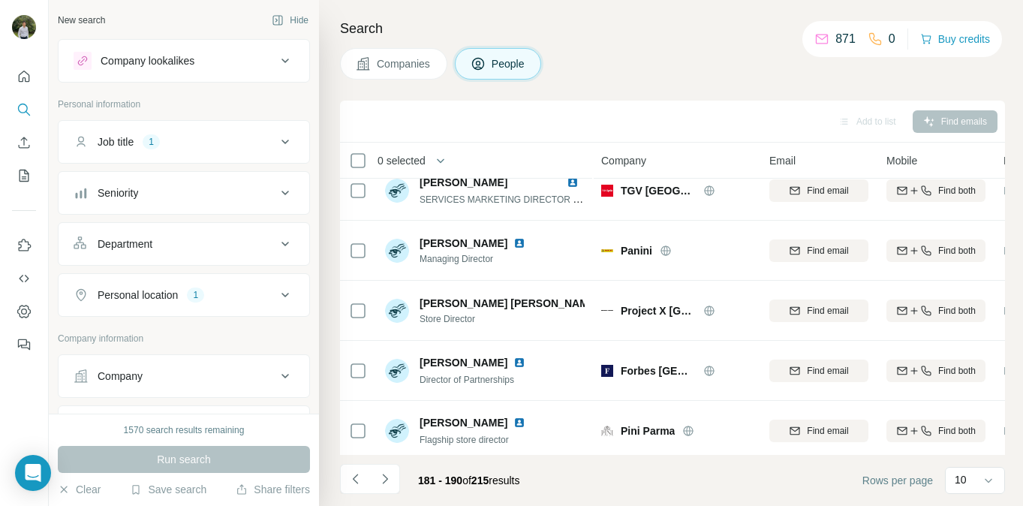
scroll to position [0, 0]
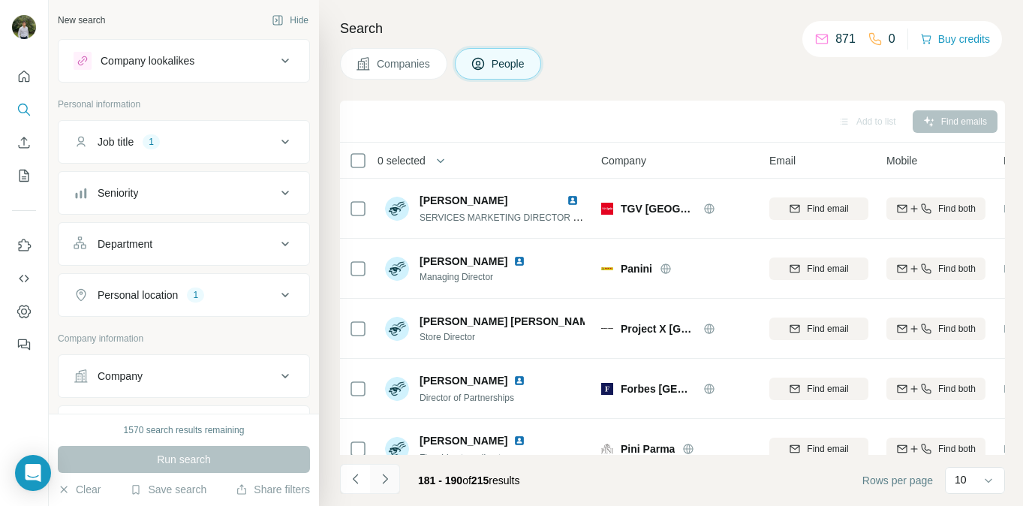
click at [394, 477] on button "Navigate to next page" at bounding box center [385, 479] width 30 height 30
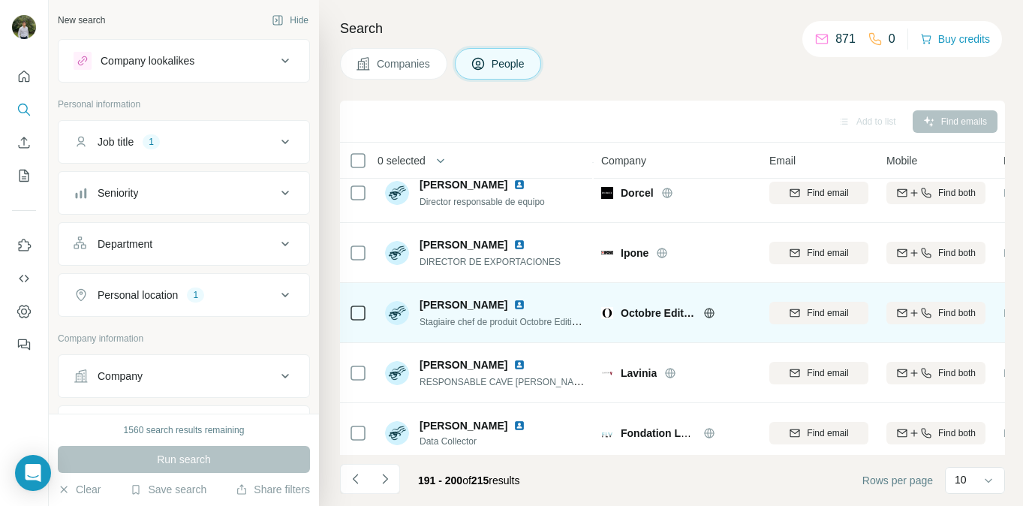
scroll to position [324, 0]
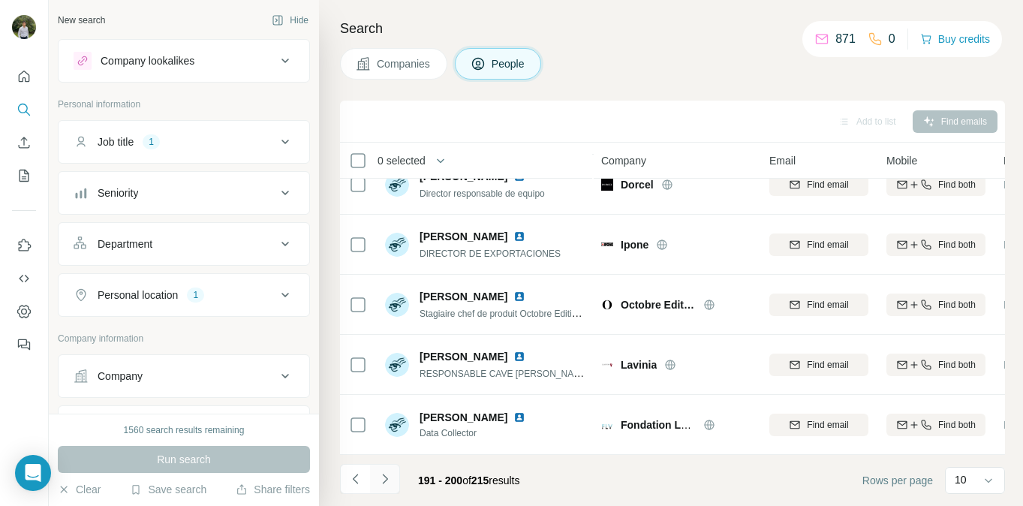
click at [388, 480] on icon "Navigate to next page" at bounding box center [385, 478] width 15 height 15
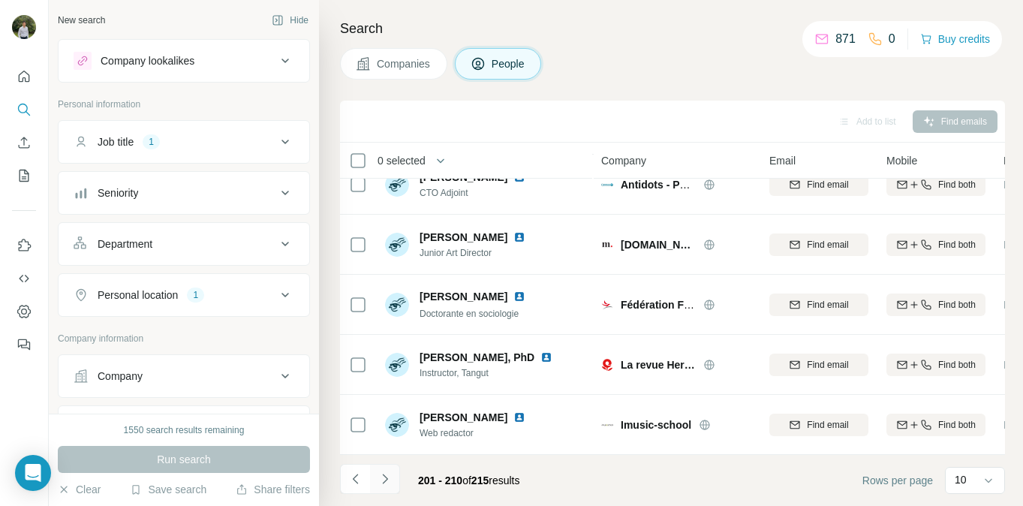
click at [387, 483] on icon "Navigate to next page" at bounding box center [385, 478] width 15 height 15
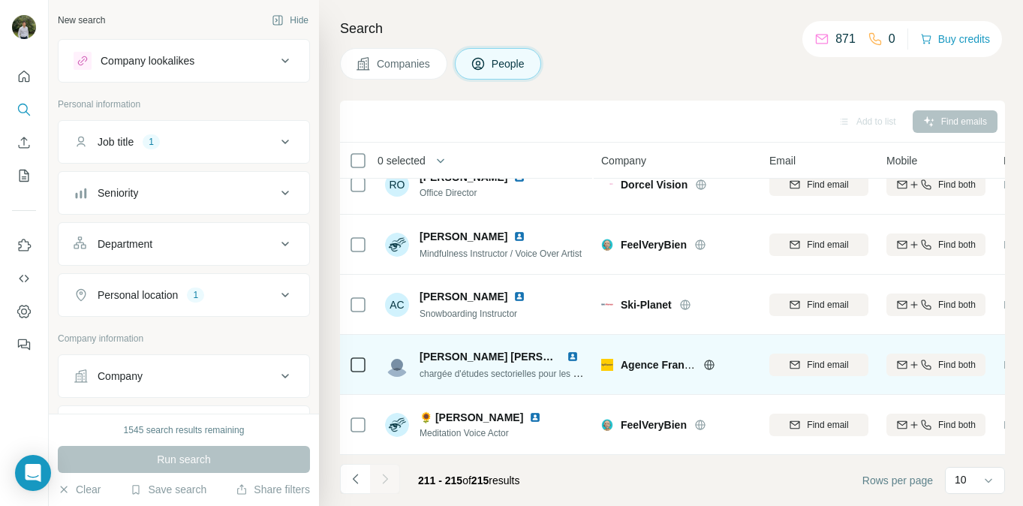
scroll to position [0, 0]
